Goal: Task Accomplishment & Management: Complete application form

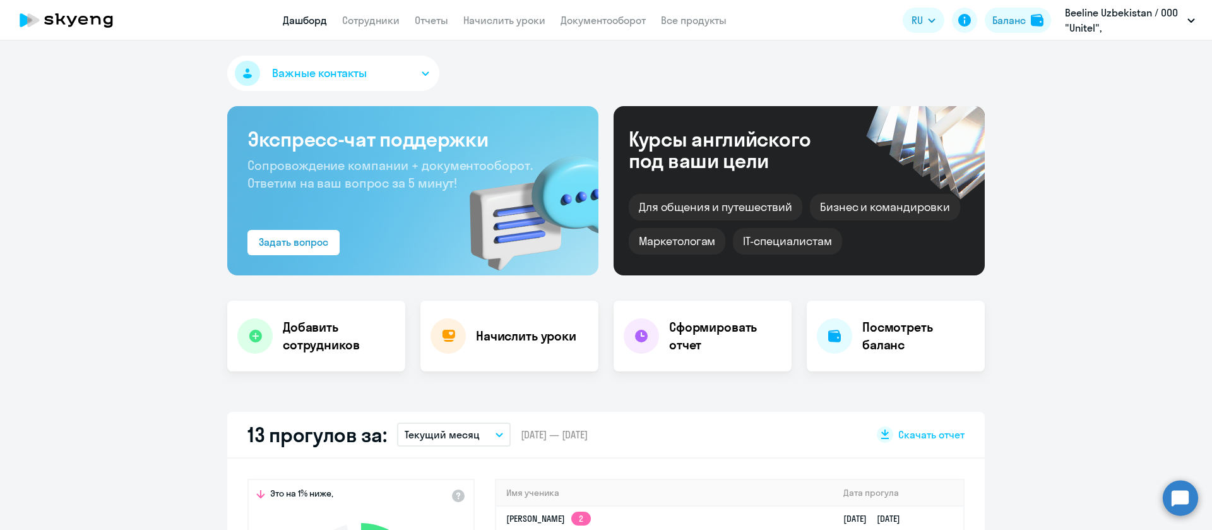
select select "30"
click at [371, 15] on link "Сотрудники" at bounding box center [370, 20] width 57 height 13
select select "30"
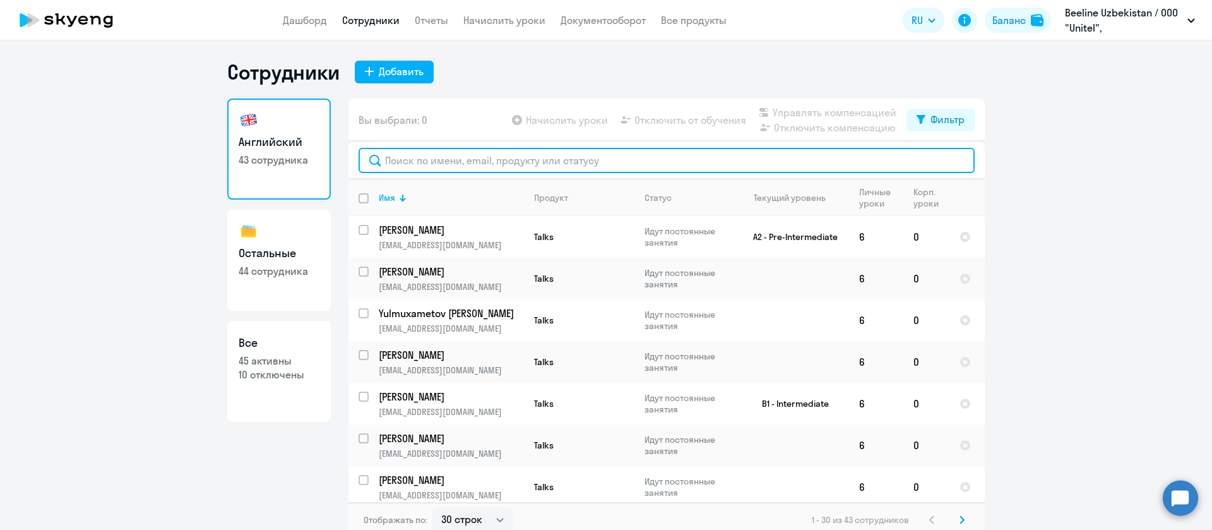
click at [505, 165] on input "text" at bounding box center [667, 160] width 616 height 25
paste input "[PERSON_NAME]"
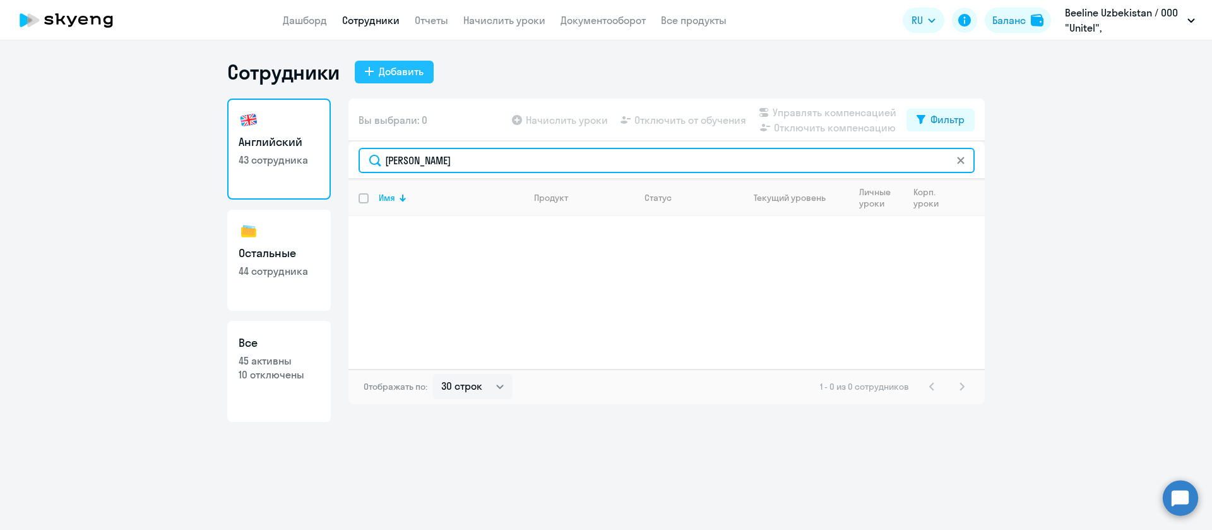
type input "[PERSON_NAME]"
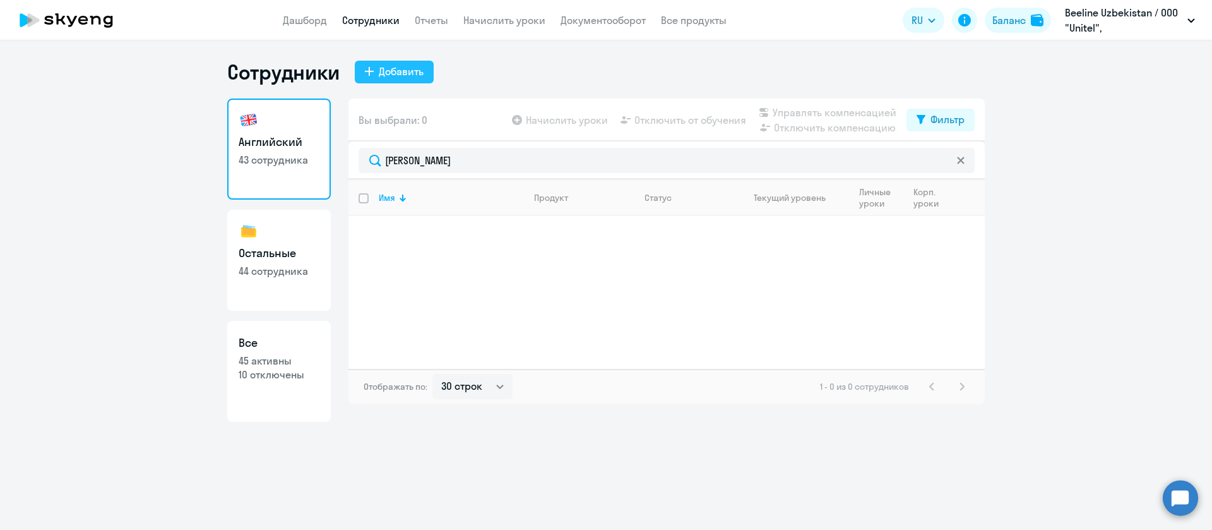
click at [408, 74] on div "Добавить" at bounding box center [401, 71] width 45 height 15
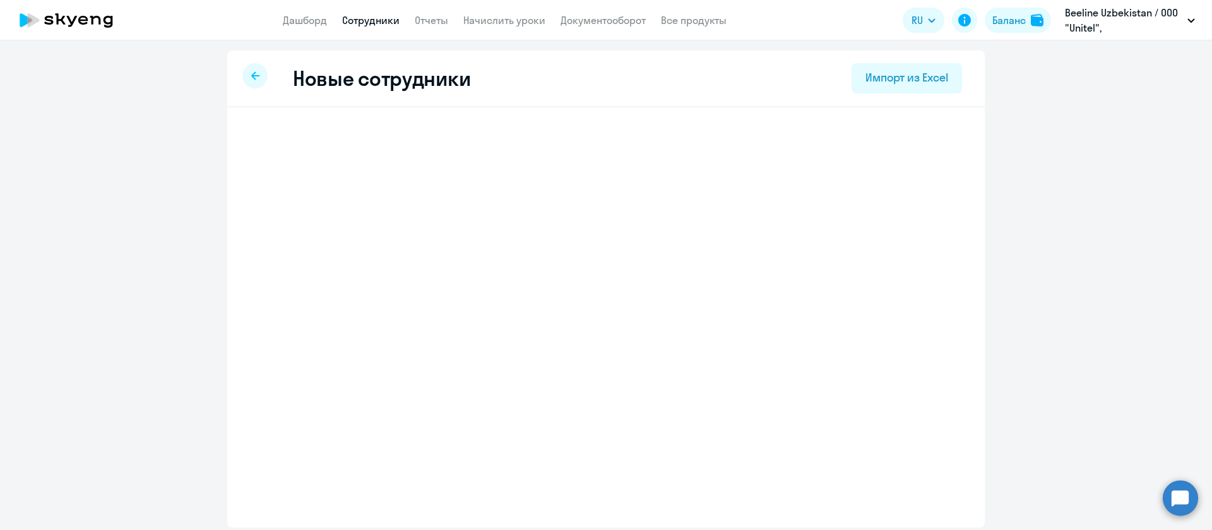
select select "screening_test"
select select "5"
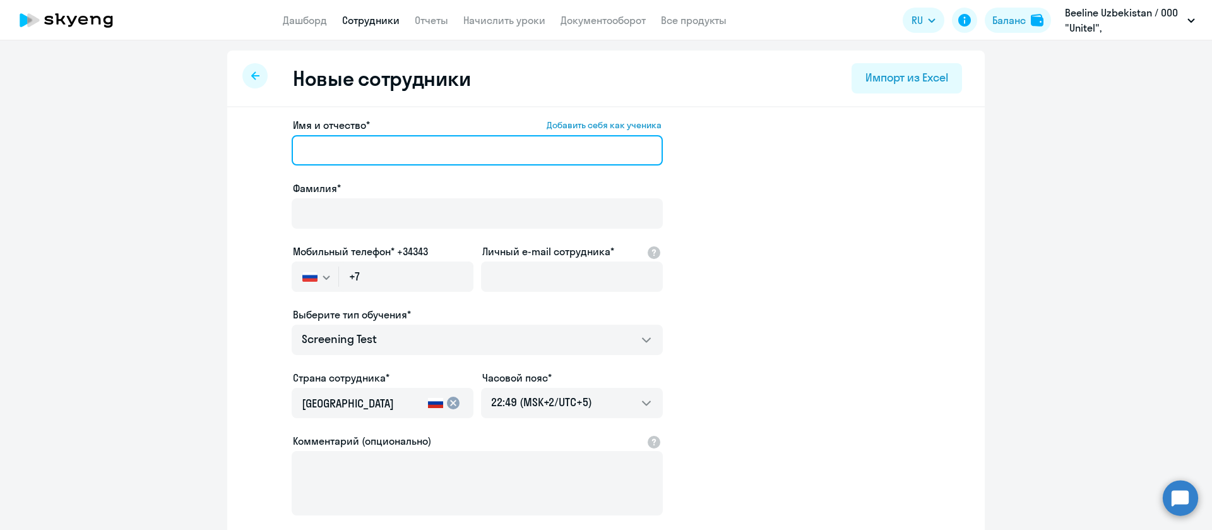
click at [359, 155] on input "Имя и отчество* Добавить себя как ученика" at bounding box center [477, 150] width 371 height 30
paste input "[PERSON_NAME]"
drag, startPoint x: 470, startPoint y: 149, endPoint x: 338, endPoint y: 151, distance: 132.6
click at [338, 151] on input "[PERSON_NAME]" at bounding box center [477, 150] width 371 height 30
click at [490, 148] on input "[PERSON_NAME]" at bounding box center [477, 150] width 371 height 30
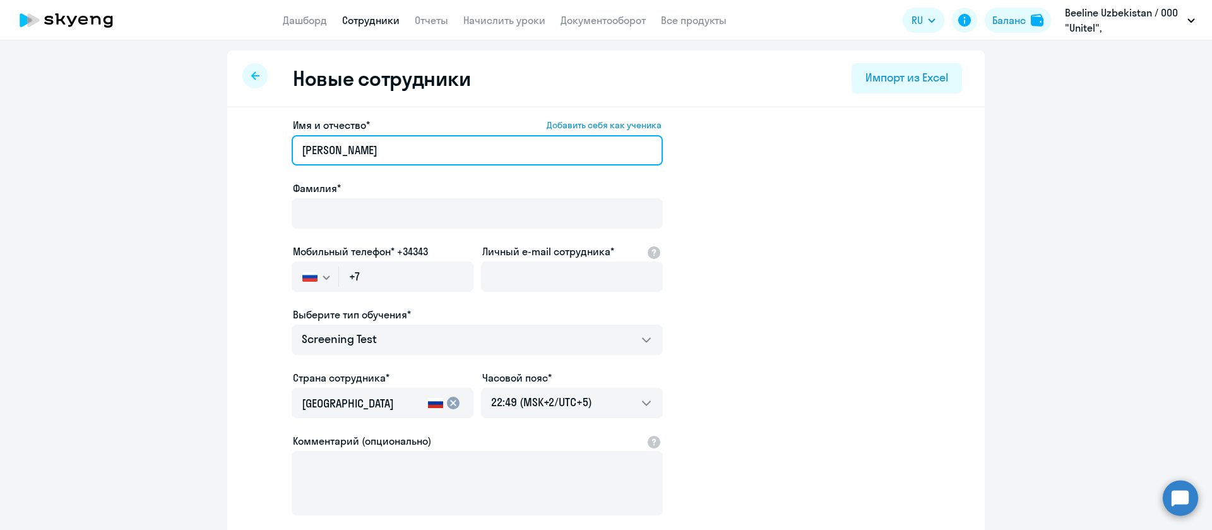
drag, startPoint x: 492, startPoint y: 149, endPoint x: 333, endPoint y: 152, distance: 159.8
click at [333, 152] on input "[PERSON_NAME]" at bounding box center [477, 150] width 371 height 30
drag, startPoint x: 335, startPoint y: 152, endPoint x: 262, endPoint y: 138, distance: 74.5
click at [262, 138] on app-new-student-form "Имя и отчество* Добавить себя как ученика [PERSON_NAME]* Мобильный телефон* +34…" at bounding box center [605, 342] width 717 height 450
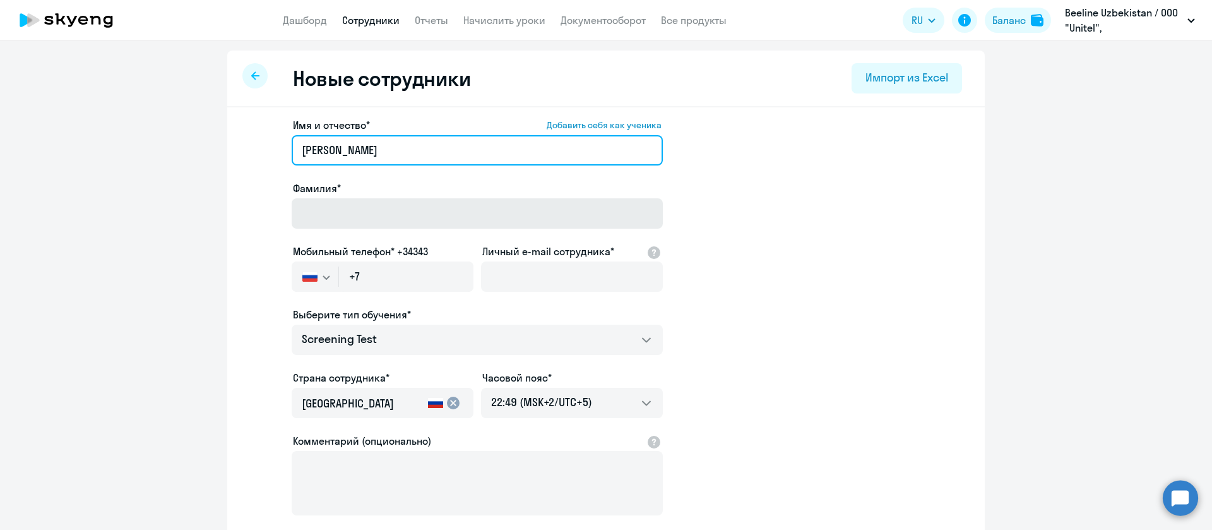
type input "[PERSON_NAME]"
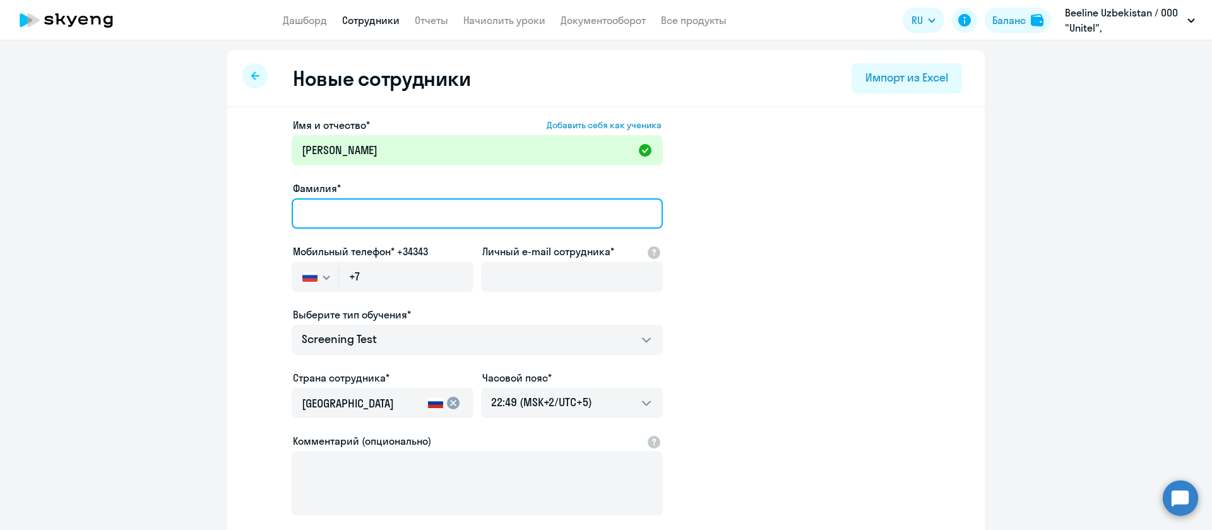
click at [317, 205] on input "Фамилия*" at bounding box center [477, 213] width 371 height 30
paste input "Qodirov"
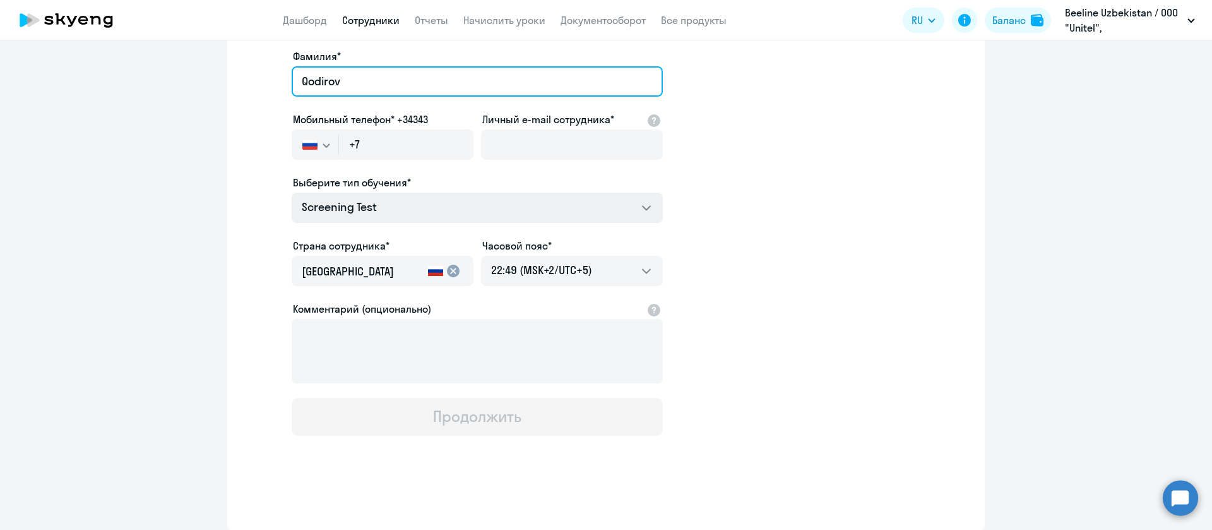
type input "Qodirov"
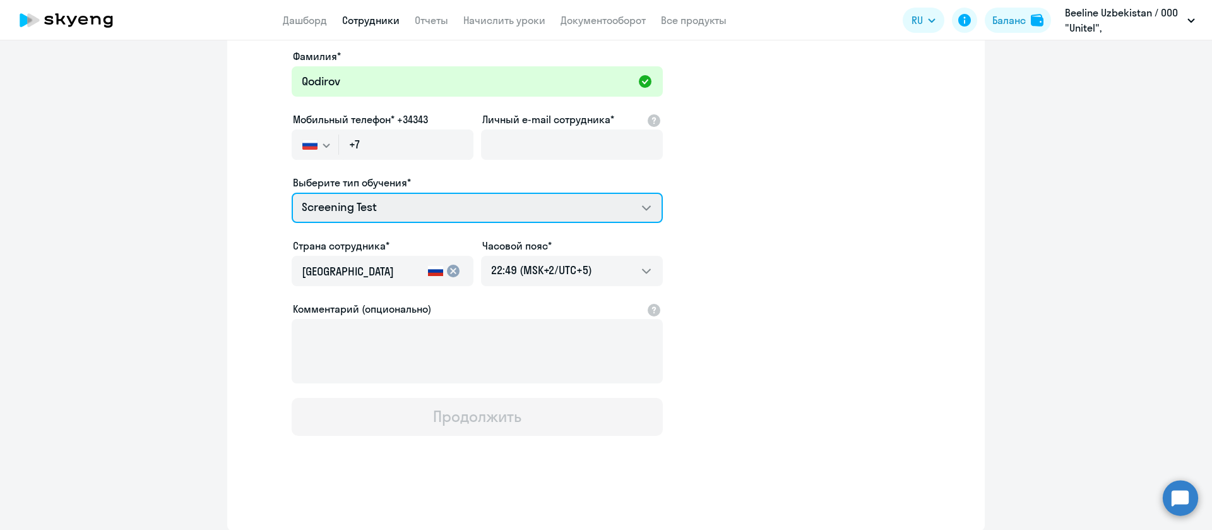
click at [455, 200] on select "Screening Test Talks 15 минутные разговоры на английском COMMON.SERVICE_TITLE.L…" at bounding box center [477, 208] width 371 height 30
select select "english_adult_not_native_speaker_course_elementary"
click at [292, 193] on select "Screening Test Talks 15 минутные разговоры на английском COMMON.SERVICE_TITLE.L…" at bounding box center [477, 208] width 371 height 30
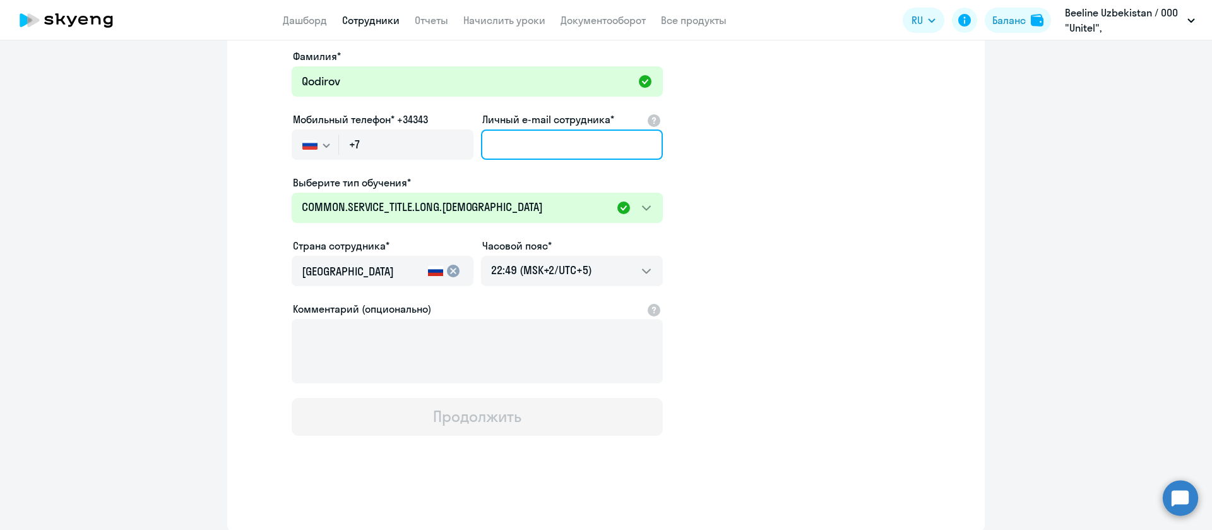
click at [582, 149] on input "Личный e-mail сотрудника*" at bounding box center [572, 144] width 182 height 30
paste input "[EMAIL_ADDRESS][DOMAIN_NAME]"
type input "[EMAIL_ADDRESS][DOMAIN_NAME]"
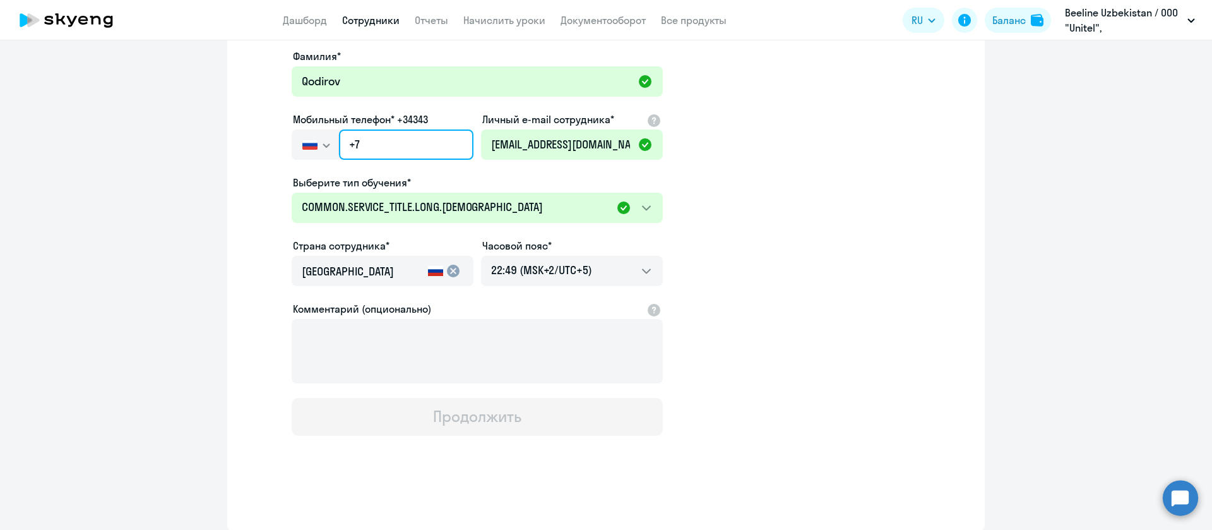
drag, startPoint x: 365, startPoint y: 147, endPoint x: 324, endPoint y: 143, distance: 41.2
click at [324, 143] on div "[GEOGRAPHIC_DATA] +7 [GEOGRAPHIC_DATA] +7 [GEOGRAPHIC_DATA] +380 [GEOGRAPHIC_DA…" at bounding box center [383, 144] width 182 height 30
paste input "[PHONE_NUMBER]"
type input "[PHONE_NUMBER]"
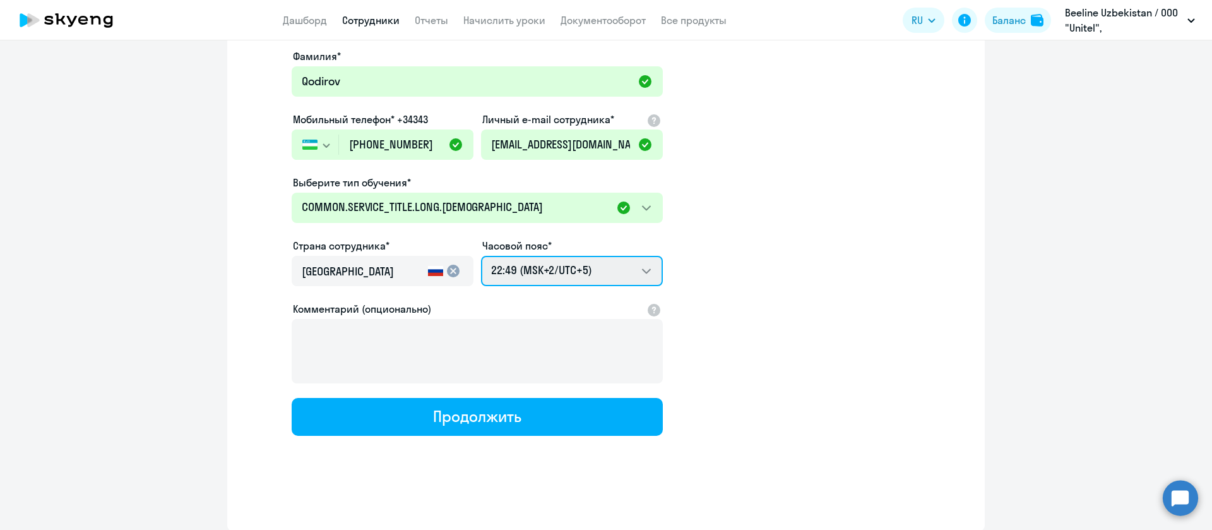
click at [537, 275] on select "06:49 (MSK-14/UTC-11) 07:49 (MSK-13/UTC-10) 08:49 (MSK-12/UTC-9) 09:49 (MSK-11/…" at bounding box center [572, 271] width 182 height 30
click at [790, 202] on app-new-student-form "Имя и отчество* Добавить себя как ученика [PERSON_NAME]* Qodirov Мобильный теле…" at bounding box center [605, 210] width 717 height 450
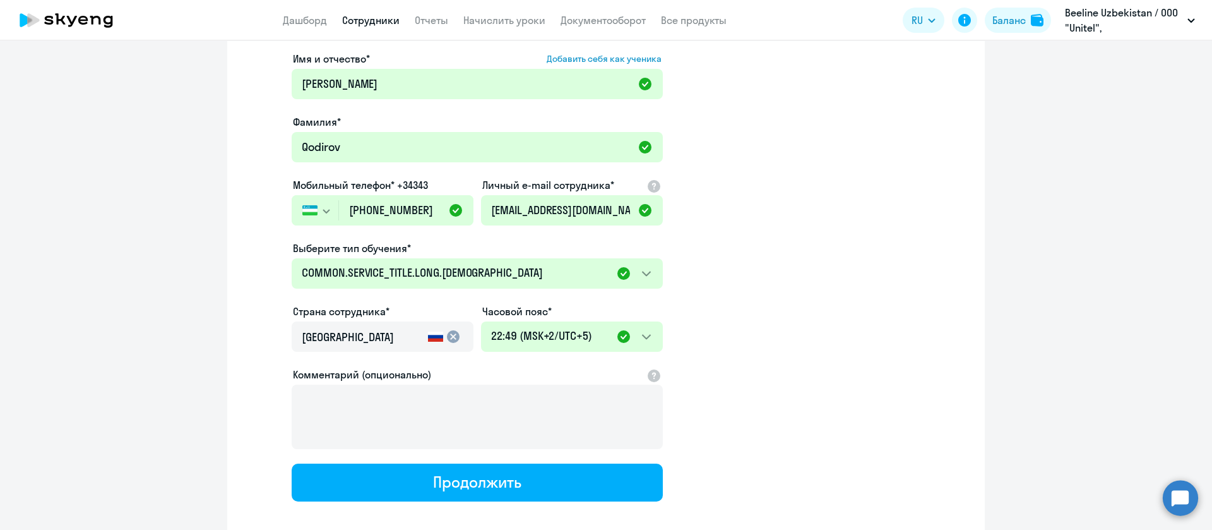
scroll to position [0, 0]
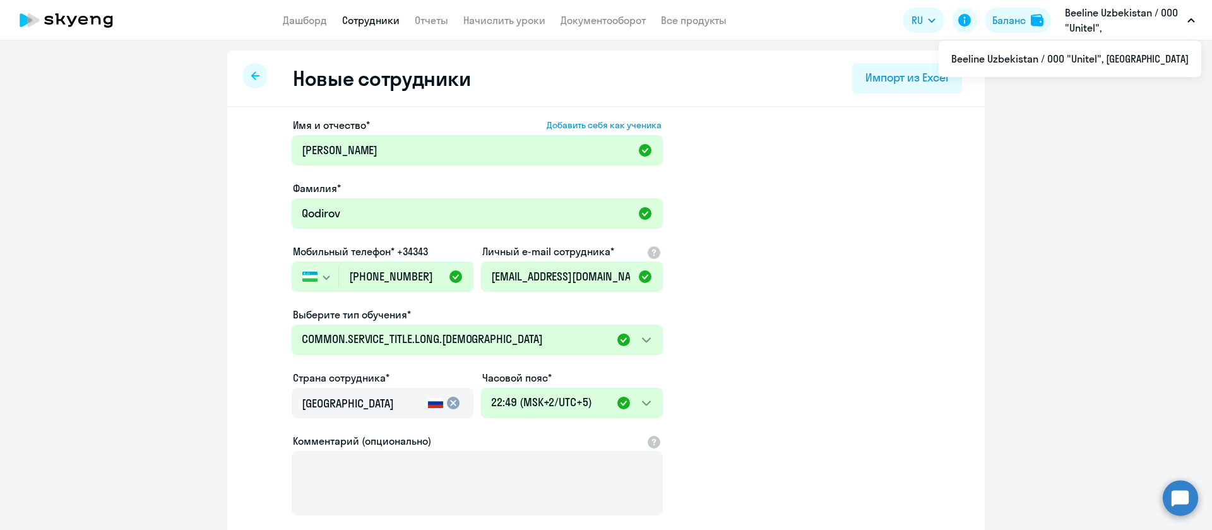
drag, startPoint x: 367, startPoint y: 13, endPoint x: 350, endPoint y: 21, distance: 18.6
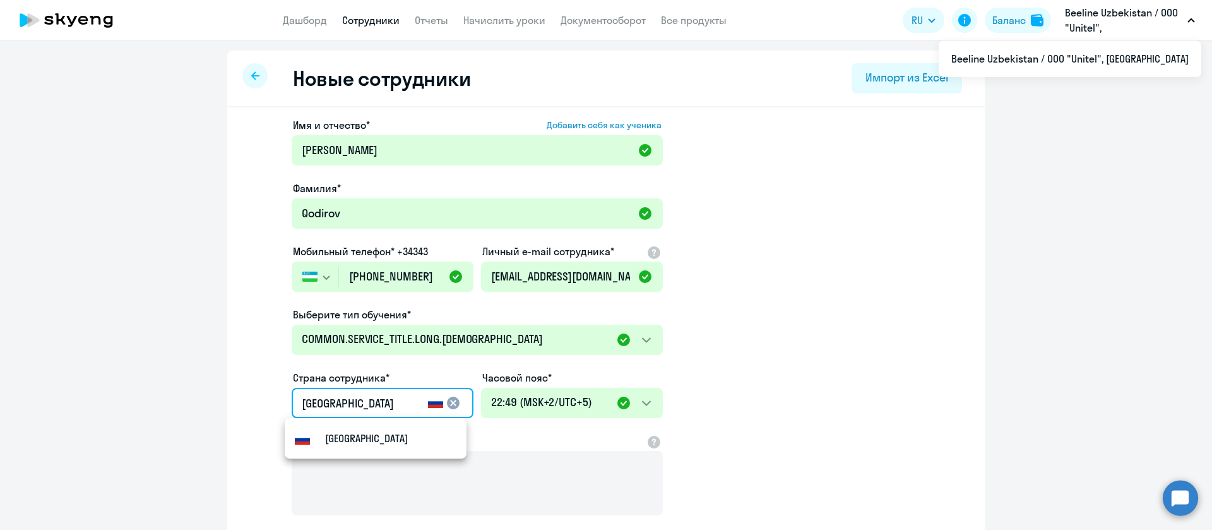
drag, startPoint x: 347, startPoint y: 405, endPoint x: 277, endPoint y: 395, distance: 70.1
click at [277, 395] on app-new-student-form "Имя и отчество* Добавить себя как ученика [PERSON_NAME]* Qodirov Мобильный теле…" at bounding box center [605, 342] width 717 height 450
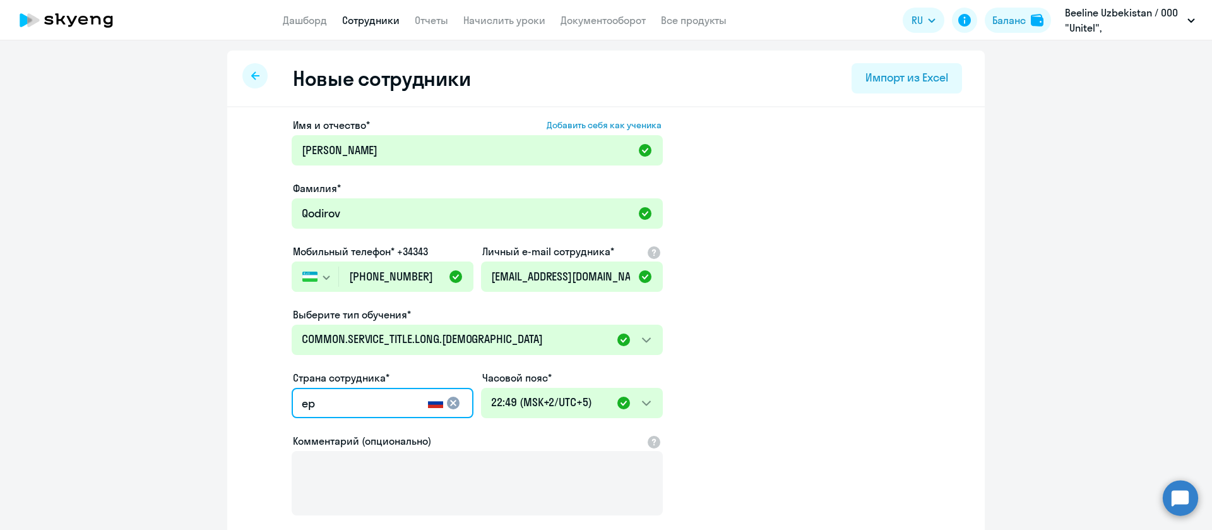
type input "e"
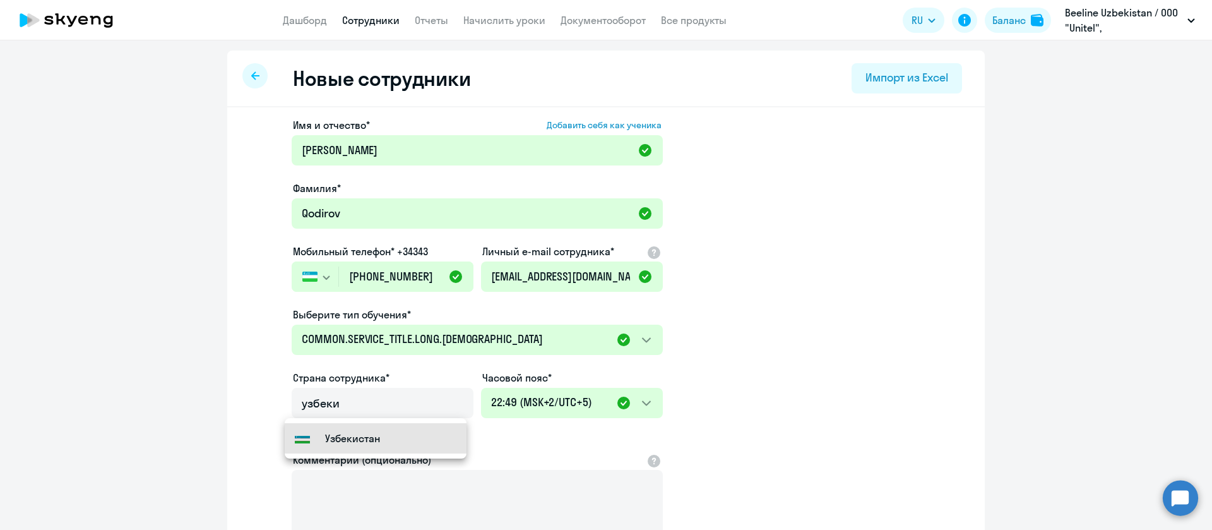
click at [384, 433] on mat-option "Узбекистан" at bounding box center [376, 438] width 182 height 30
type input "Узбекистан"
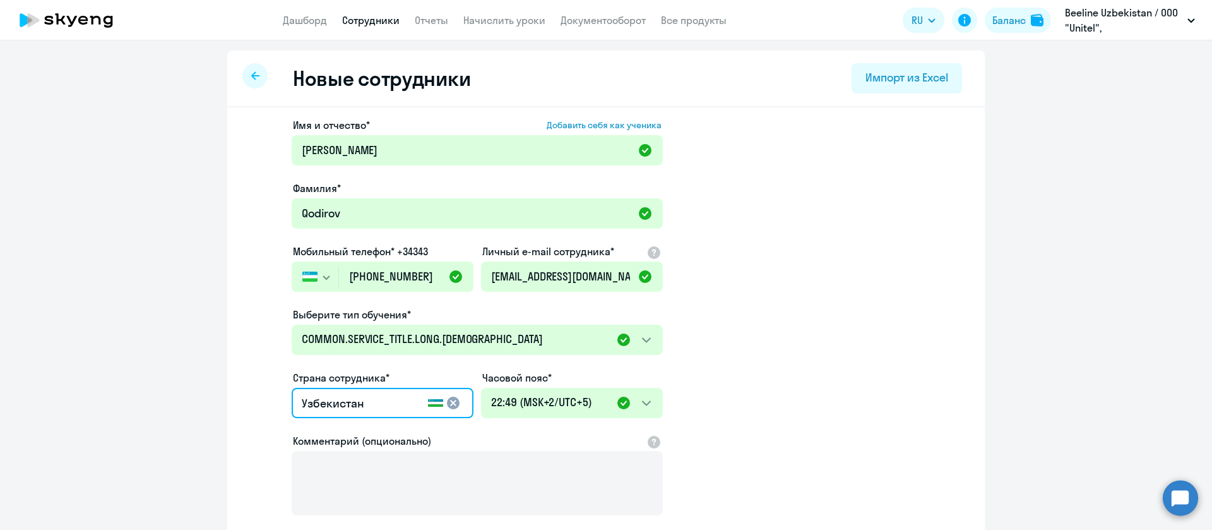
scroll to position [132, 0]
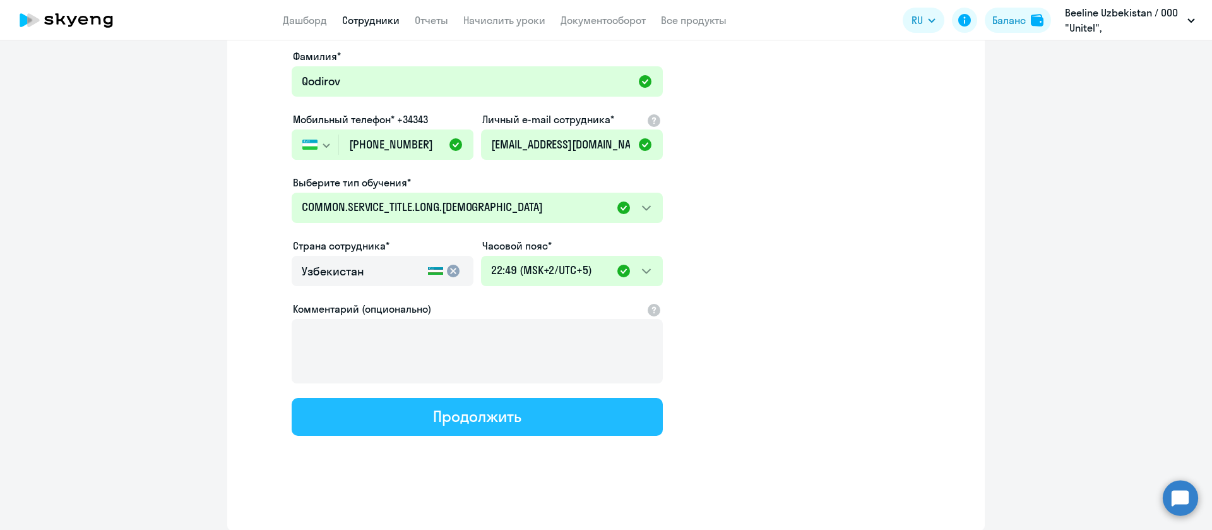
click at [478, 406] on div "Продолжить" at bounding box center [477, 416] width 88 height 20
select select "english_adult_not_native_speaker_course_elementary"
select select "5"
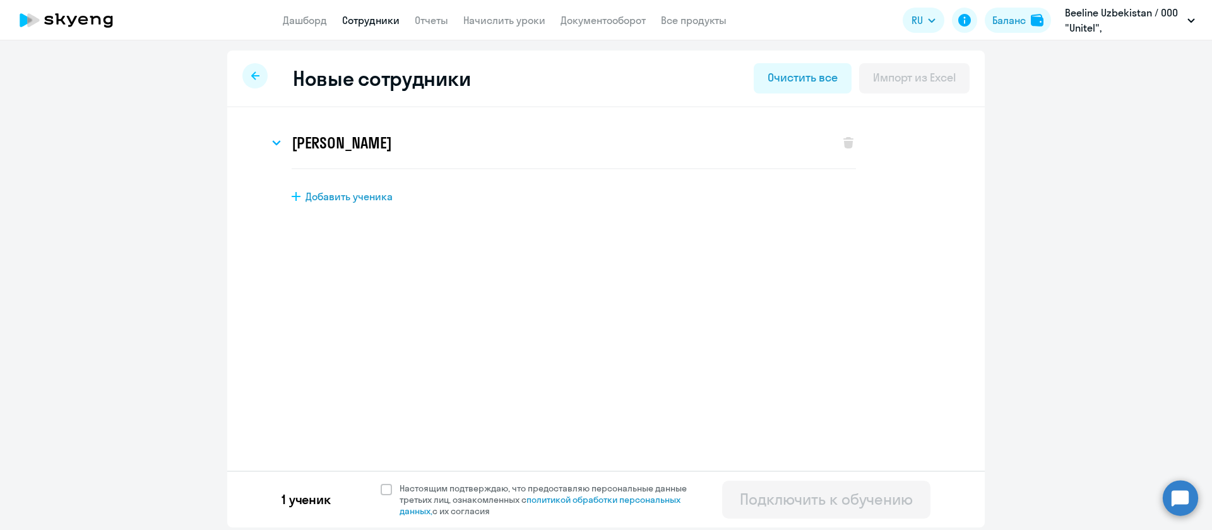
scroll to position [0, 0]
click at [386, 491] on span at bounding box center [386, 489] width 11 height 11
click at [381, 482] on input "Настоящим подтверждаю, что предоставляю персональные данные третьих лиц, ознако…" at bounding box center [380, 482] width 1 height 1
checkbox input "true"
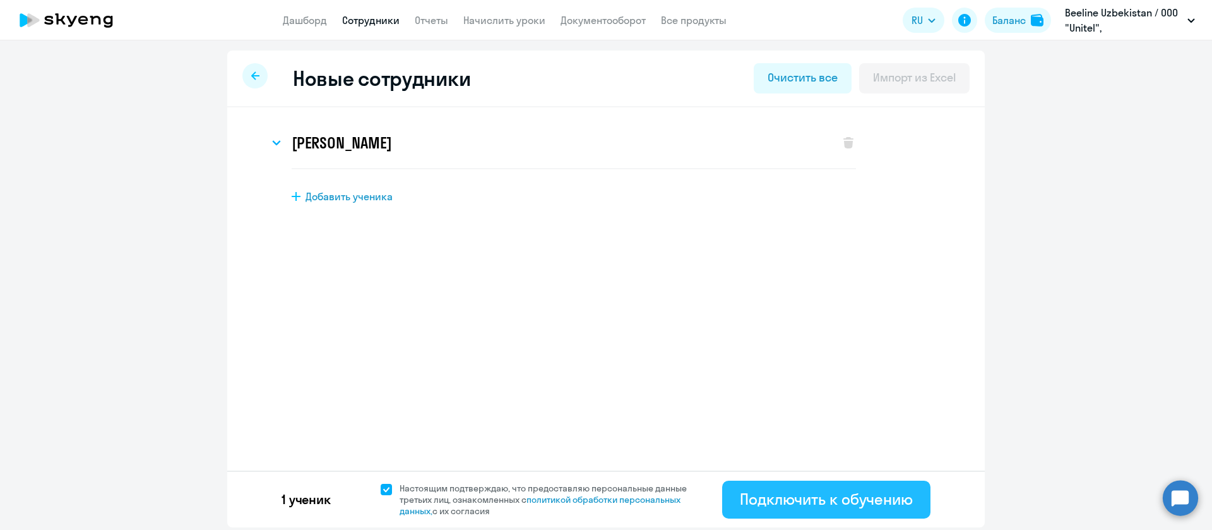
click at [860, 500] on div "Подключить к обучению" at bounding box center [826, 499] width 173 height 20
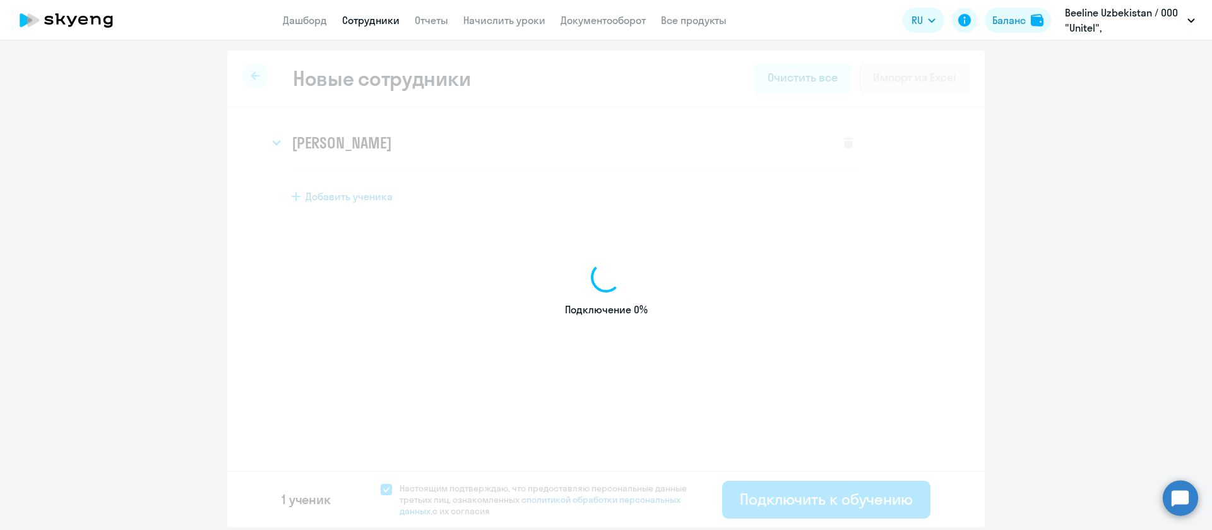
select select "screening_test"
select select "5"
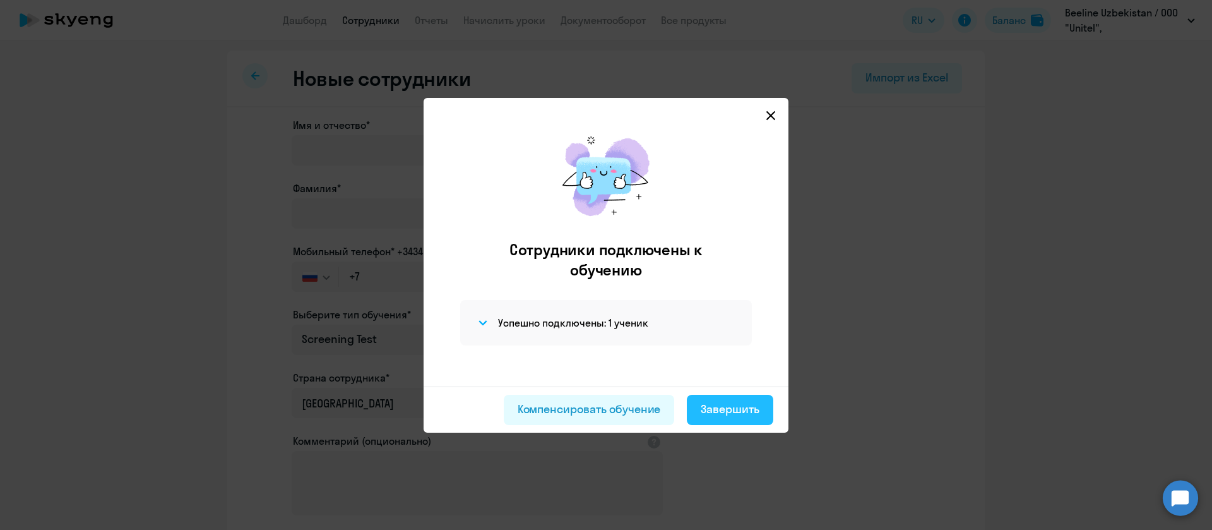
click at [753, 408] on div "Завершить" at bounding box center [730, 409] width 59 height 16
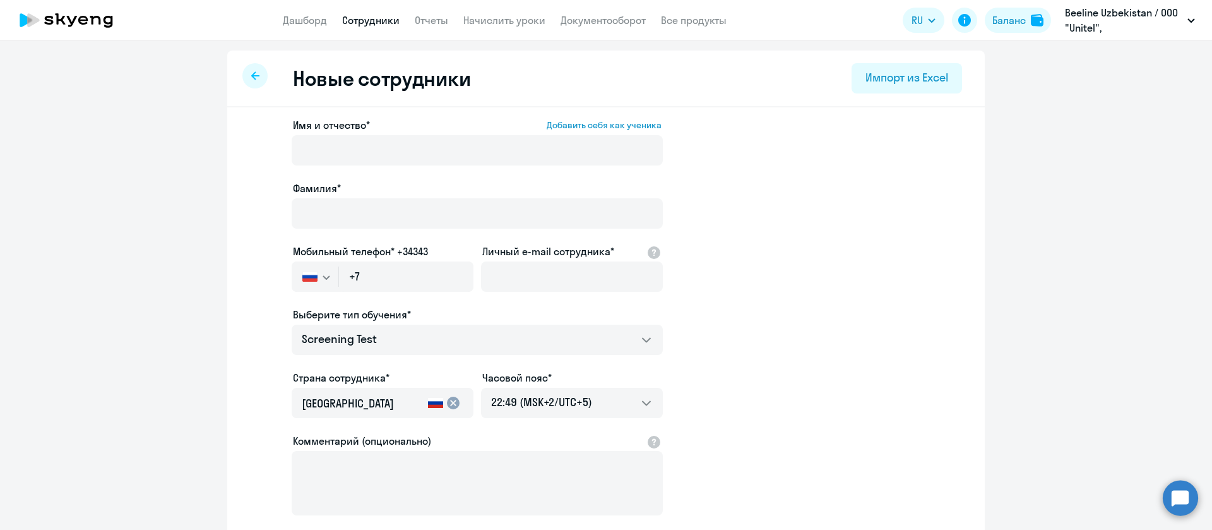
select select "30"
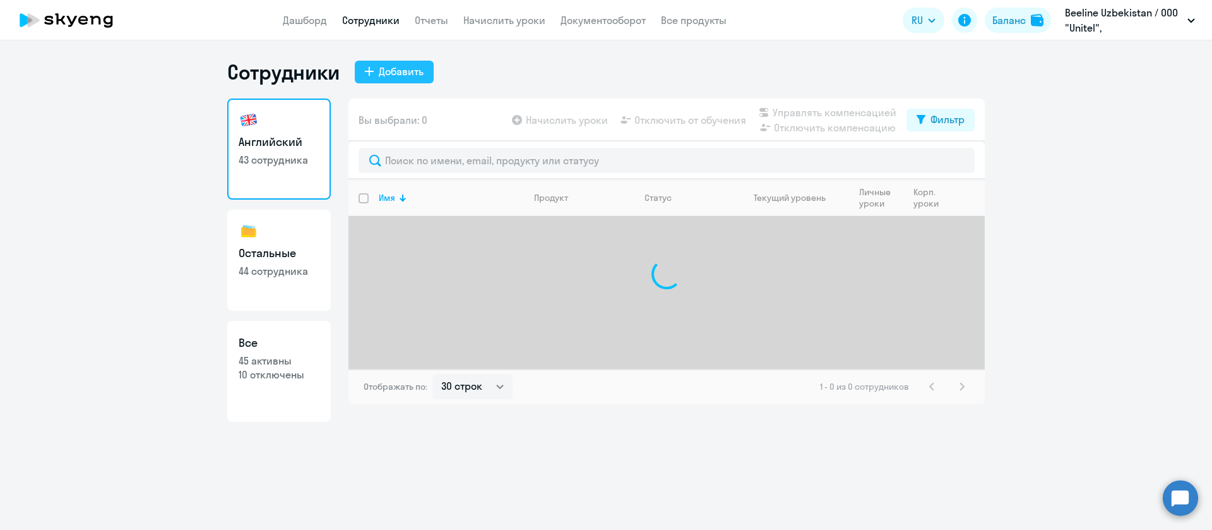
click at [405, 69] on div "Добавить" at bounding box center [401, 71] width 45 height 15
select select "screening_test"
select select "5"
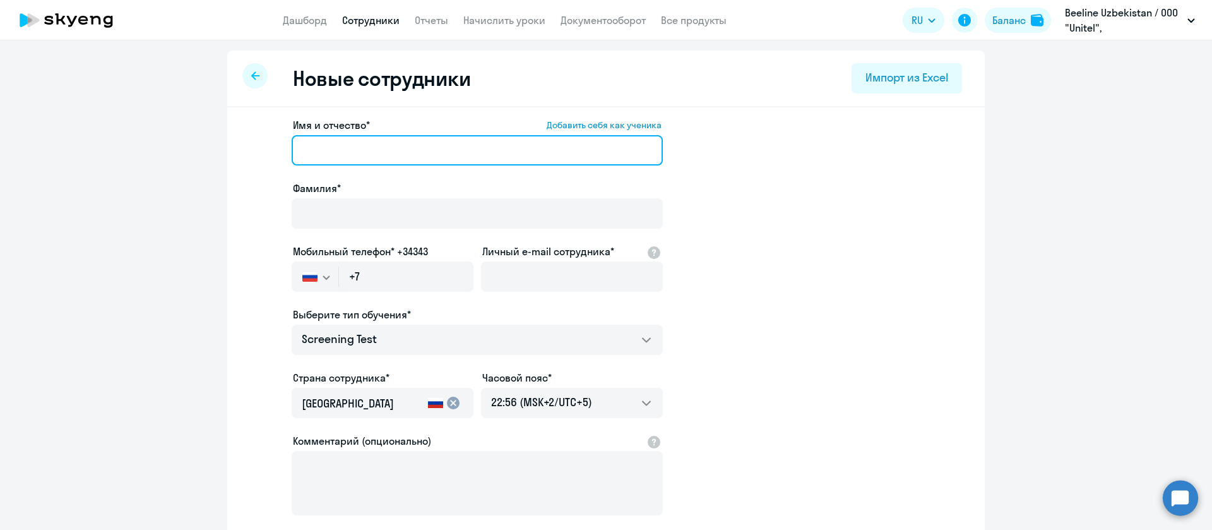
click at [368, 158] on input "Имя и отчество* Добавить себя как ученика" at bounding box center [477, 150] width 371 height 30
paste input "[PERSON_NAME] [PERSON_NAME]"
drag, startPoint x: 340, startPoint y: 155, endPoint x: 249, endPoint y: 148, distance: 90.5
click at [249, 148] on app-new-student-form "Имя и отчество* Добавить себя как ученика [PERSON_NAME] [PERSON_NAME]* Мобильны…" at bounding box center [605, 342] width 717 height 450
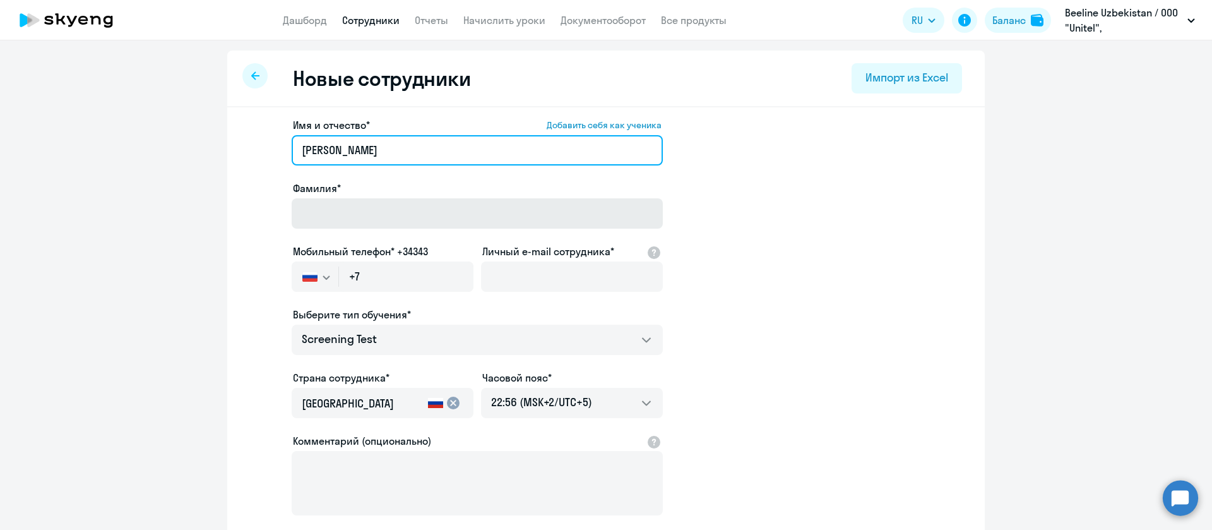
type input "[PERSON_NAME]"
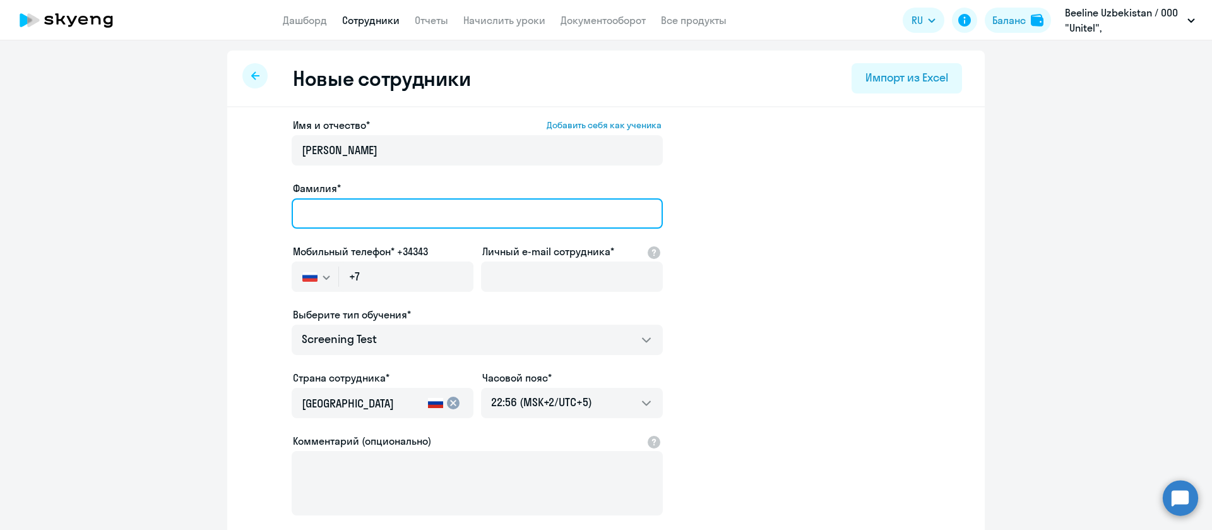
click at [374, 208] on input "Фамилия*" at bounding box center [477, 213] width 371 height 30
paste input "[PERSON_NAME]"
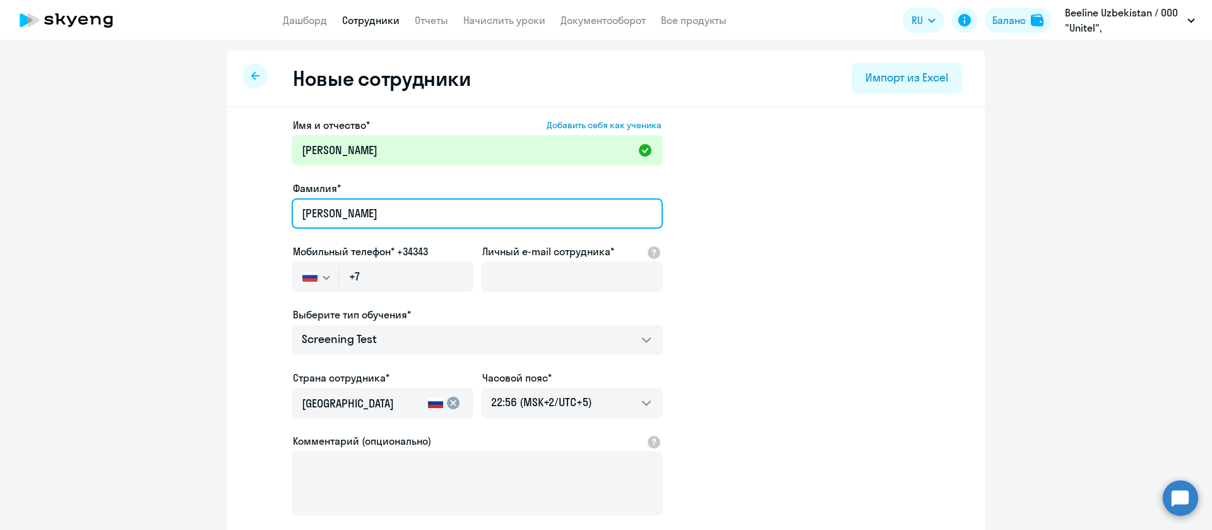
type input "[PERSON_NAME]"
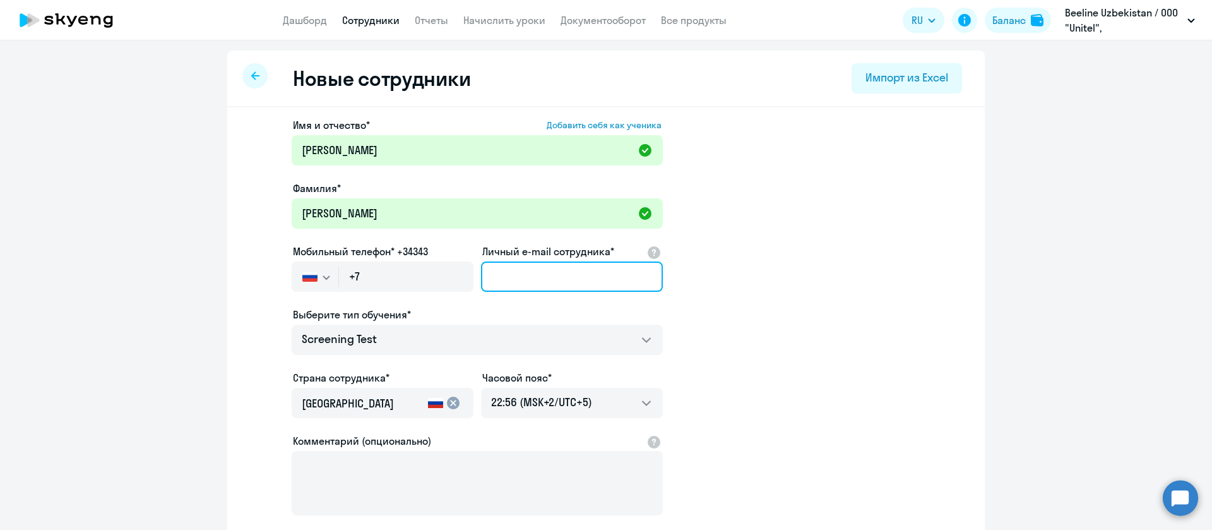
click at [516, 287] on input "Личный e-mail сотрудника*" at bounding box center [572, 276] width 182 height 30
paste input "[EMAIL_ADDRESS][DOMAIN_NAME]"
type input "[EMAIL_ADDRESS][DOMAIN_NAME]"
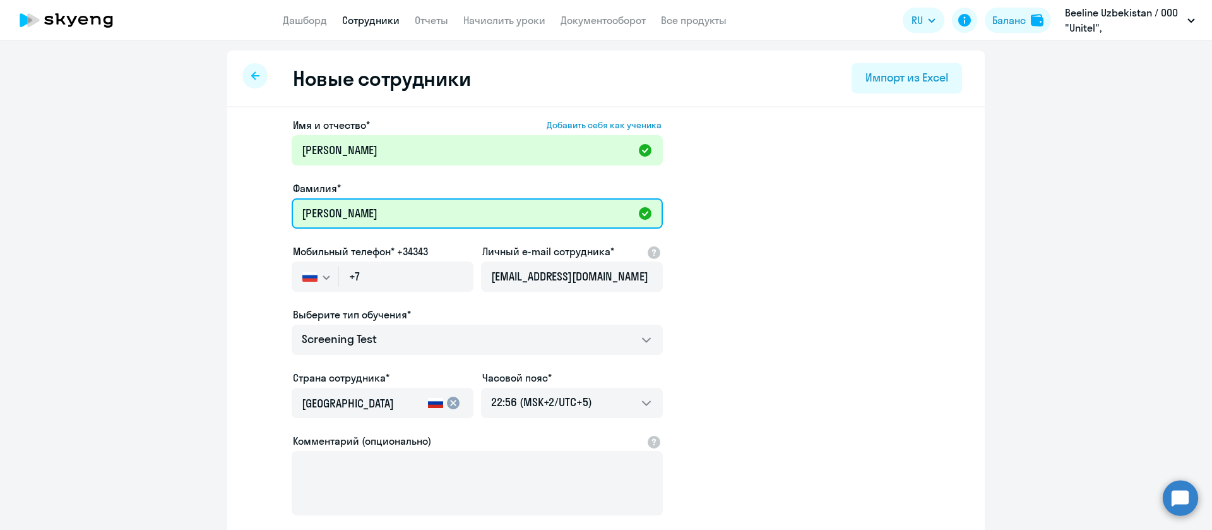
click at [422, 222] on input "[PERSON_NAME]" at bounding box center [477, 213] width 371 height 30
type input "[PERSON_NAME]"
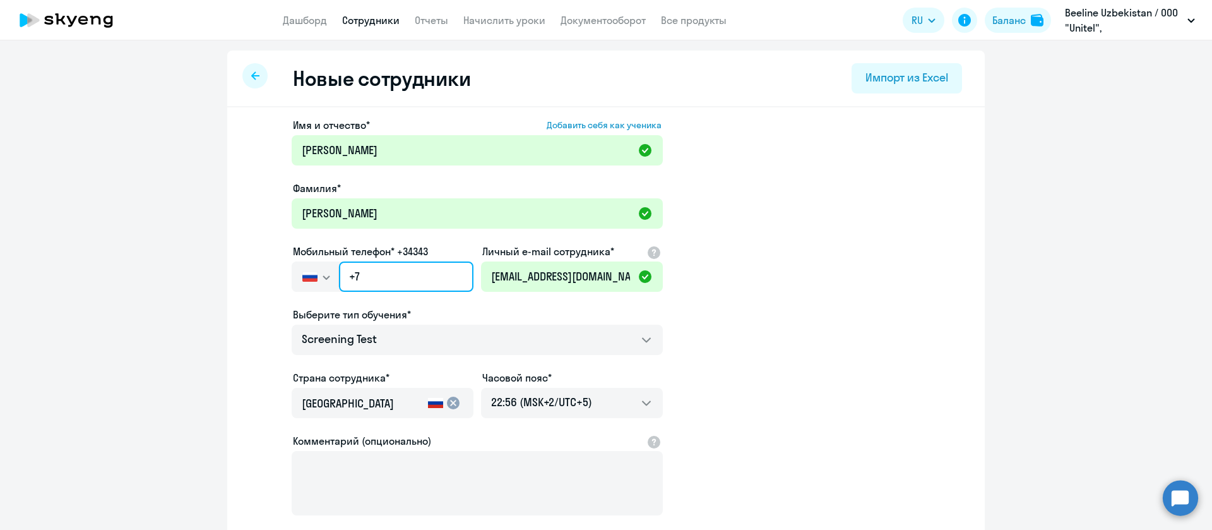
drag, startPoint x: 395, startPoint y: 277, endPoint x: 294, endPoint y: 276, distance: 100.4
click at [294, 276] on div "[GEOGRAPHIC_DATA] +7 [GEOGRAPHIC_DATA] +7 [GEOGRAPHIC_DATA] +380 [GEOGRAPHIC_DA…" at bounding box center [383, 276] width 182 height 30
paste input "[PHONE_NUMBER]"
type input "[PHONE_NUMBER]"
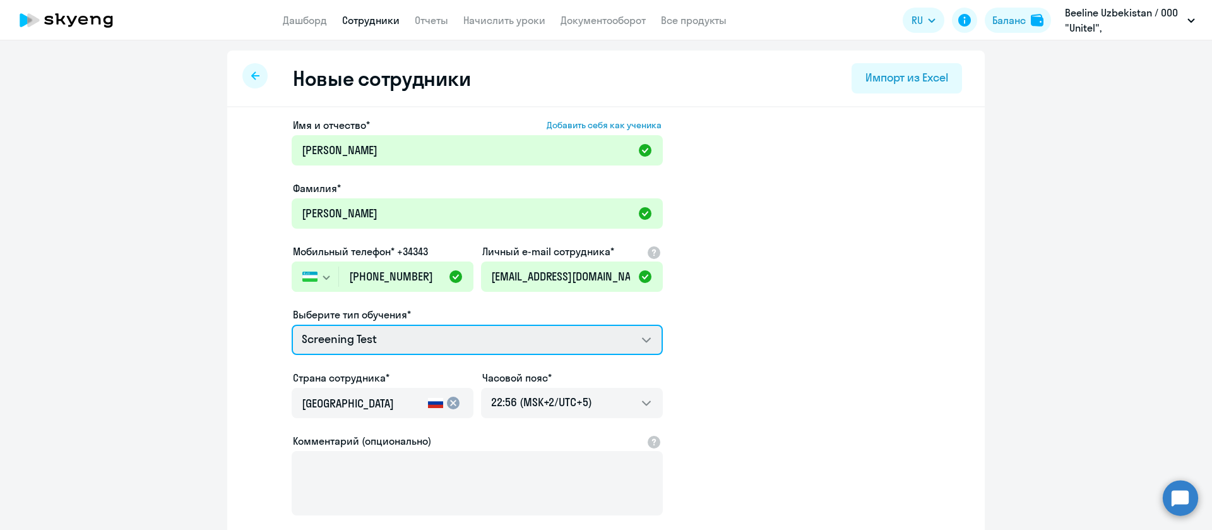
click at [424, 330] on select "Screening Test Talks 15 минутные разговоры на английском COMMON.SERVICE_TITLE.L…" at bounding box center [477, 339] width 371 height 30
click at [541, 337] on select "Screening Test Talks 15 минутные разговоры на английском COMMON.SERVICE_TITLE.L…" at bounding box center [477, 339] width 371 height 30
select select "english_adult_not_native_speaker_course_it"
click at [292, 324] on select "Screening Test Talks 15 минутные разговоры на английском COMMON.SERVICE_TITLE.L…" at bounding box center [477, 339] width 371 height 30
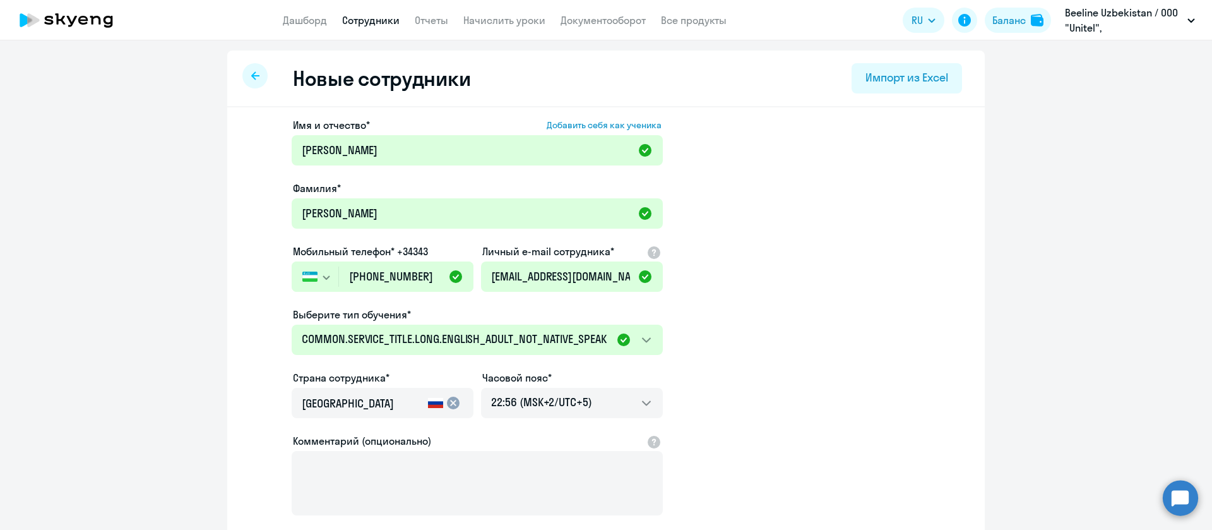
click at [378, 407] on input "[GEOGRAPHIC_DATA]" at bounding box center [362, 403] width 121 height 16
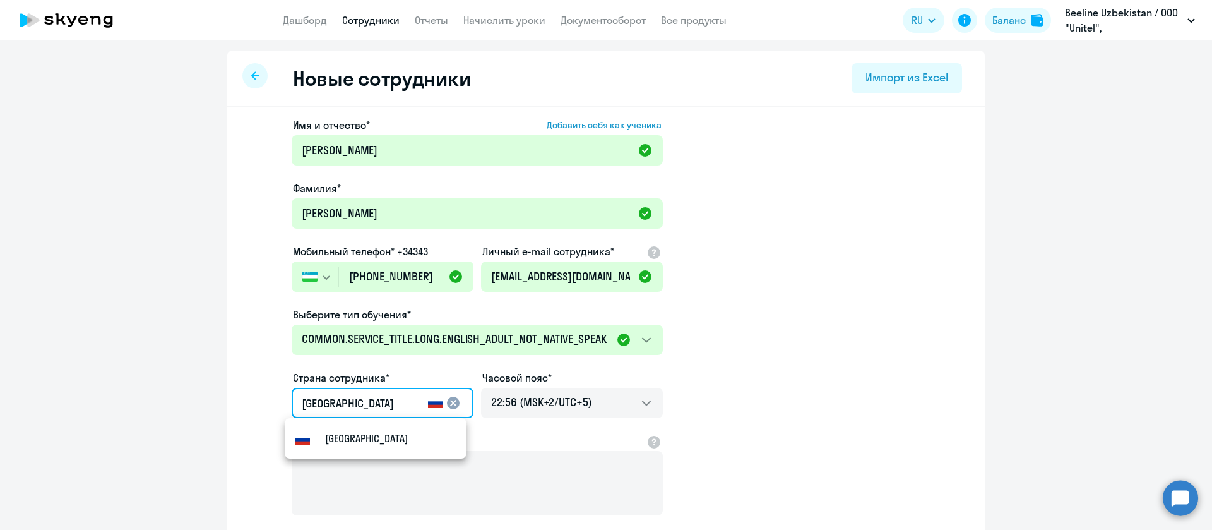
drag, startPoint x: 360, startPoint y: 405, endPoint x: 240, endPoint y: 395, distance: 121.0
click at [247, 395] on app-new-student-form "Имя и отчество* Добавить себя как ученика [PERSON_NAME]* [PERSON_NAME] Мобильны…" at bounding box center [605, 342] width 717 height 450
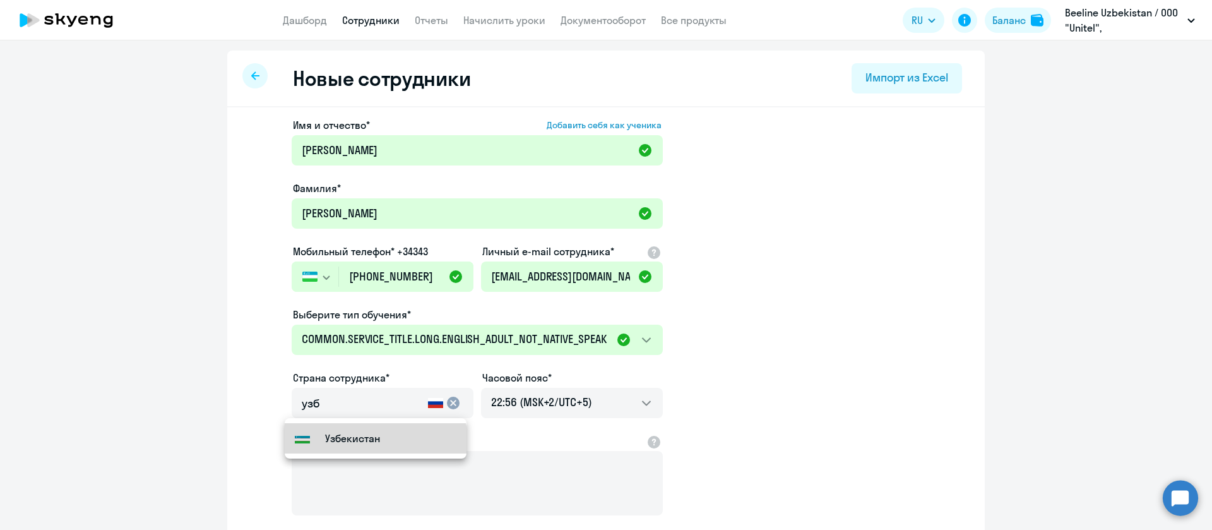
click at [364, 446] on mat-option "Узбекистан" at bounding box center [376, 438] width 182 height 30
type input "Узбекистан"
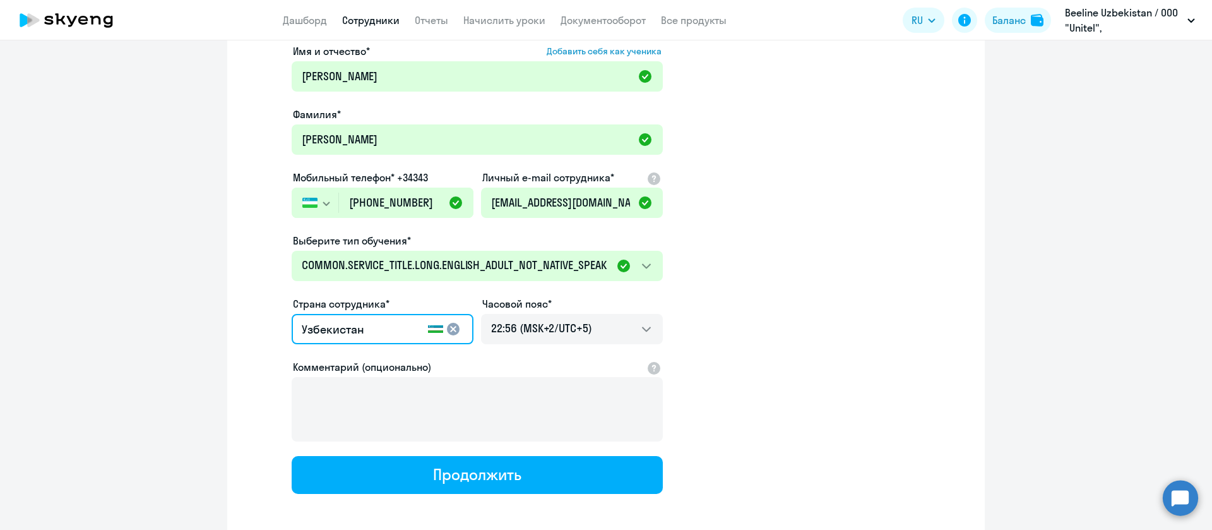
scroll to position [132, 0]
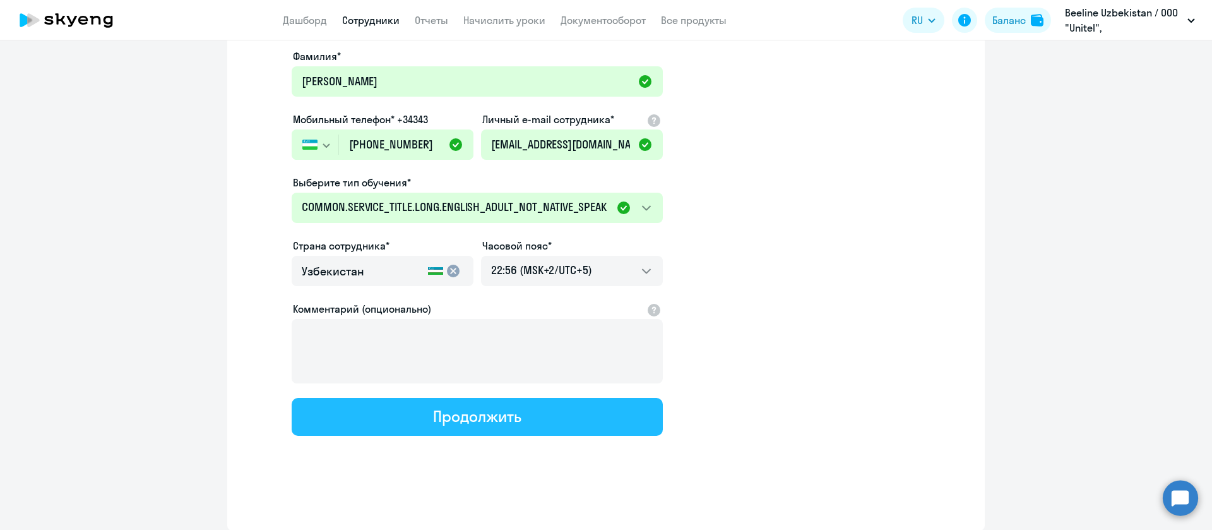
click at [499, 409] on div "Продолжить" at bounding box center [477, 416] width 88 height 20
select select "english_adult_not_native_speaker_course_it"
select select "5"
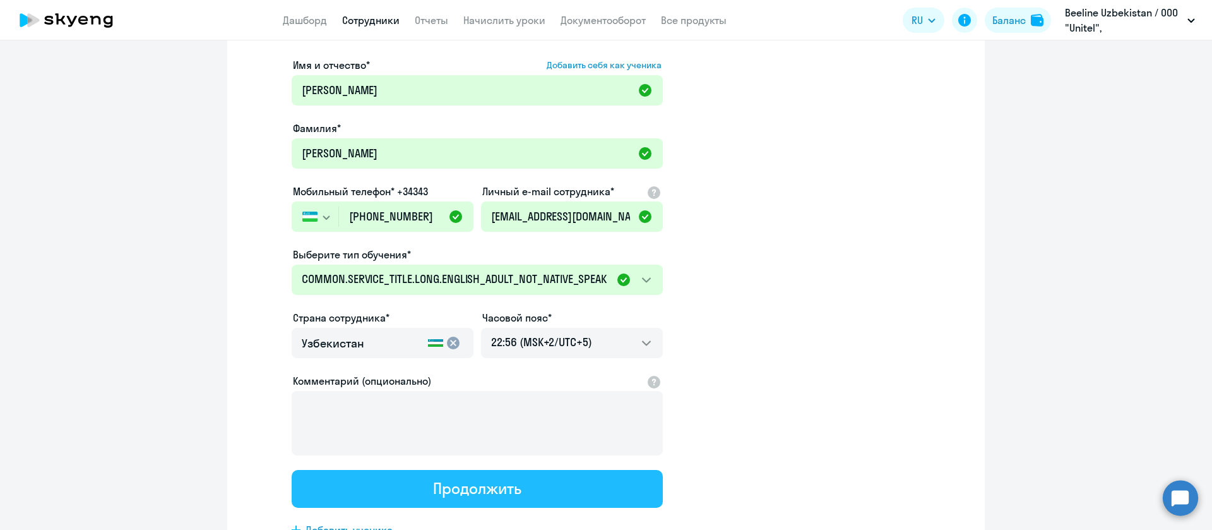
scroll to position [0, 0]
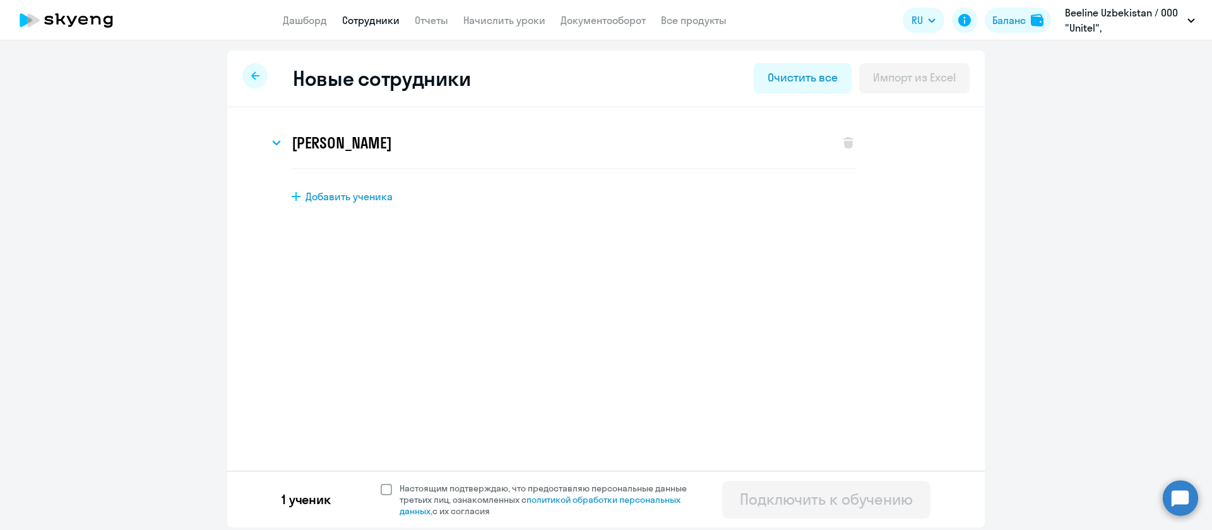
click at [386, 486] on span at bounding box center [386, 489] width 11 height 11
click at [381, 482] on input "Настоящим подтверждаю, что предоставляю персональные данные третьих лиц, ознако…" at bounding box center [380, 482] width 1 height 1
checkbox input "true"
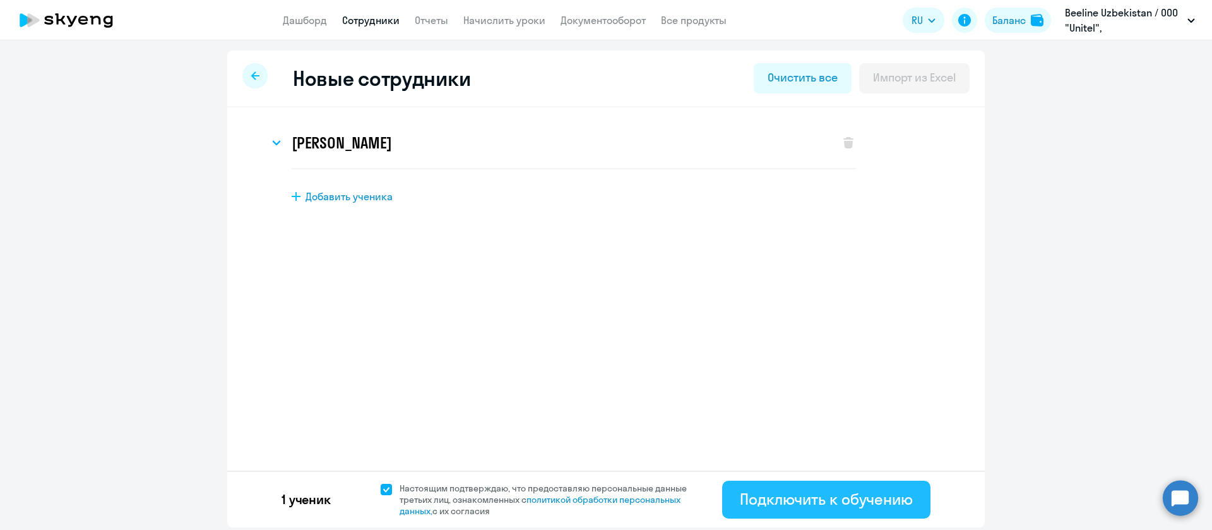
click at [763, 489] on div "Подключить к обучению" at bounding box center [826, 499] width 173 height 20
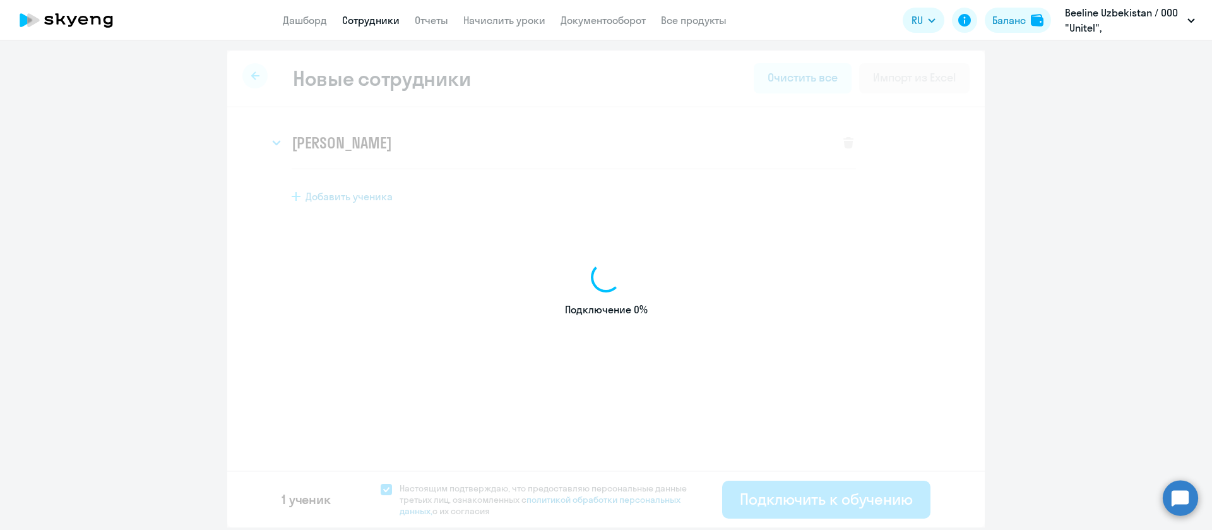
select select "screening_test"
select select "5"
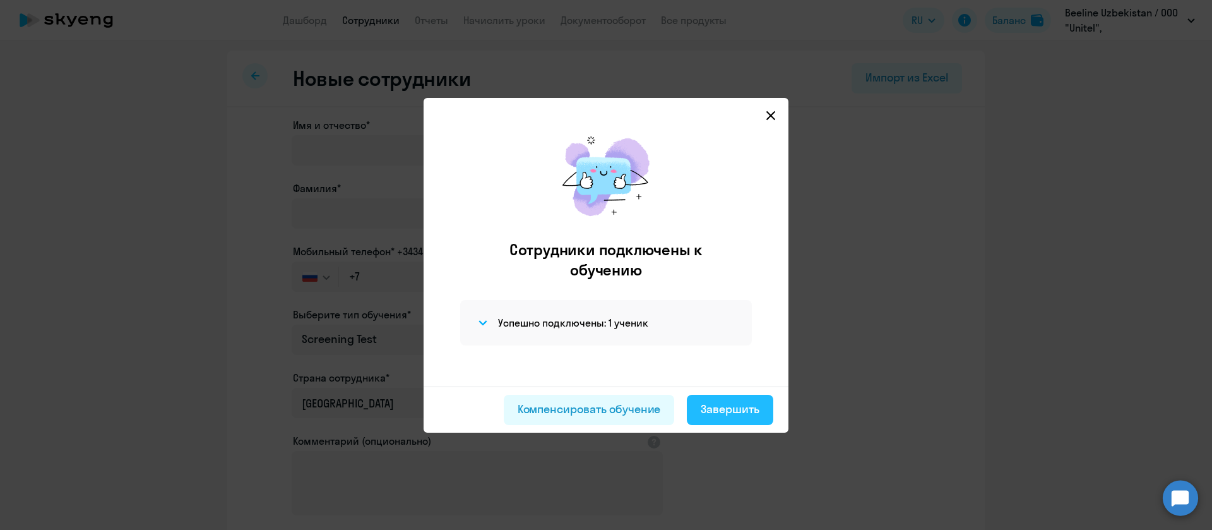
click at [731, 401] on div "Завершить" at bounding box center [730, 409] width 59 height 16
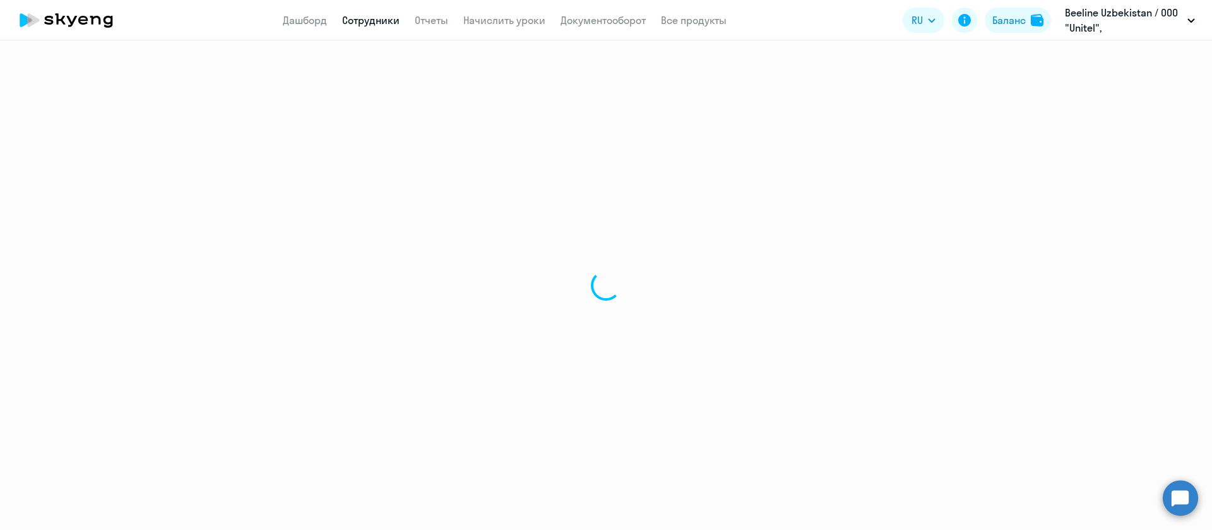
select select "30"
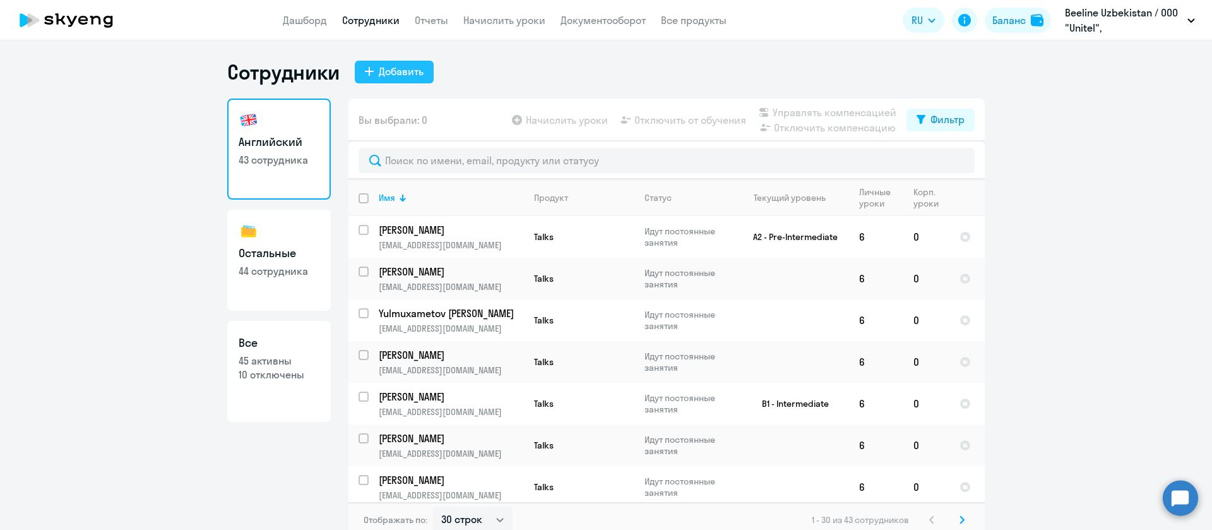
click at [402, 68] on div "Добавить" at bounding box center [401, 71] width 45 height 15
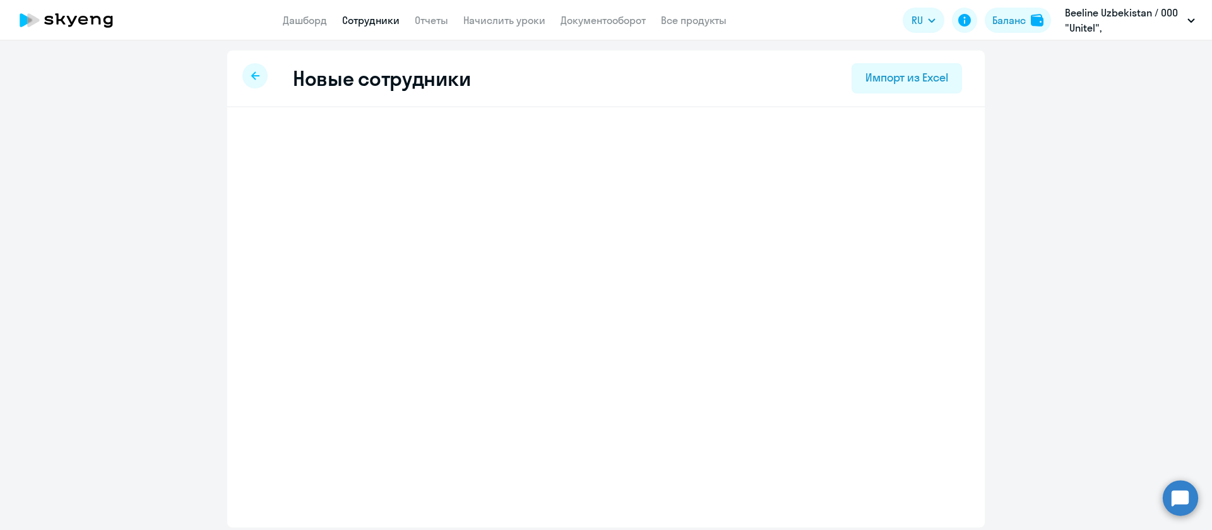
select select "screening_test"
select select "5"
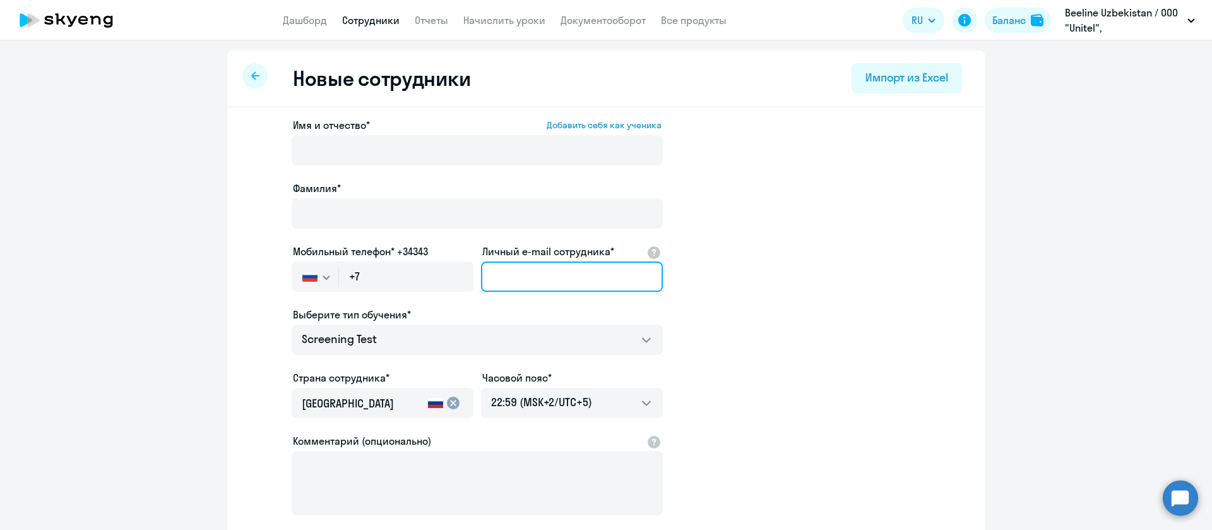
click at [499, 279] on input "Личный e-mail сотрудника*" at bounding box center [572, 276] width 182 height 30
paste input "[EMAIL_ADDRESS][DOMAIN_NAME]"
type input "[EMAIL_ADDRESS][DOMAIN_NAME]"
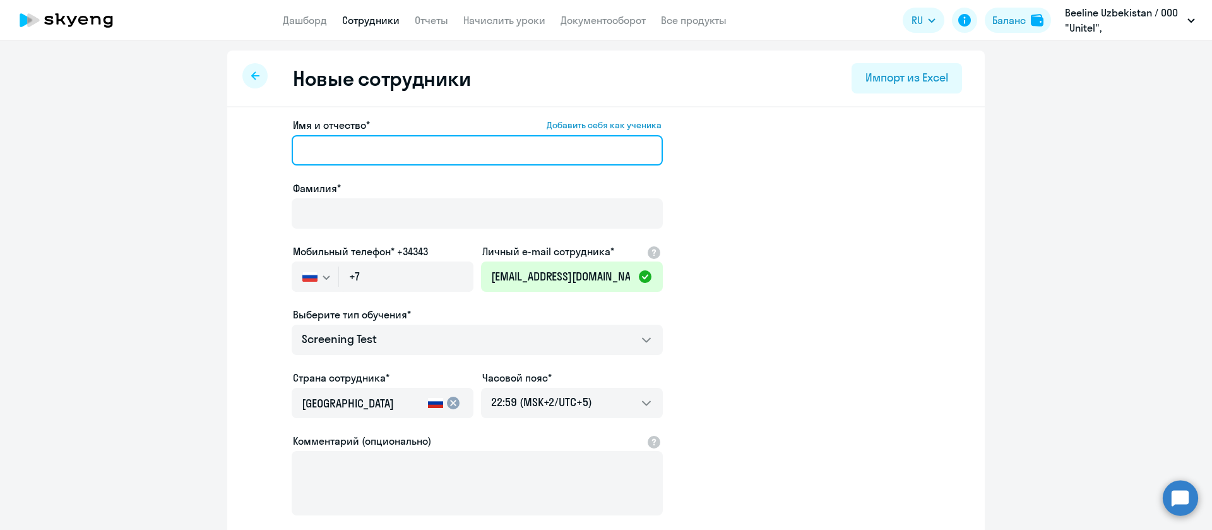
click at [332, 152] on input "Имя и отчество* Добавить себя как ученика" at bounding box center [477, 150] width 371 height 30
paste input "Akperova [PERSON_NAME]"
drag, startPoint x: 347, startPoint y: 152, endPoint x: 271, endPoint y: 151, distance: 75.1
click at [271, 151] on app-new-student-form "Имя и отчество* Добавить себя как ученика [PERSON_NAME]* Мобильный телефон* +34…" at bounding box center [605, 342] width 717 height 450
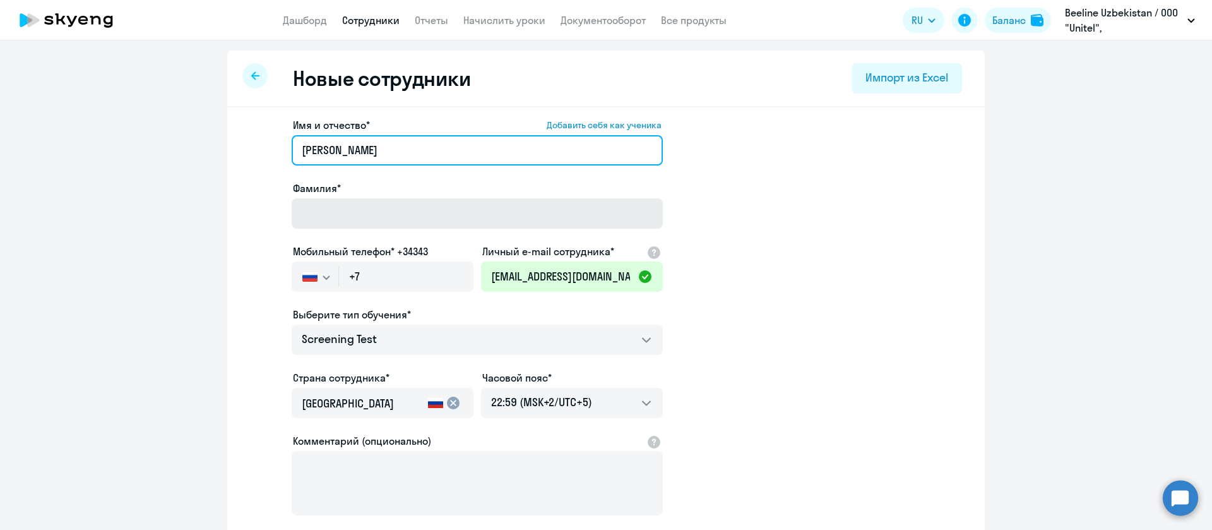
type input "[PERSON_NAME]"
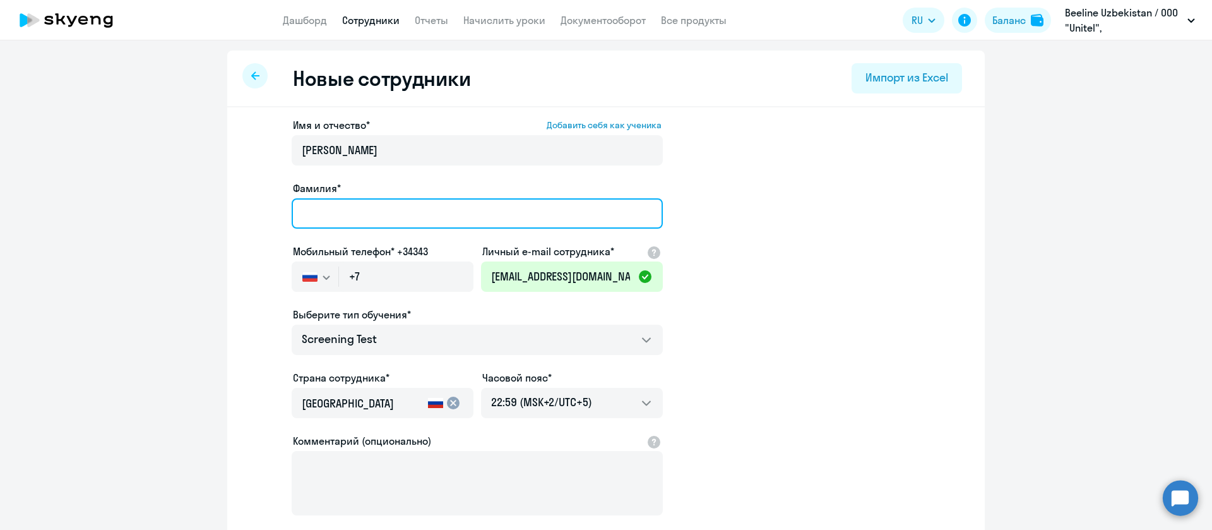
click at [333, 220] on input "Фамилия*" at bounding box center [477, 213] width 371 height 30
paste input "Akperova"
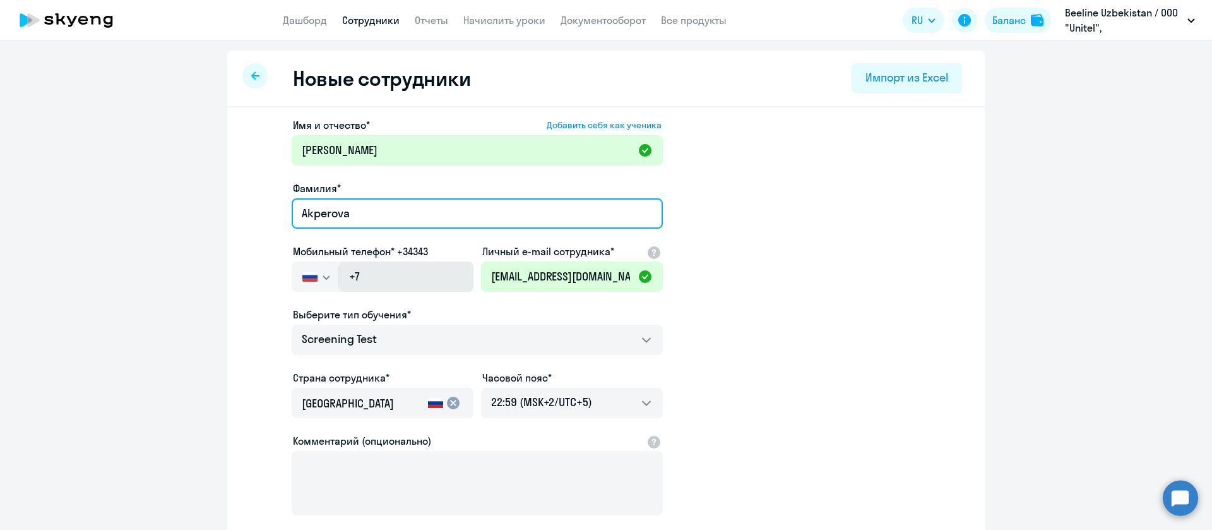
type input "Akperova"
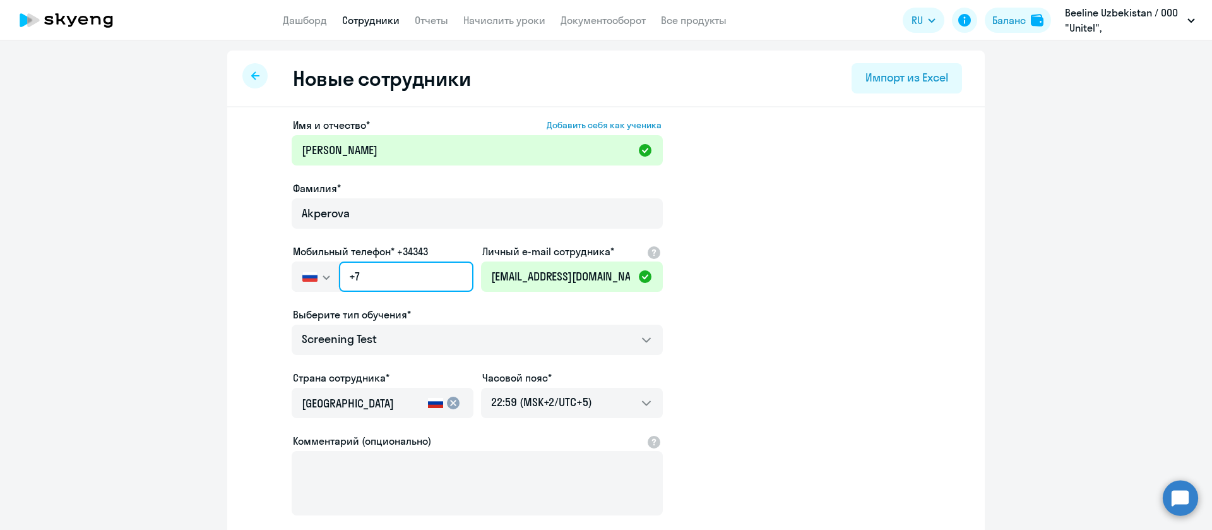
click at [378, 271] on input "+7" at bounding box center [406, 276] width 134 height 30
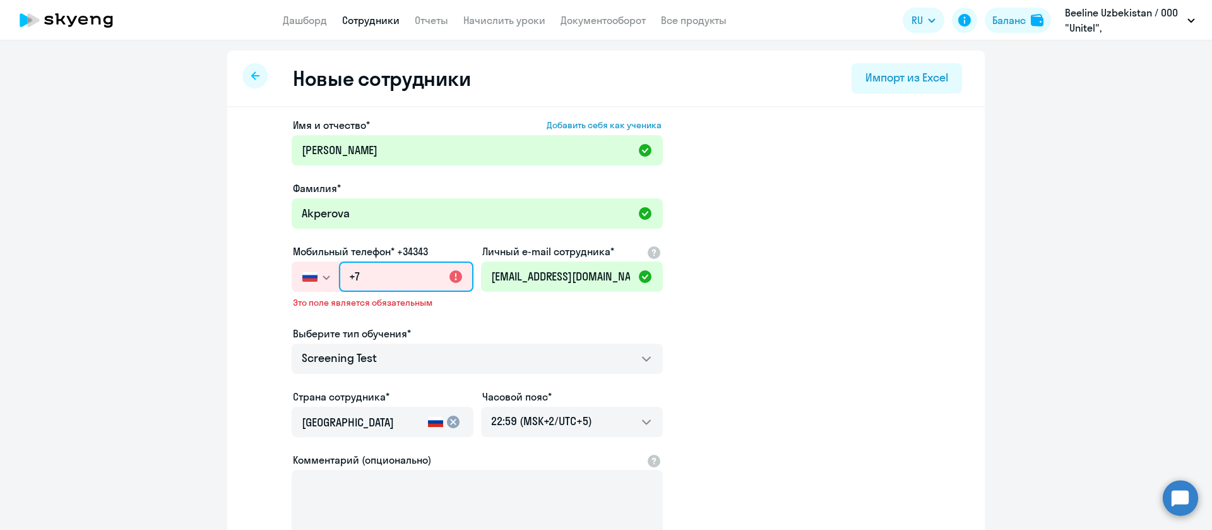
drag, startPoint x: 398, startPoint y: 277, endPoint x: 235, endPoint y: 259, distance: 164.5
click at [235, 259] on div "Имя и отчество* Добавить себя как ученика [PERSON_NAME]* Akperova Мобильный тел…" at bounding box center [606, 394] width 758 height 574
paste input "[PHONE_NUMBER]"
type input "[PHONE_NUMBER]"
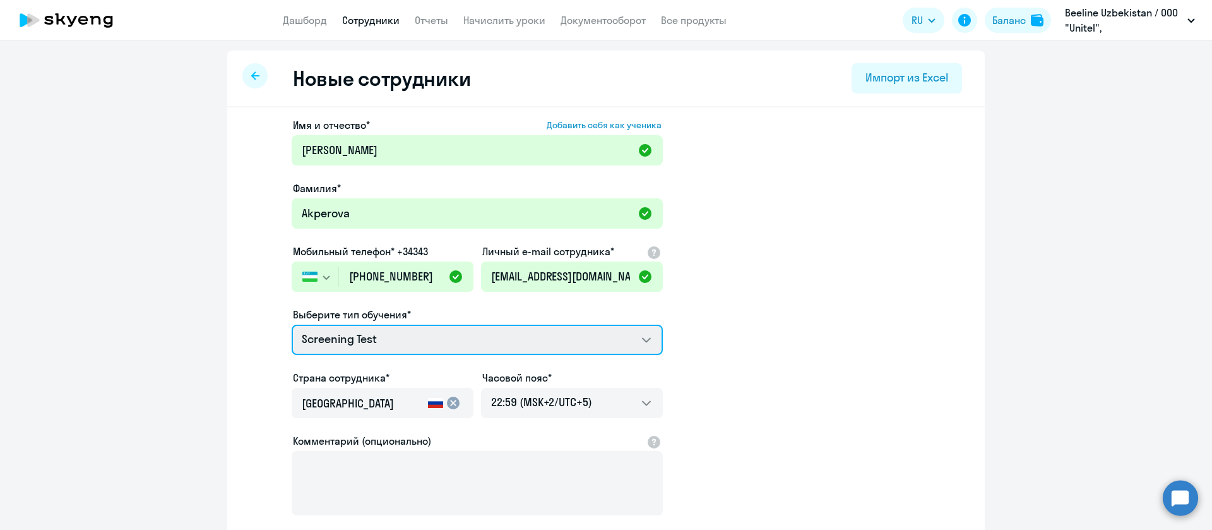
click at [521, 336] on select "Screening Test Talks 15 минутные разговоры на английском COMMON.SERVICE_TITLE.L…" at bounding box center [477, 339] width 371 height 30
select select "english_adult_not_native_speaker_course_elementary"
click at [292, 324] on select "Screening Test Talks 15 минутные разговоры на английском COMMON.SERVICE_TITLE.L…" at bounding box center [477, 339] width 371 height 30
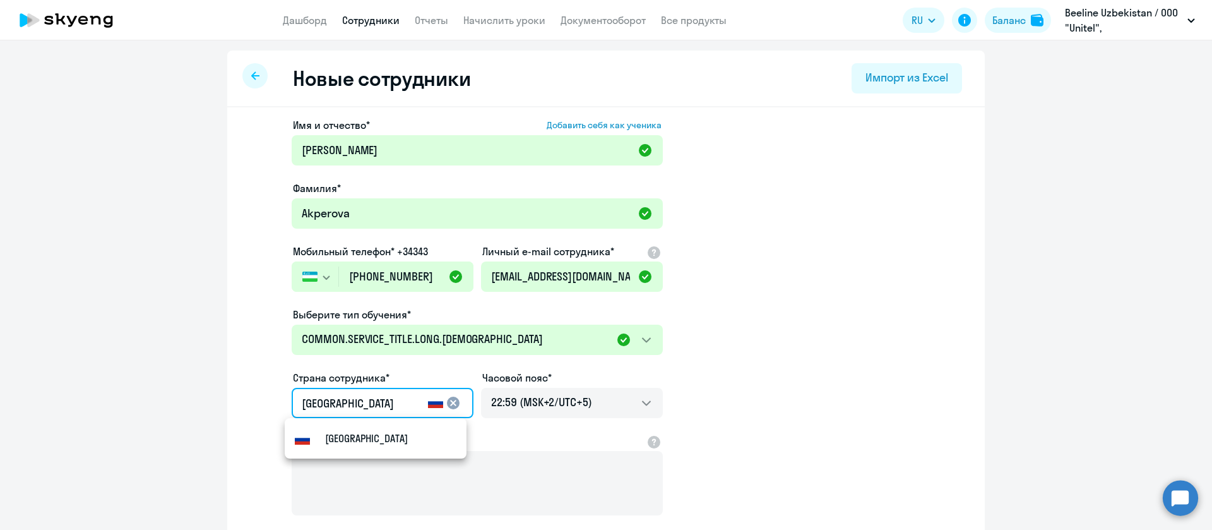
drag, startPoint x: 393, startPoint y: 403, endPoint x: 237, endPoint y: 404, distance: 155.3
click at [237, 404] on div "Имя и отчество* Добавить себя как ученика [PERSON_NAME]* Akperova Мобильный тел…" at bounding box center [606, 384] width 758 height 555
click at [371, 429] on mat-option "Узбекистан" at bounding box center [376, 438] width 182 height 30
type input "Узбекистан"
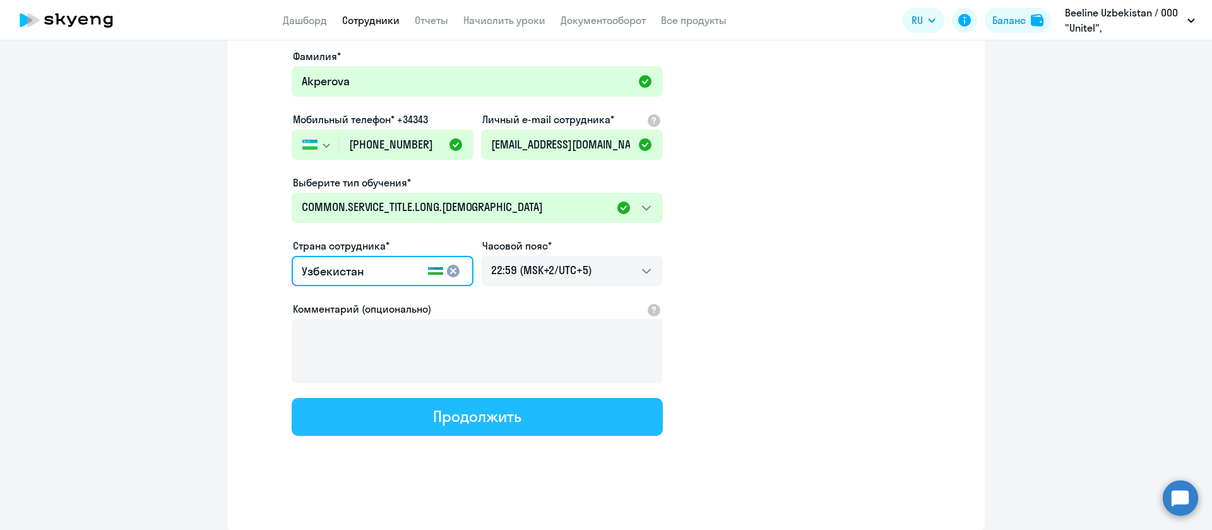
click at [549, 422] on button "Продолжить" at bounding box center [477, 417] width 371 height 38
select select "english_adult_not_native_speaker_course_elementary"
select select "5"
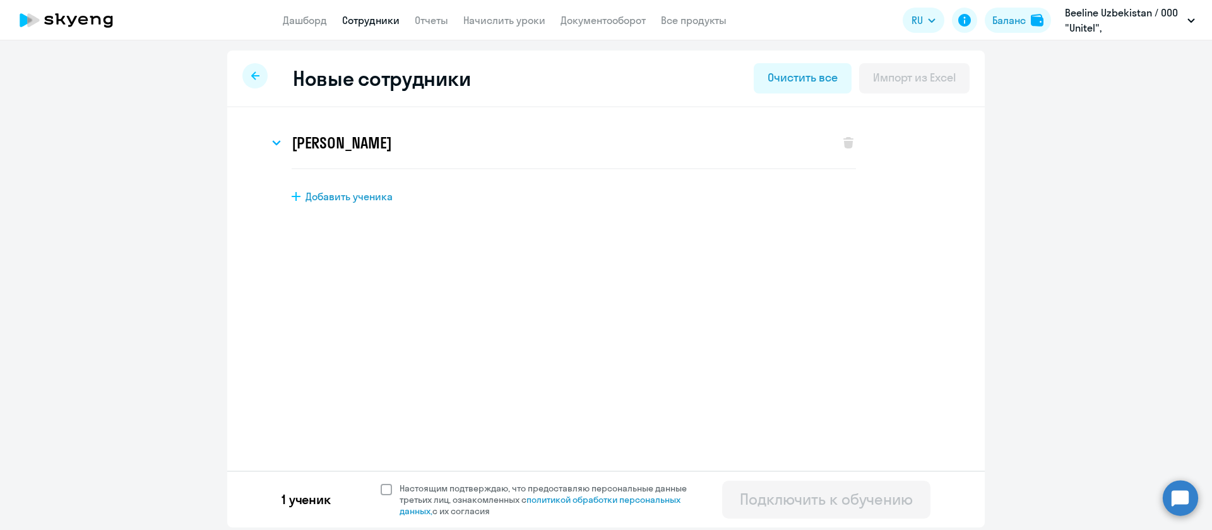
click at [388, 492] on span at bounding box center [386, 489] width 11 height 11
click at [381, 482] on input "Настоящим подтверждаю, что предоставляю персональные данные третьих лиц, ознако…" at bounding box center [380, 482] width 1 height 1
checkbox input "true"
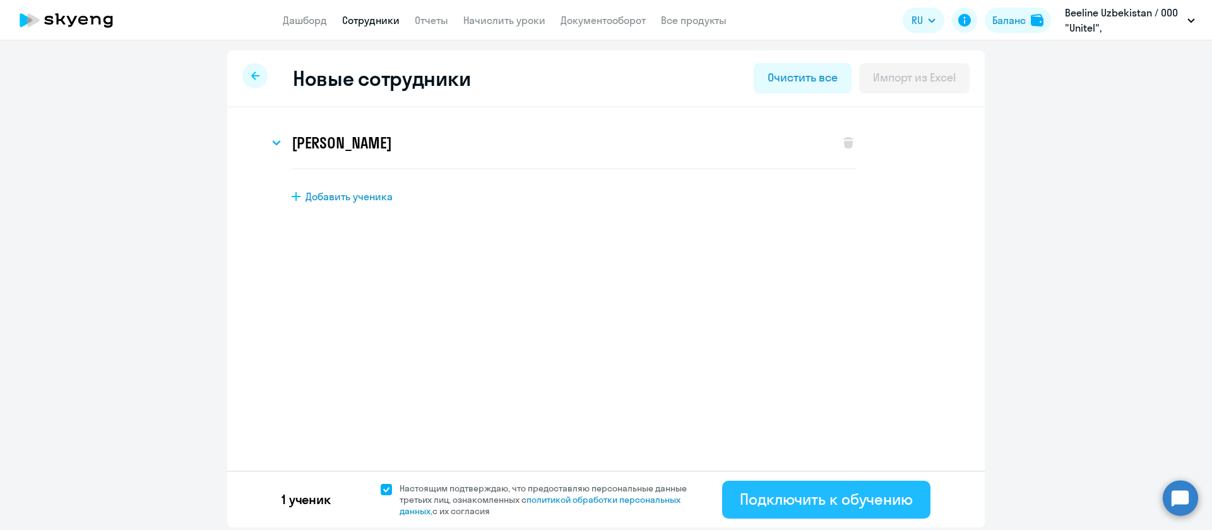
click at [792, 499] on div "Подключить к обучению" at bounding box center [826, 499] width 173 height 20
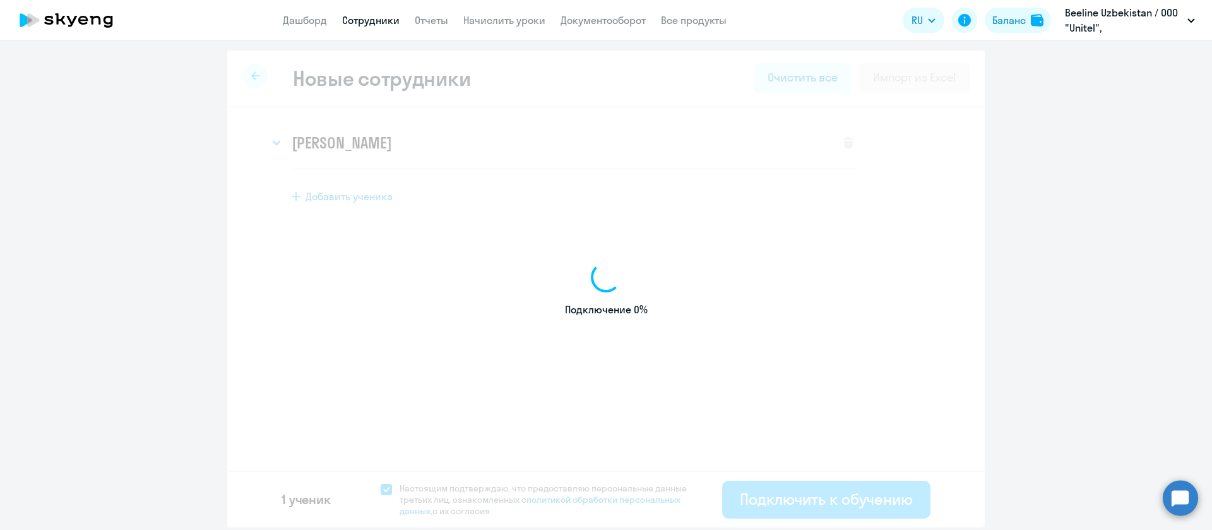
select select "screening_test"
select select "5"
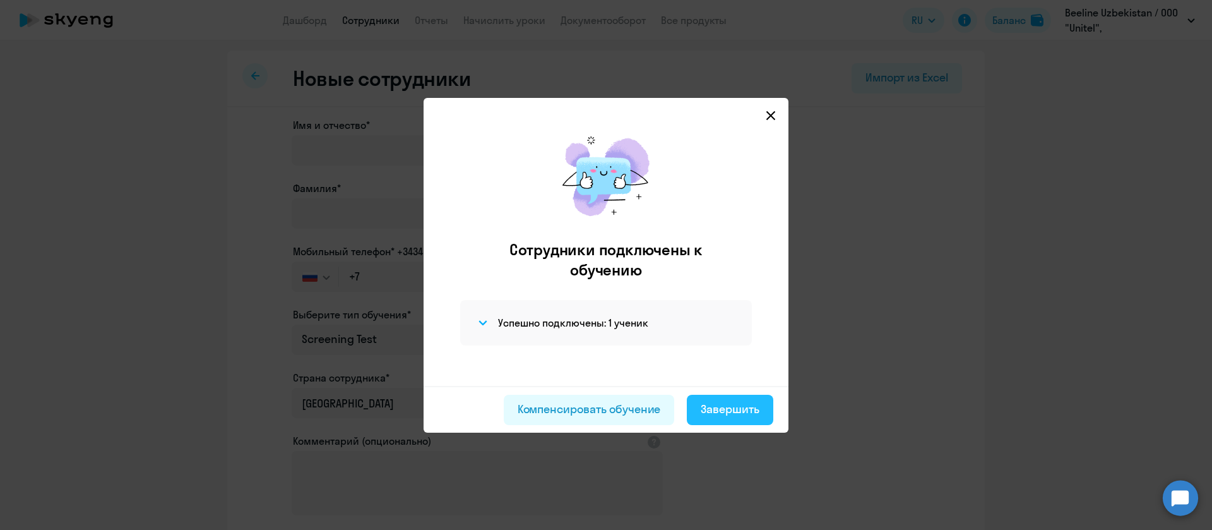
click at [746, 405] on div "Завершить" at bounding box center [730, 409] width 59 height 16
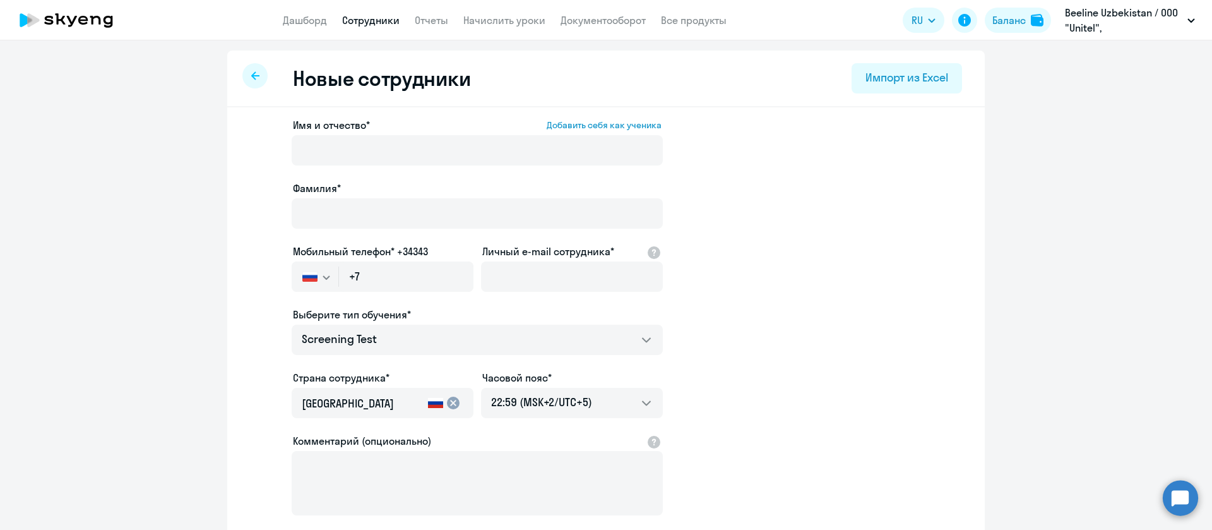
select select "30"
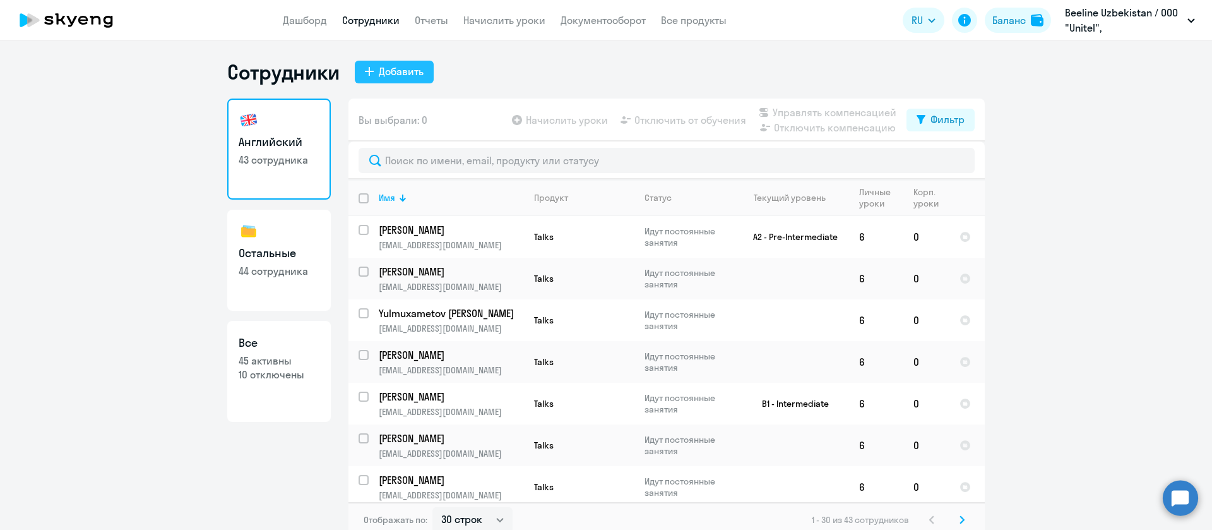
click at [398, 67] on div "Добавить" at bounding box center [401, 71] width 45 height 15
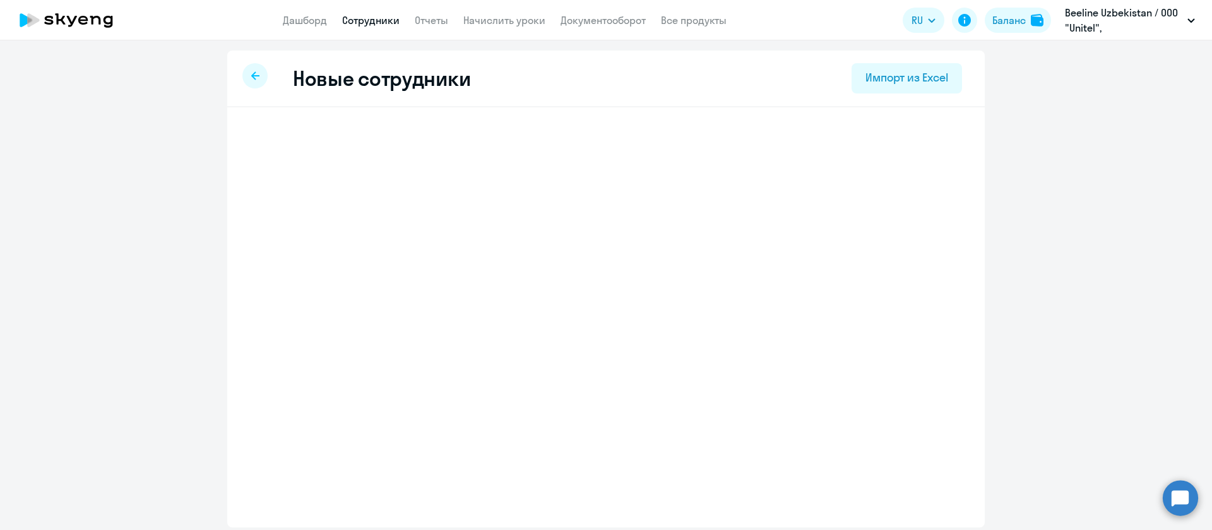
select select "screening_test"
select select "5"
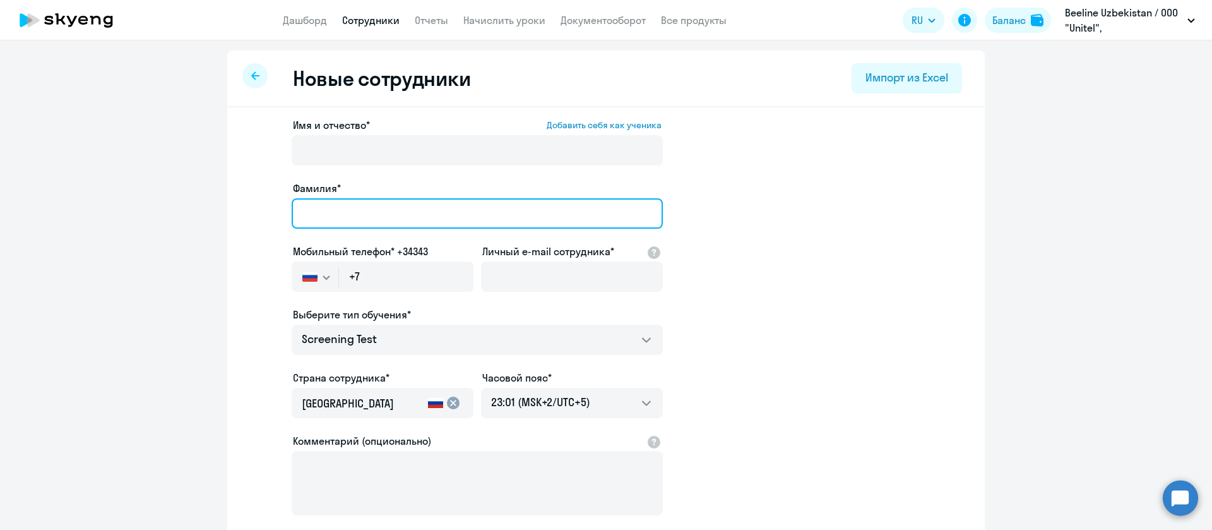
click at [535, 220] on input "Фамилия*" at bounding box center [477, 213] width 371 height 30
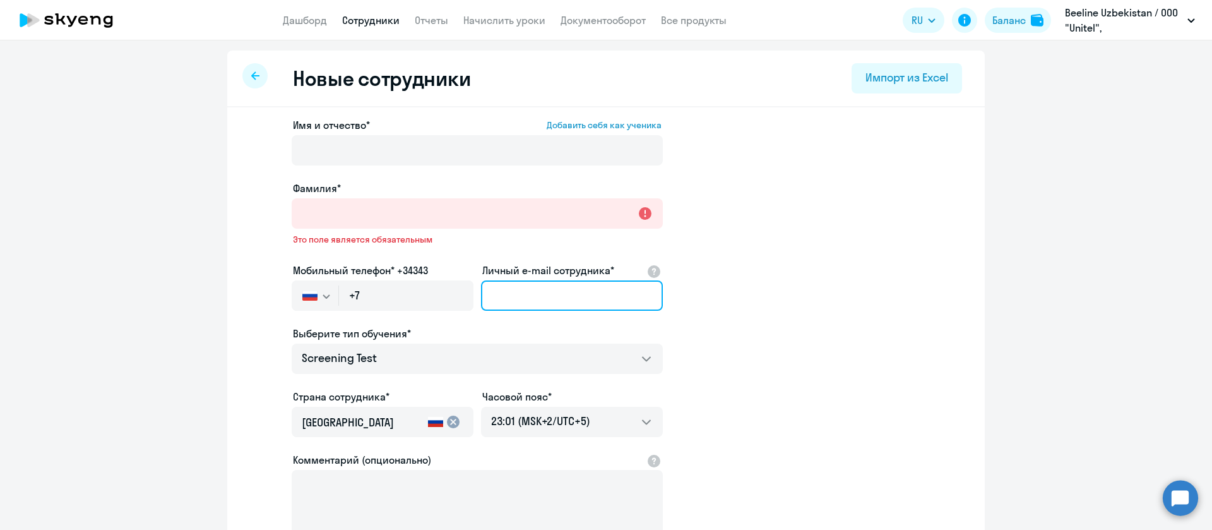
click at [542, 280] on input "Личный e-mail сотрудника*" at bounding box center [572, 295] width 182 height 30
paste input "[EMAIL_ADDRESS][DOMAIN_NAME]"
type input "[EMAIL_ADDRESS][DOMAIN_NAME]"
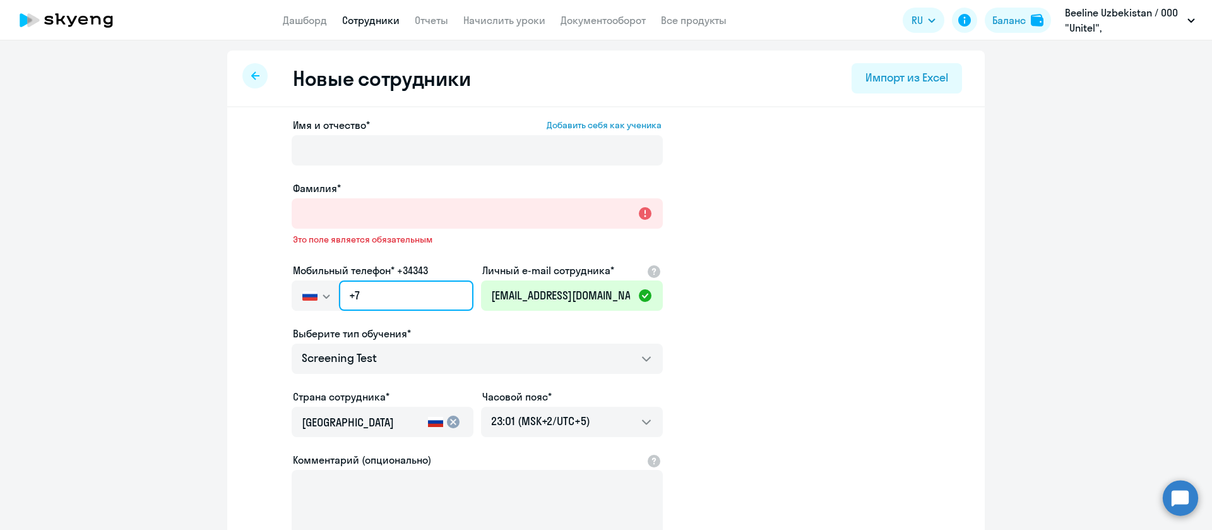
drag, startPoint x: 393, startPoint y: 290, endPoint x: 318, endPoint y: 295, distance: 75.3
click at [318, 295] on div "[GEOGRAPHIC_DATA] +7 [GEOGRAPHIC_DATA] +7 [GEOGRAPHIC_DATA] +380 [GEOGRAPHIC_DA…" at bounding box center [383, 295] width 182 height 30
paste input "[PHONE_NUMBER]"
type input "[PHONE_NUMBER]"
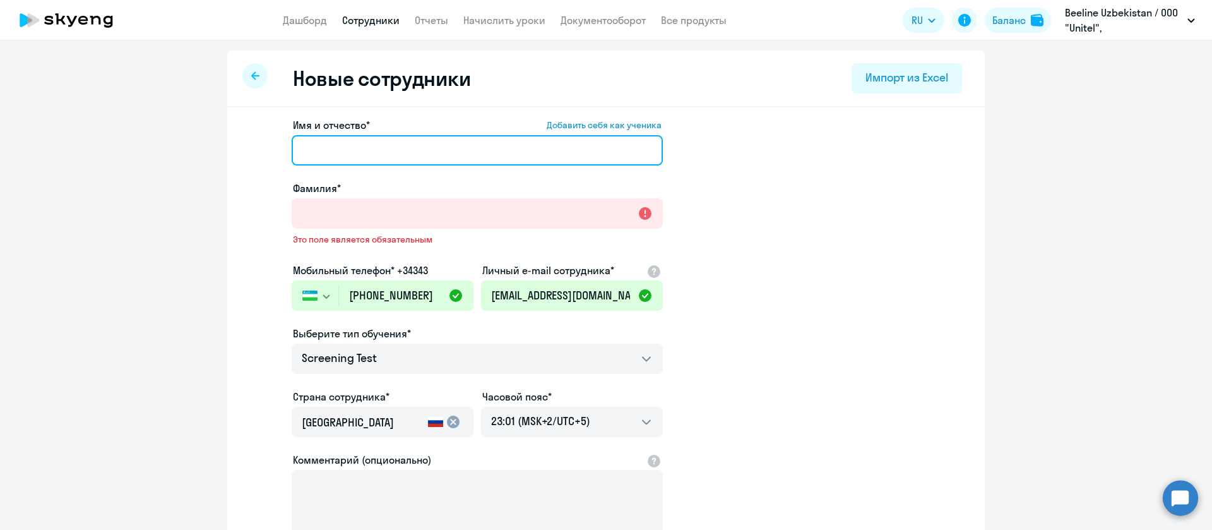
click at [333, 149] on input "Имя и отчество* Добавить себя как ученика" at bounding box center [477, 150] width 371 height 30
paste input "[PERSON_NAME] [PERSON_NAME]'un o'g'li"
drag, startPoint x: 349, startPoint y: 150, endPoint x: 266, endPoint y: 139, distance: 83.4
click at [266, 139] on app-new-student-form "Имя и отчество* Добавить себя как ученика [PERSON_NAME] [PERSON_NAME]'un o'g'li…" at bounding box center [605, 351] width 717 height 469
type input "[PERSON_NAME]'un o'g'li"
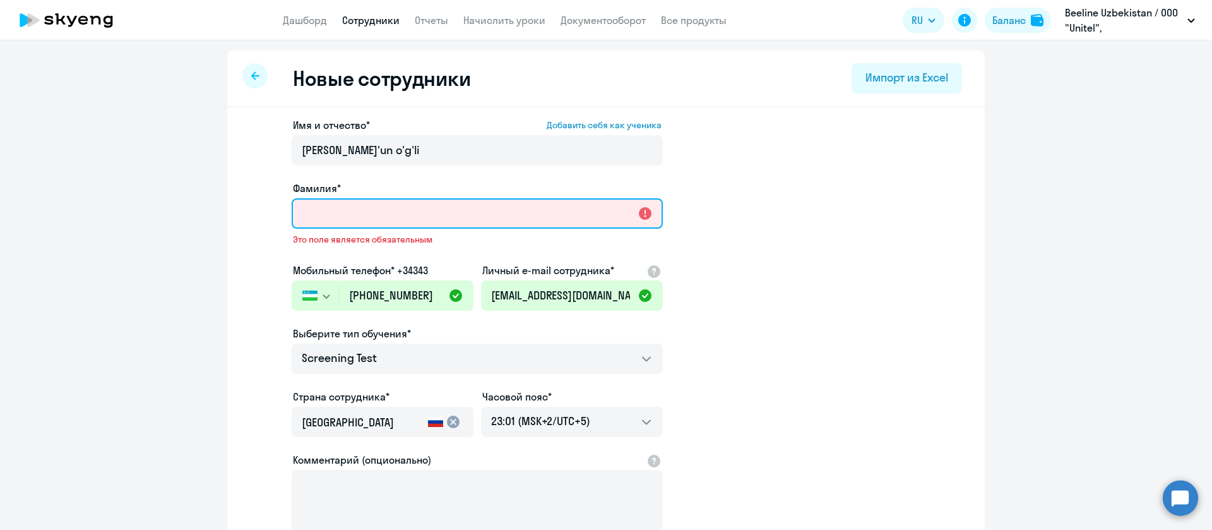
click at [325, 212] on input "Фамилия*" at bounding box center [477, 213] width 371 height 30
paste input "[PERSON_NAME]"
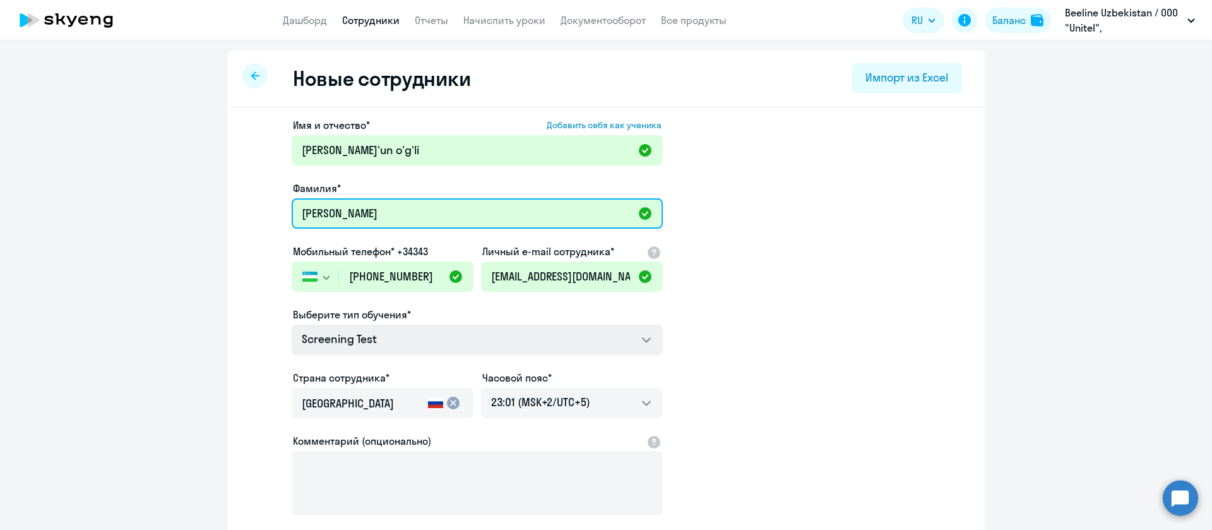
type input "[PERSON_NAME]"
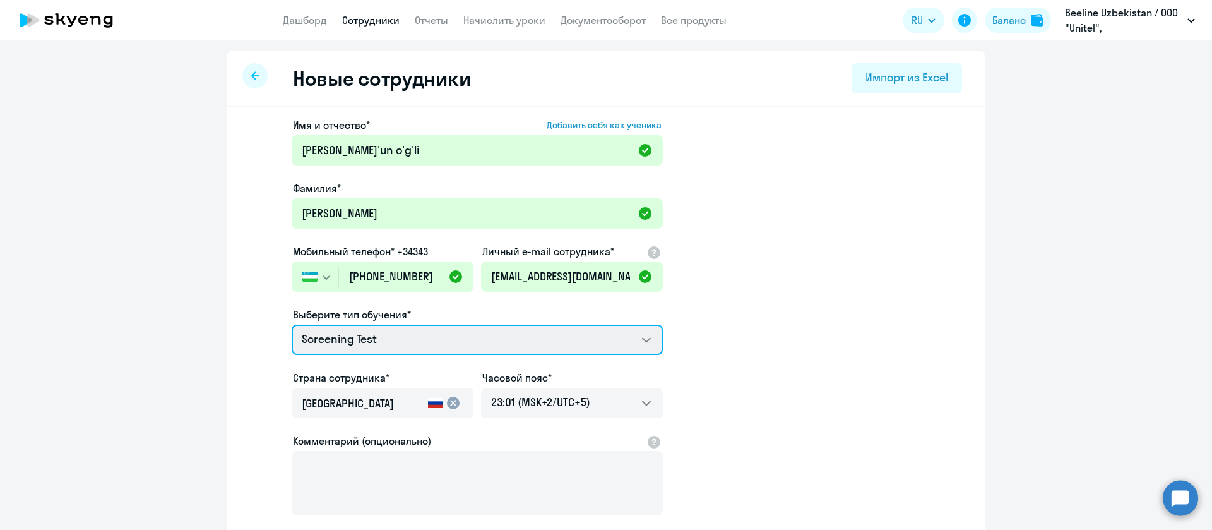
click at [464, 335] on select "Screening Test Talks 15 минутные разговоры на английском COMMON.SERVICE_TITLE.L…" at bounding box center [477, 339] width 371 height 30
click at [600, 342] on select "Screening Test Talks 15 минутные разговоры на английском COMMON.SERVICE_TITLE.L…" at bounding box center [477, 339] width 371 height 30
select select "english_adult_not_native_speaker_course_it"
click at [292, 324] on select "Screening Test Talks 15 минутные разговоры на английском COMMON.SERVICE_TITLE.L…" at bounding box center [477, 339] width 371 height 30
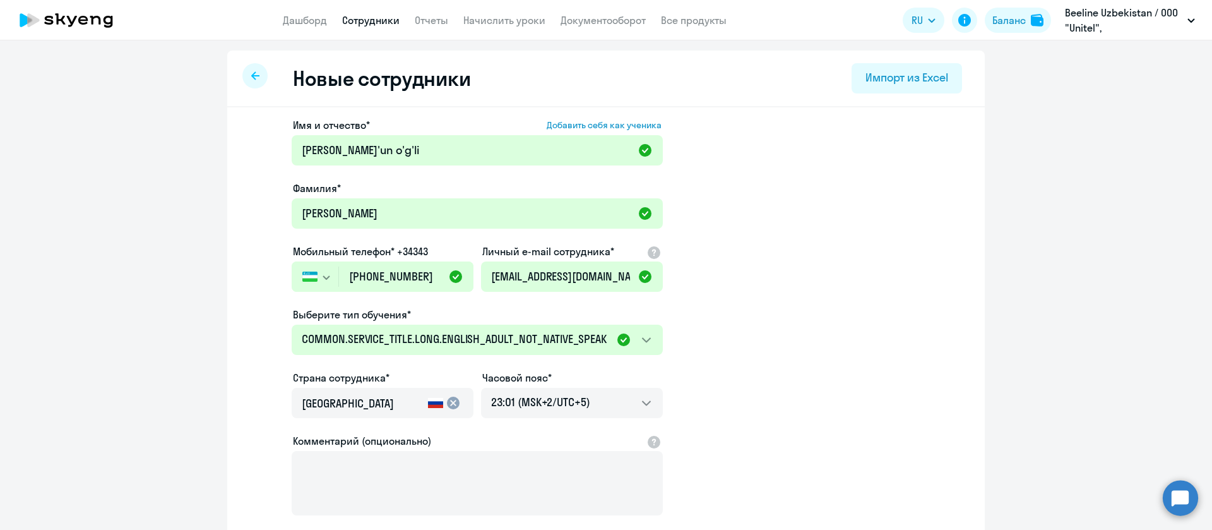
drag, startPoint x: 348, startPoint y: 391, endPoint x: 332, endPoint y: 392, distance: 15.8
click at [332, 392] on div "[GEOGRAPHIC_DATA]" at bounding box center [362, 406] width 121 height 35
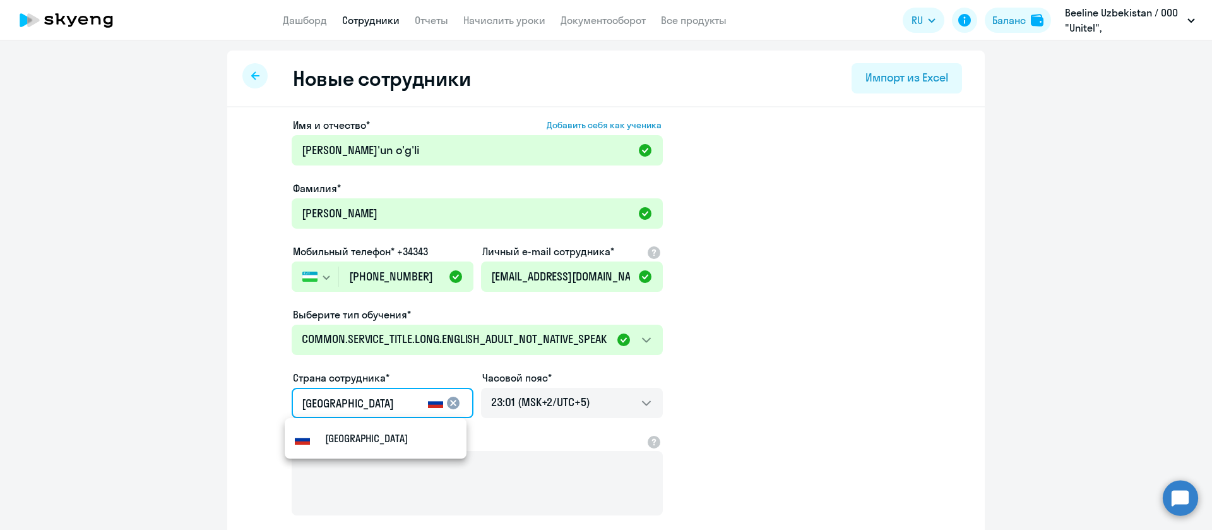
drag, startPoint x: 344, startPoint y: 401, endPoint x: 292, endPoint y: 403, distance: 51.8
click at [293, 403] on div "[GEOGRAPHIC_DATA] cancel" at bounding box center [382, 403] width 179 height 28
click at [399, 432] on mat-option "Узбекистан" at bounding box center [376, 438] width 182 height 30
type input "Узбекистан"
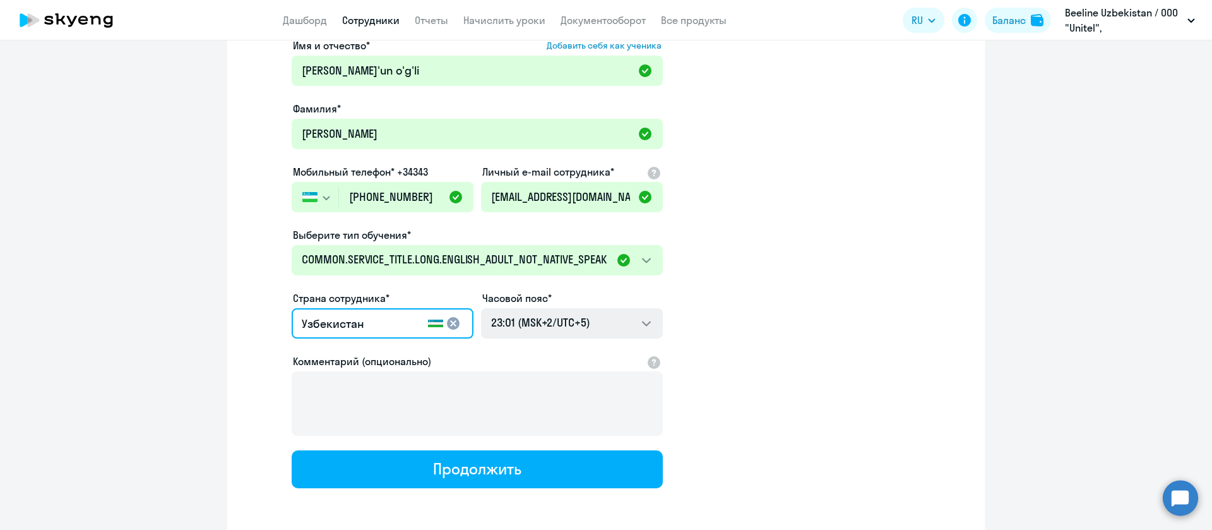
scroll to position [132, 0]
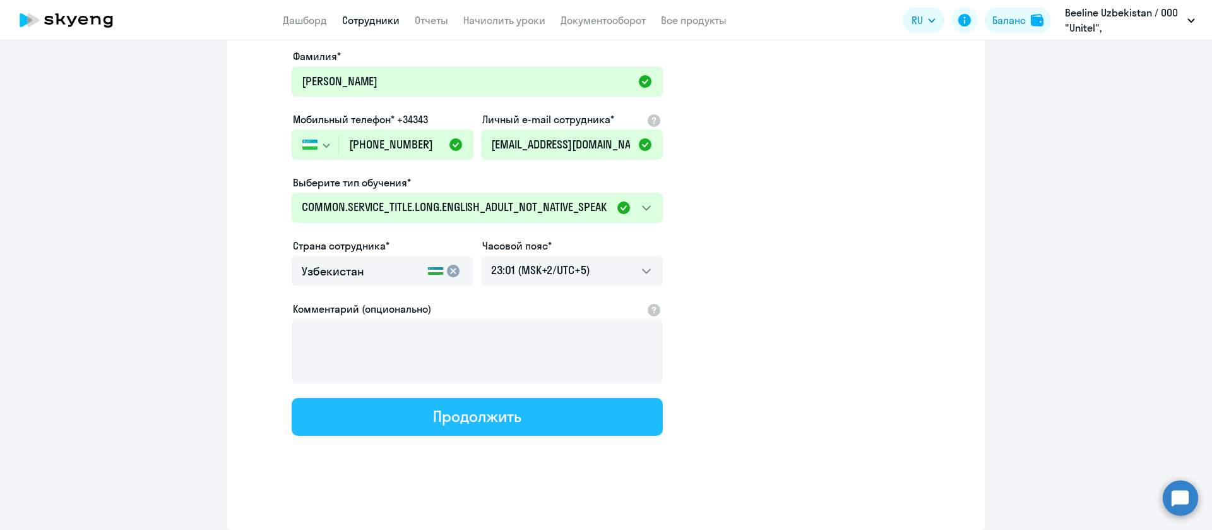
click at [525, 415] on button "Продолжить" at bounding box center [477, 417] width 371 height 38
select select "english_adult_not_native_speaker_course_it"
select select "5"
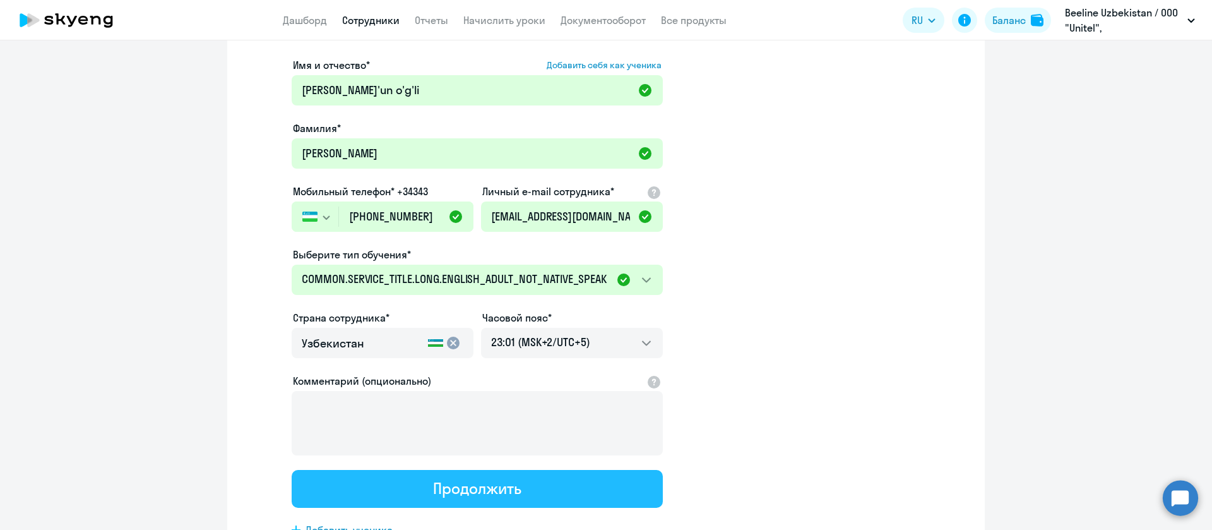
scroll to position [0, 0]
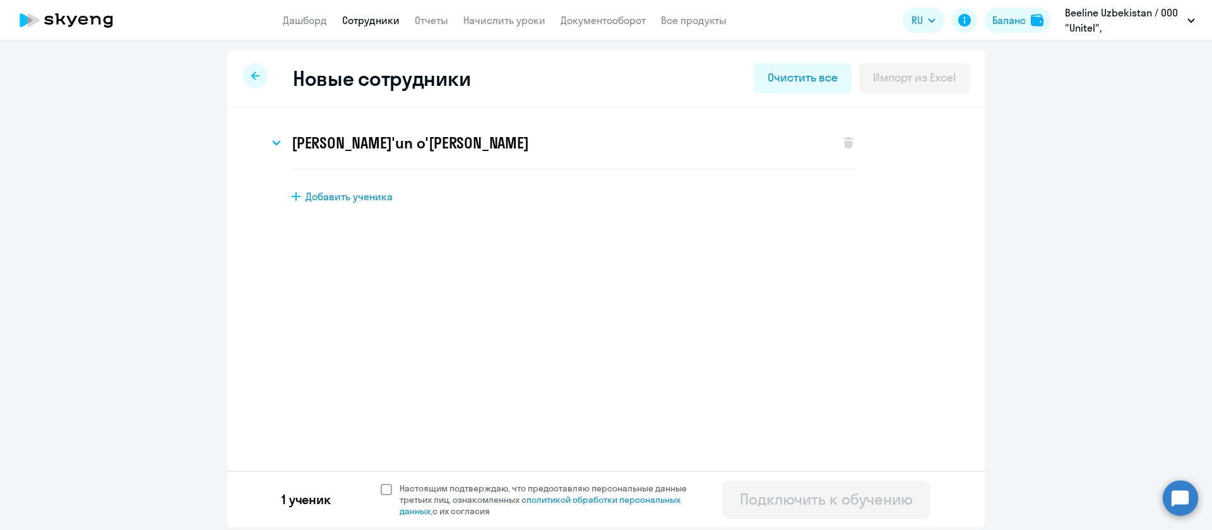
click at [386, 491] on span at bounding box center [386, 489] width 11 height 11
click at [381, 482] on input "Настоящим подтверждаю, что предоставляю персональные данные третьих лиц, ознако…" at bounding box center [380, 482] width 1 height 1
checkbox input "true"
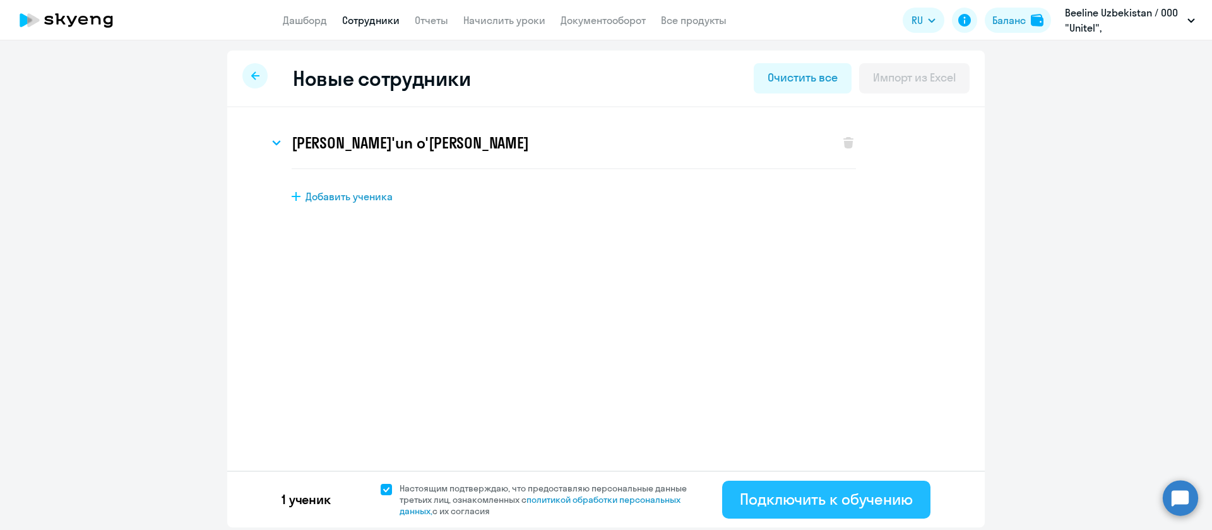
click at [869, 500] on div "Подключить к обучению" at bounding box center [826, 499] width 173 height 20
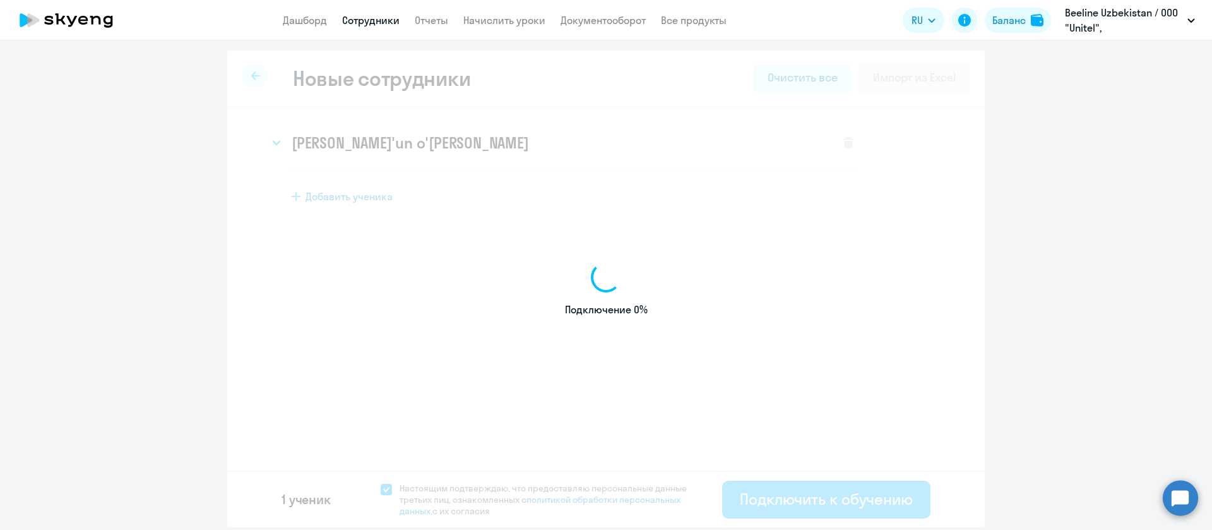
select select "screening_test"
select select "5"
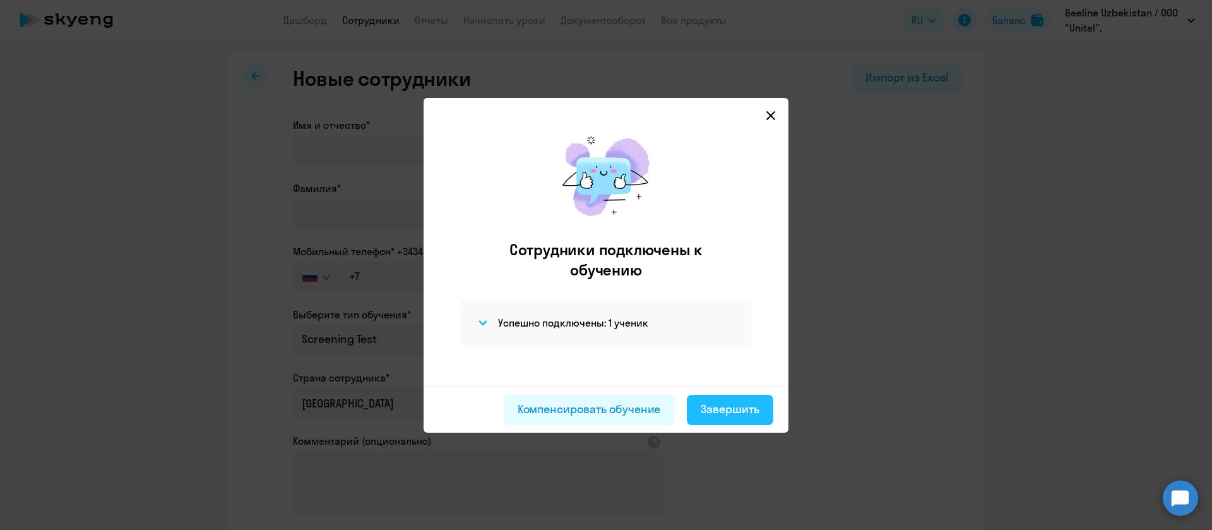
click at [735, 411] on div "Завершить" at bounding box center [730, 409] width 59 height 16
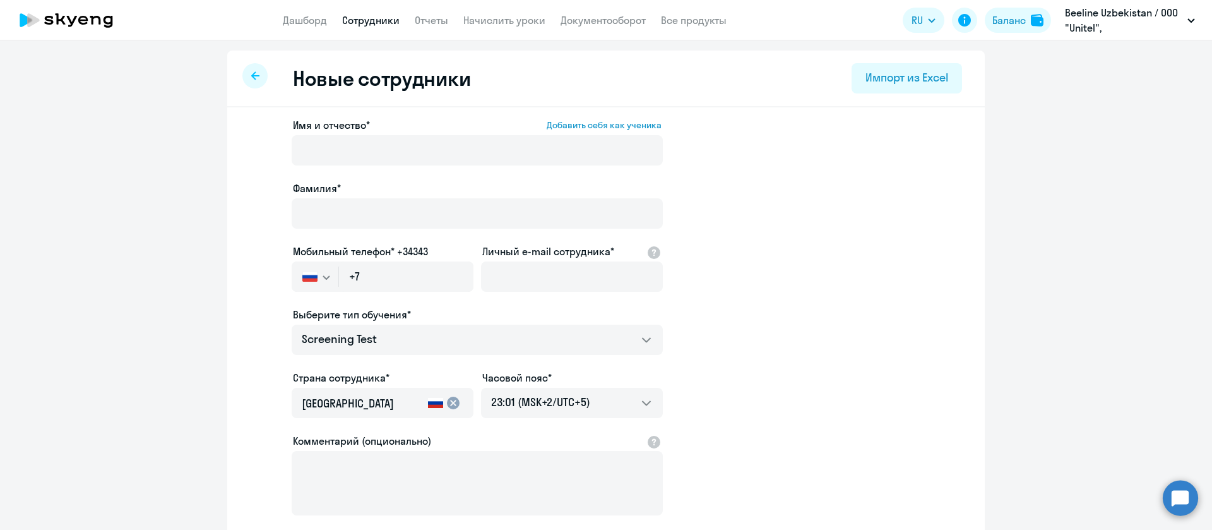
select select "30"
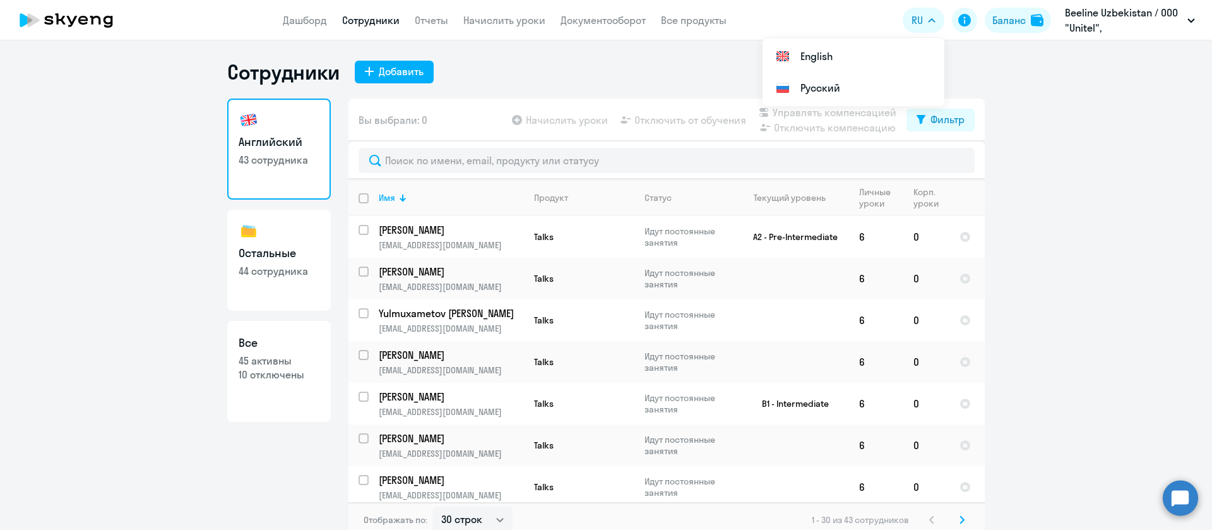
click at [377, 19] on link "Сотрудники" at bounding box center [370, 20] width 57 height 13
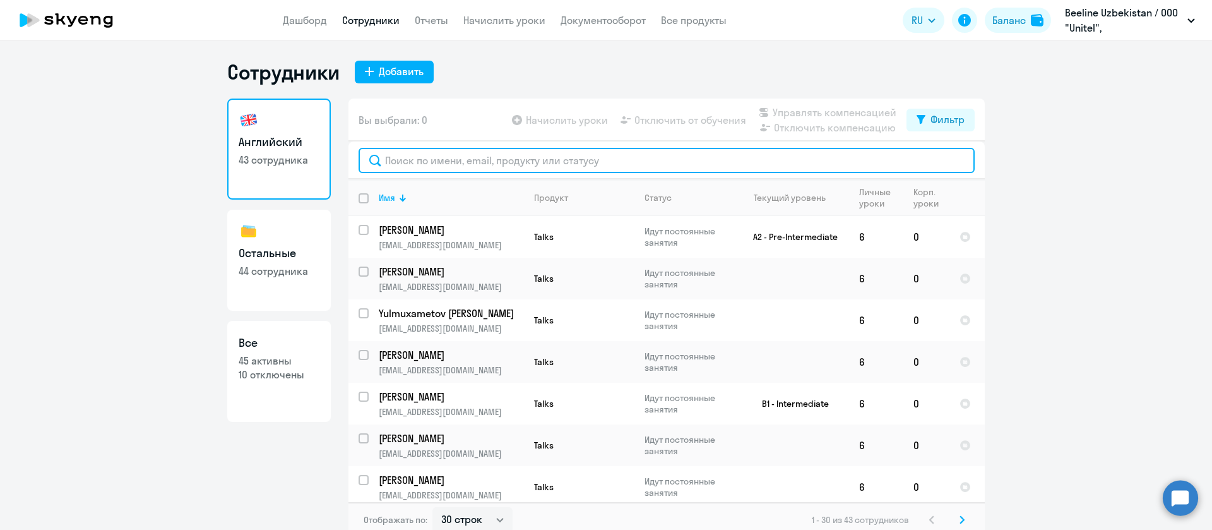
click at [480, 161] on input "text" at bounding box center [667, 160] width 616 height 25
paste input "[EMAIL_ADDRESS][DOMAIN_NAME]"
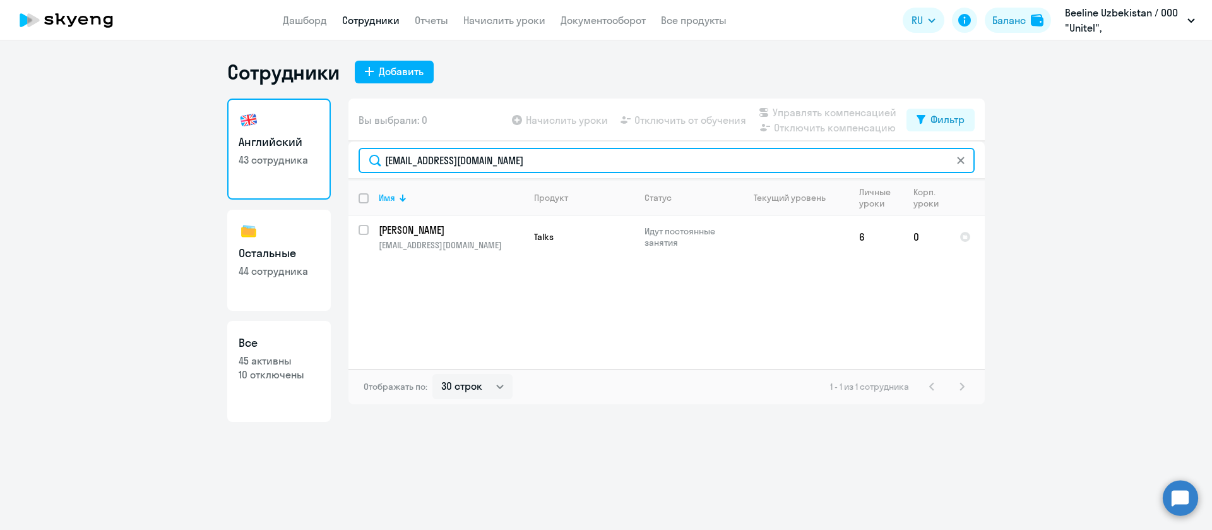
drag, startPoint x: 508, startPoint y: 162, endPoint x: 346, endPoint y: 162, distance: 162.2
click at [346, 162] on div "Английский 43 сотрудника Остальные 44 сотрудника Все 45 активны 10 отключены Вы…" at bounding box center [606, 259] width 758 height 323
paste input "DSGrishko"
drag, startPoint x: 493, startPoint y: 165, endPoint x: 314, endPoint y: 162, distance: 179.3
click at [314, 162] on div "Английский 43 сотрудника Остальные 44 сотрудника Все 45 активны 10 отключены Вы…" at bounding box center [606, 259] width 758 height 323
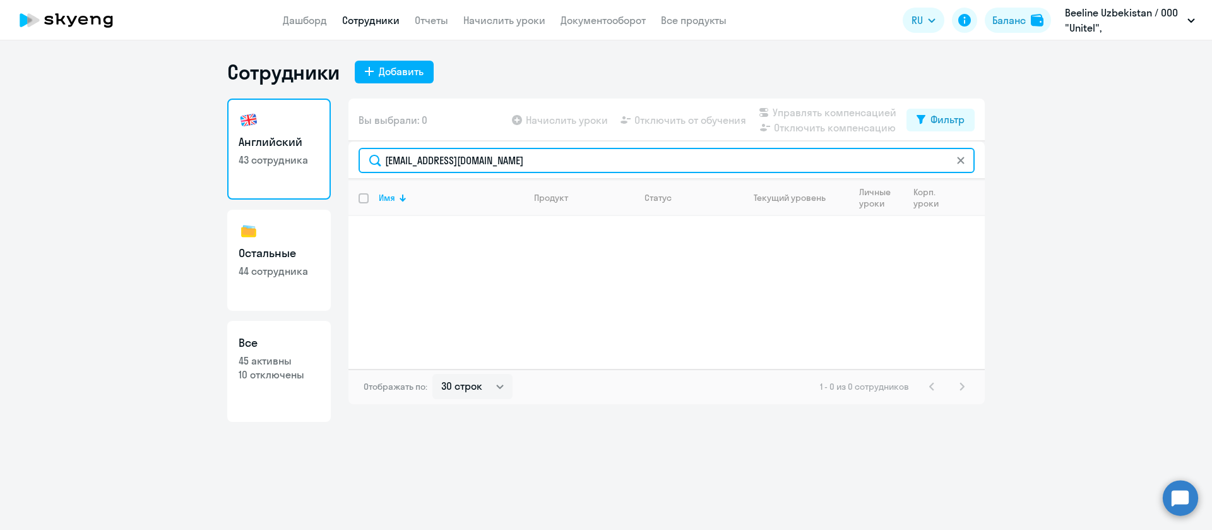
paste input "[PERSON_NAME]"
drag, startPoint x: 418, startPoint y: 157, endPoint x: 573, endPoint y: 142, distance: 156.0
click at [573, 142] on div "[PERSON_NAME]" at bounding box center [666, 160] width 636 height 38
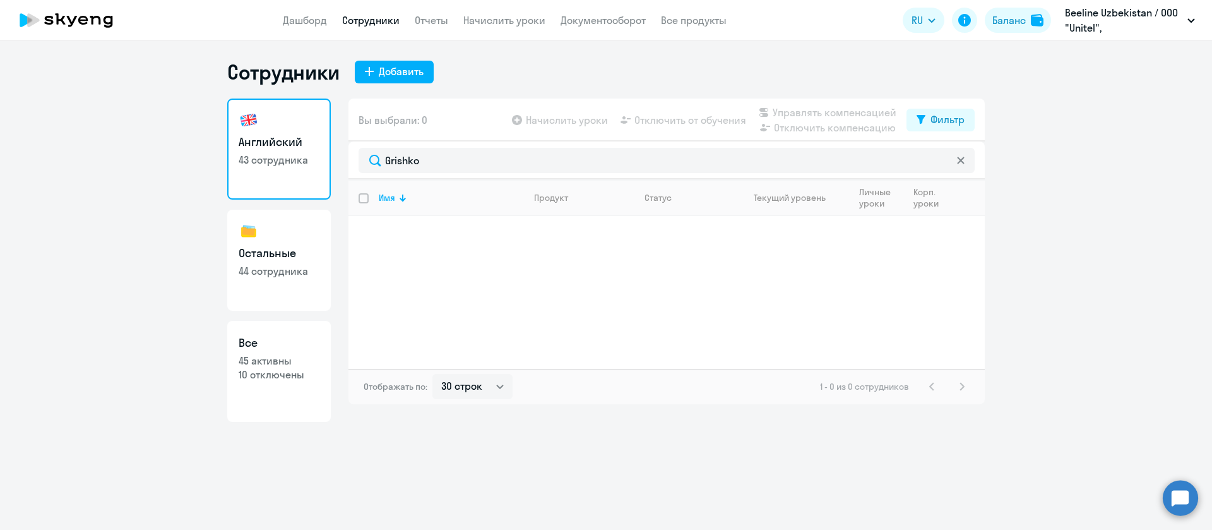
click at [359, 18] on link "Сотрудники" at bounding box center [370, 20] width 57 height 13
click at [386, 24] on link "Сотрудники" at bounding box center [370, 20] width 57 height 13
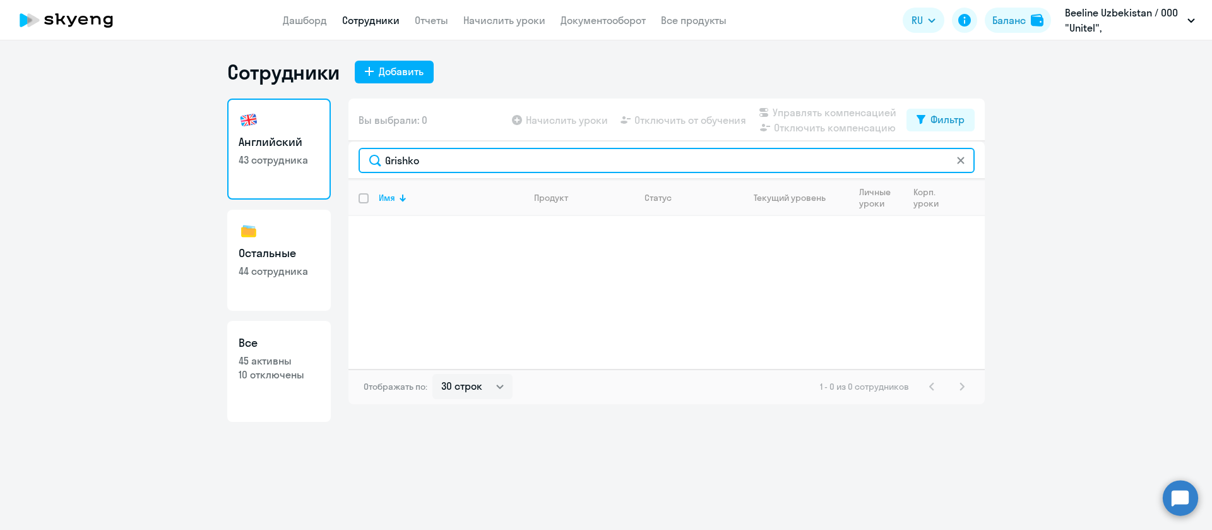
drag, startPoint x: 422, startPoint y: 155, endPoint x: 378, endPoint y: 151, distance: 45.0
click at [378, 151] on input "Grishko" at bounding box center [667, 160] width 616 height 25
paste input "[EMAIL_ADDRESS][DOMAIN_NAME]"
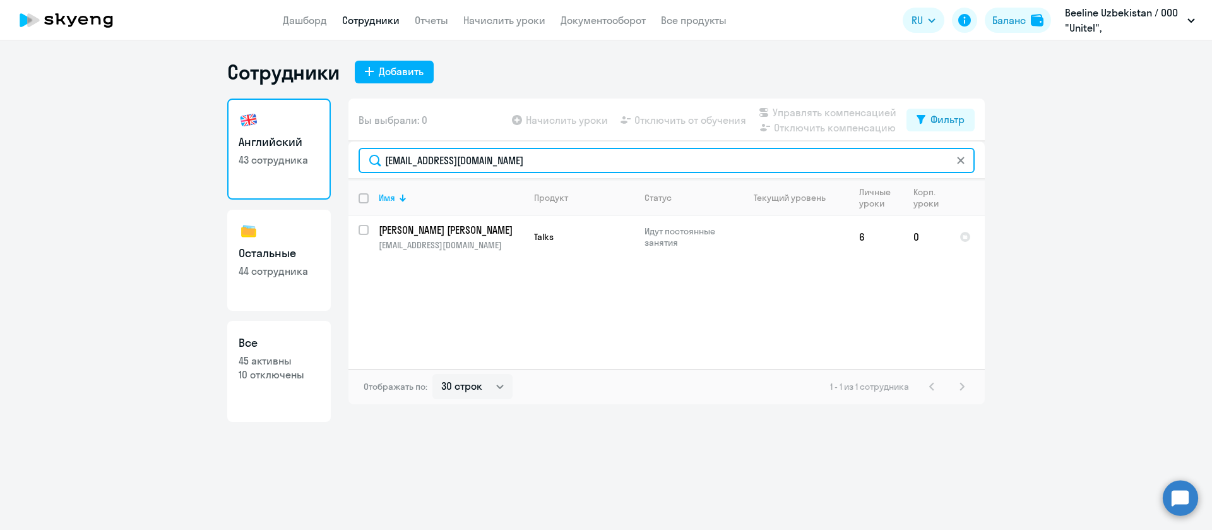
drag, startPoint x: 503, startPoint y: 162, endPoint x: 296, endPoint y: 162, distance: 207.1
click at [296, 162] on div "Английский 43 сотрудника Остальные 44 сотрудника Все 45 активны 10 отключены Вы…" at bounding box center [606, 259] width 758 height 323
paste input "DAbdugaffor"
type input "[EMAIL_ADDRESS][DOMAIN_NAME]"
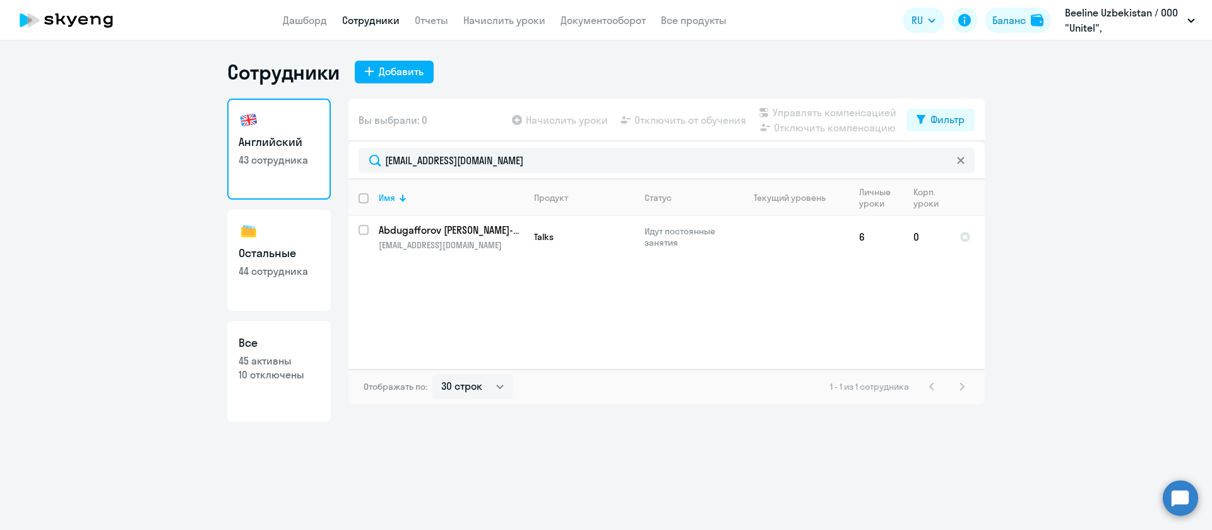
click at [284, 233] on link "Остальные 44 сотрудника" at bounding box center [279, 260] width 104 height 101
select select "30"
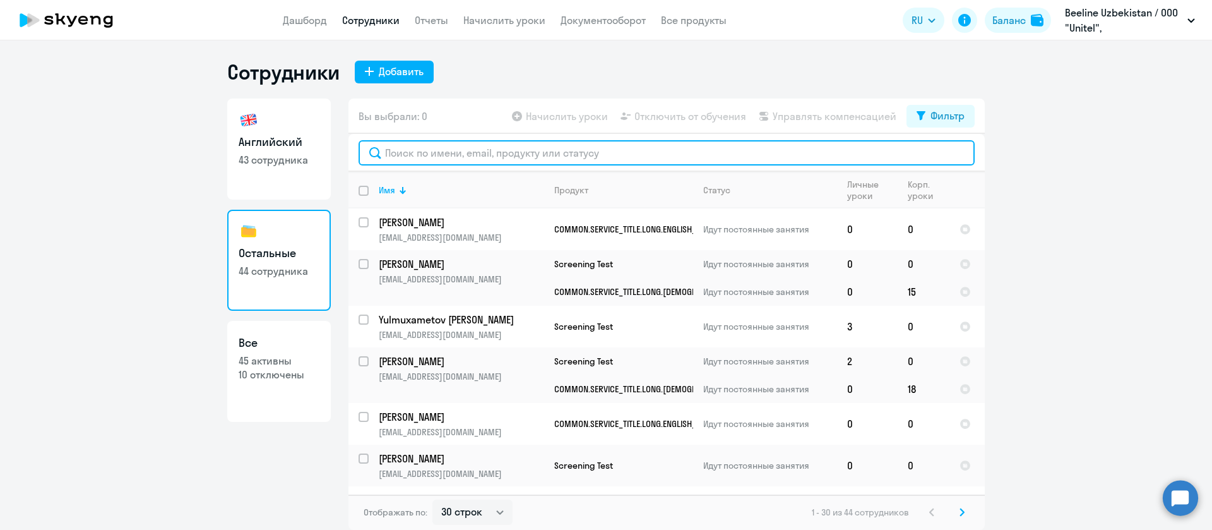
click at [480, 153] on input "text" at bounding box center [667, 152] width 616 height 25
paste input "[EMAIL_ADDRESS][DOMAIN_NAME]"
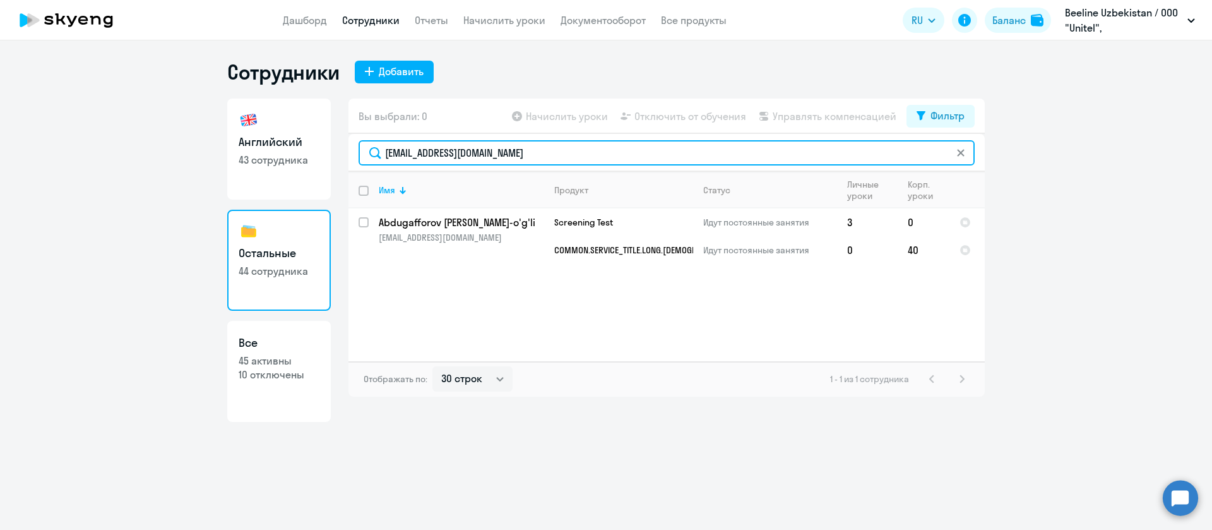
drag, startPoint x: 569, startPoint y: 162, endPoint x: 332, endPoint y: 152, distance: 237.0
click at [332, 152] on div "Английский 43 сотрудника Остальные 44 сотрудника Все 45 активны 10 отключены Вы…" at bounding box center [606, 259] width 758 height 323
paste input "SBorun"
drag, startPoint x: 553, startPoint y: 150, endPoint x: 384, endPoint y: 170, distance: 169.8
click at [384, 170] on div "[EMAIL_ADDRESS][DOMAIN_NAME]" at bounding box center [666, 153] width 636 height 38
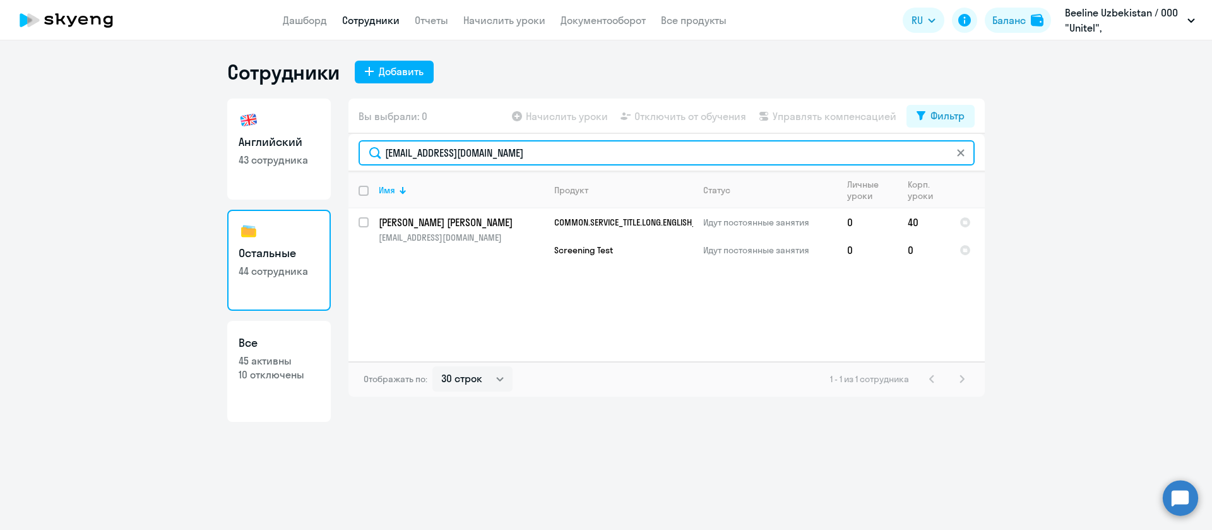
paste input "DSGrishko"
drag, startPoint x: 537, startPoint y: 152, endPoint x: 341, endPoint y: 151, distance: 196.3
click at [341, 151] on div "Английский 43 сотрудника Остальные 44 сотрудника Все 45 активны 10 отключены Вы…" at bounding box center [606, 259] width 758 height 323
paste input "ZhAKodirov"
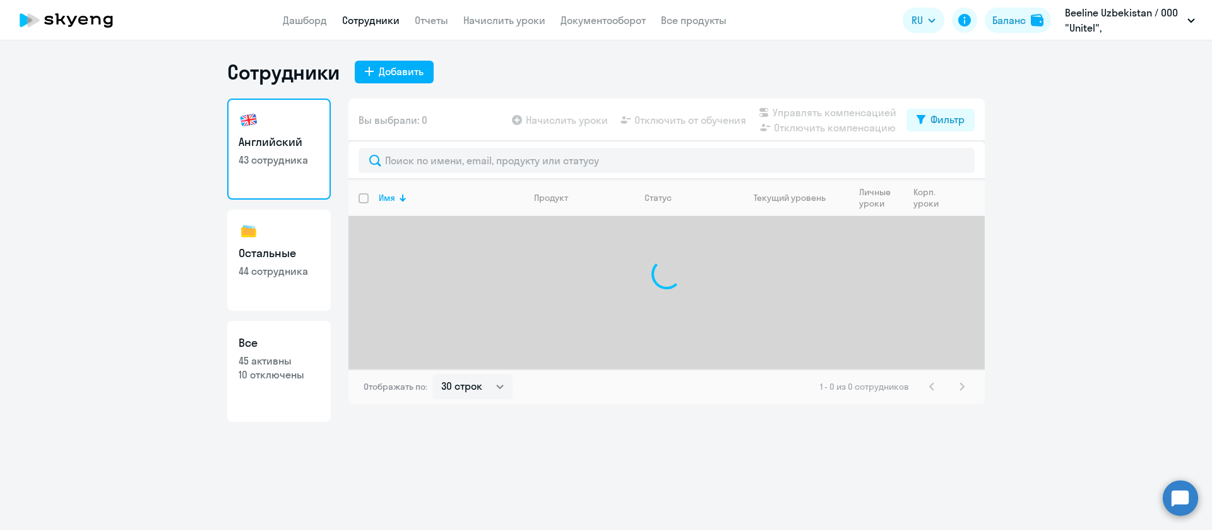
select select "30"
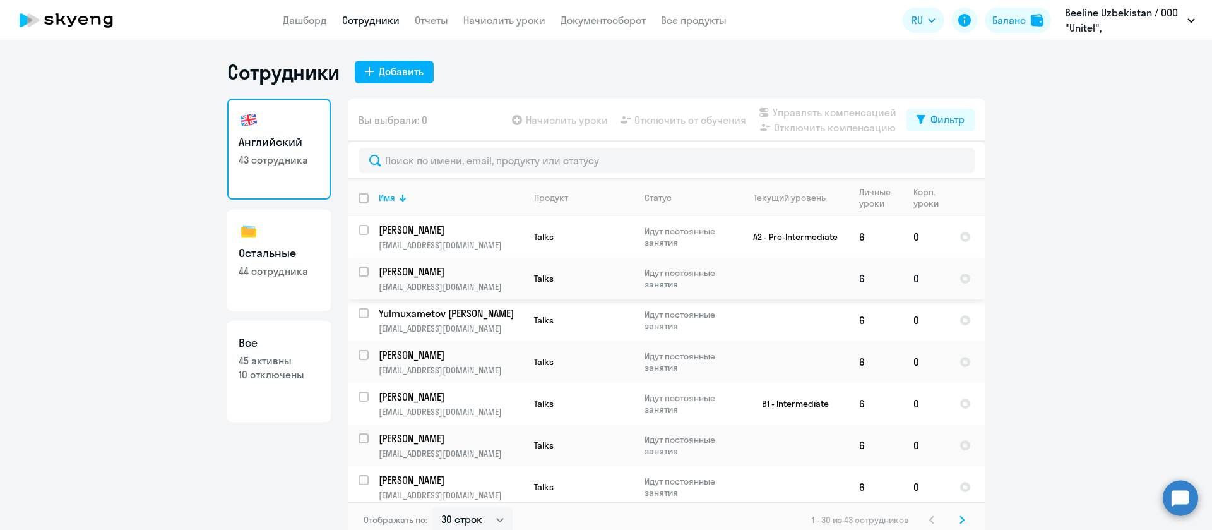
click at [440, 273] on p "[PERSON_NAME]" at bounding box center [450, 272] width 143 height 14
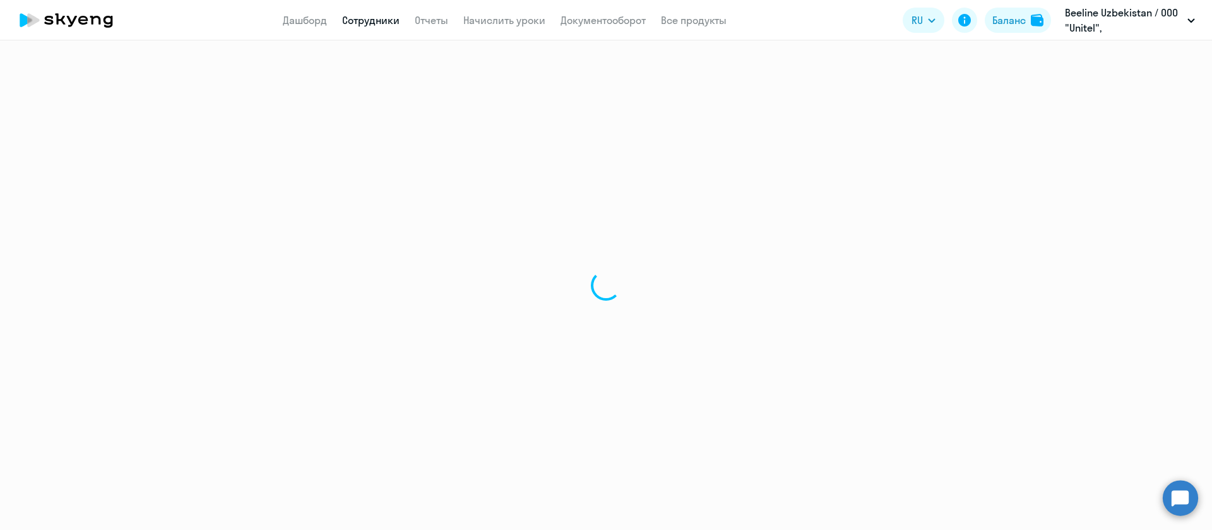
select select "english"
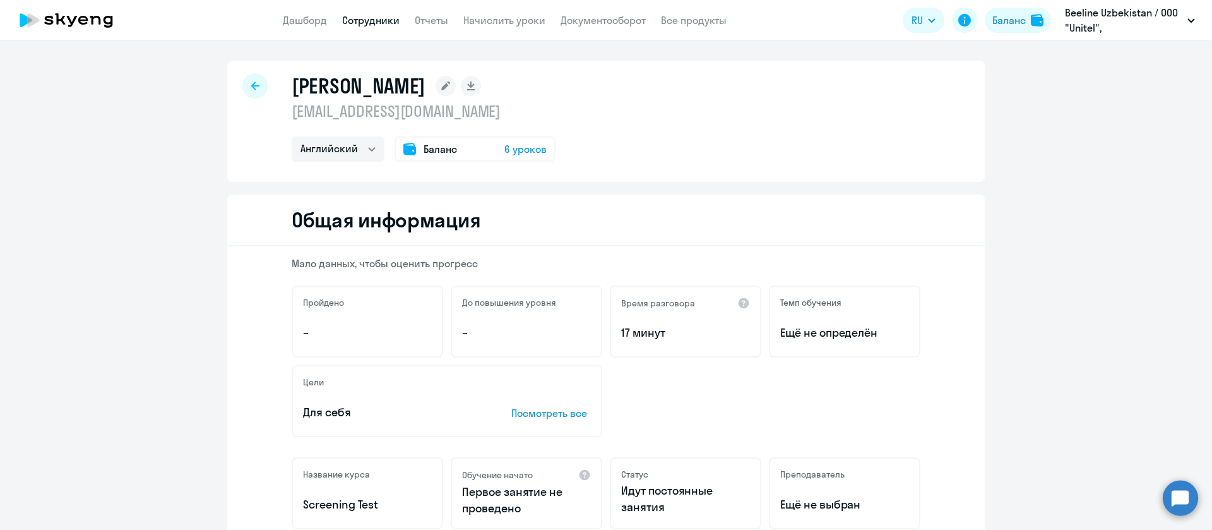
drag, startPoint x: 448, startPoint y: 117, endPoint x: 275, endPoint y: 120, distance: 173.6
click at [275, 120] on div "Yumayev Temur Pulatovich tyumaev@beeline.uz Остальные Английский Баланс 6 уроков" at bounding box center [606, 121] width 758 height 121
copy p "[EMAIL_ADDRESS][DOMAIN_NAME]"
click at [368, 17] on link "Сотрудники" at bounding box center [370, 20] width 57 height 13
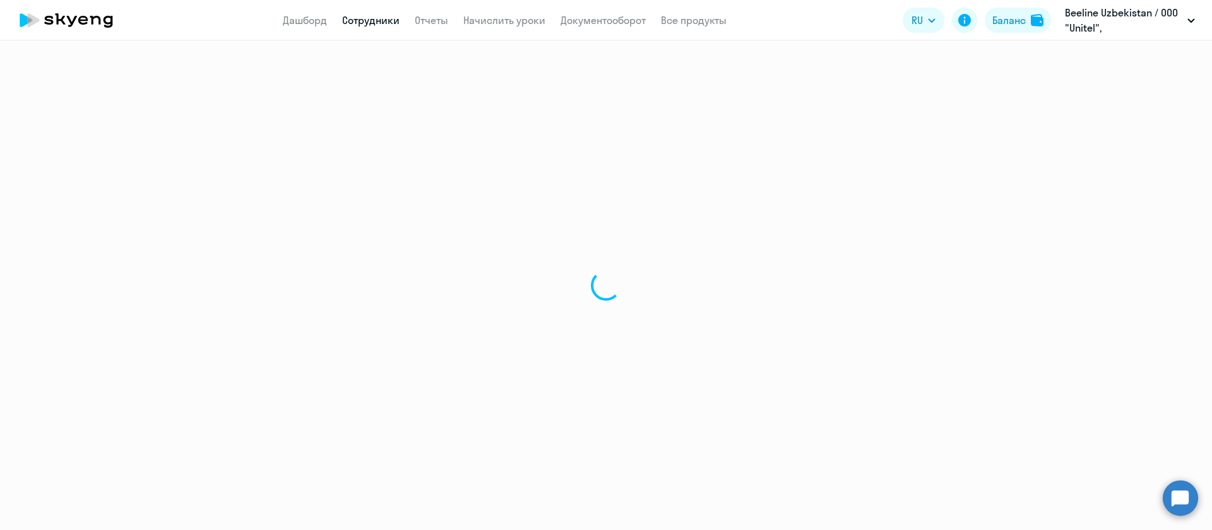
select select "30"
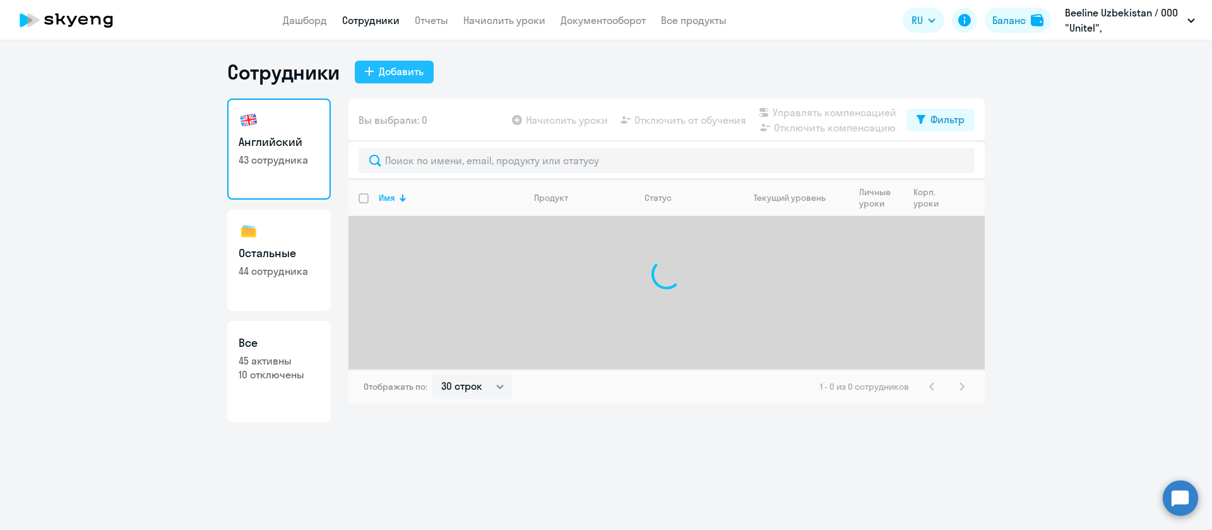
click at [414, 69] on div "Добавить" at bounding box center [401, 71] width 45 height 15
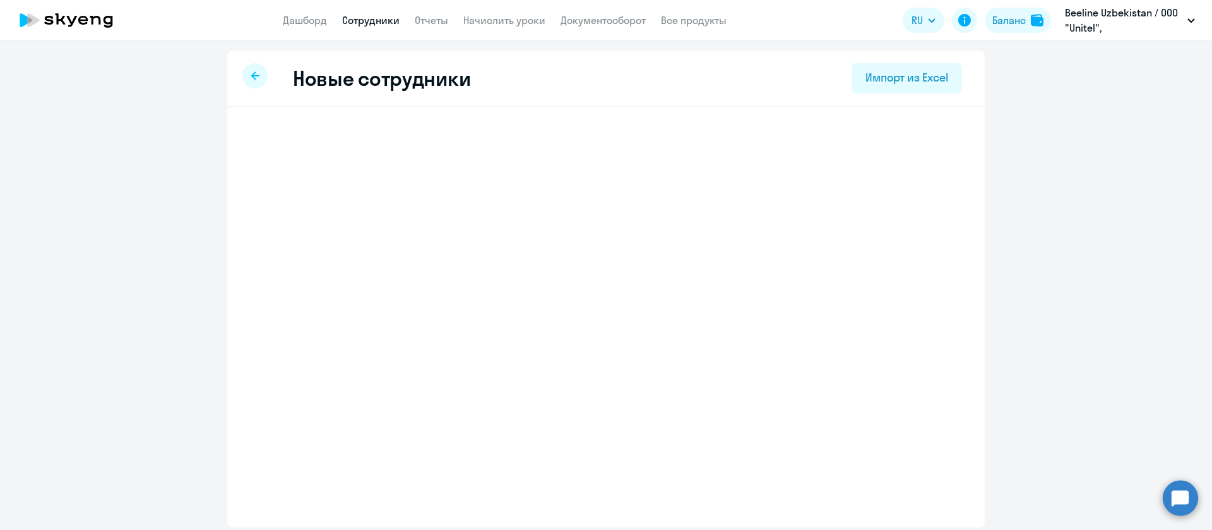
select select "screening_test"
select select "5"
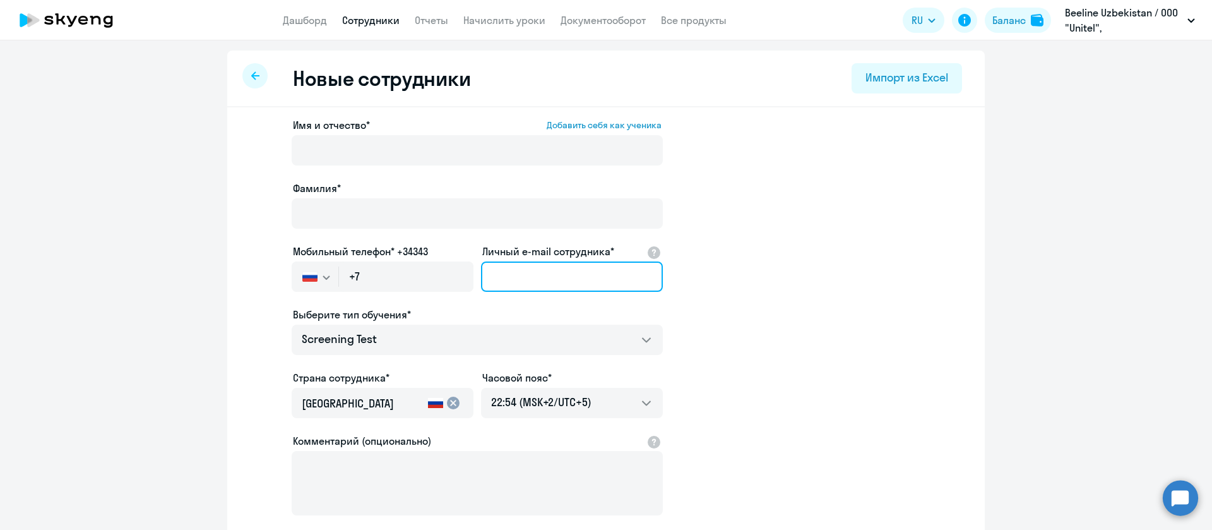
click at [537, 282] on input "Личный e-mail сотрудника*" at bounding box center [572, 276] width 182 height 30
paste input "[EMAIL_ADDRESS][DOMAIN_NAME]"
type input "[EMAIL_ADDRESS][DOMAIN_NAME]"
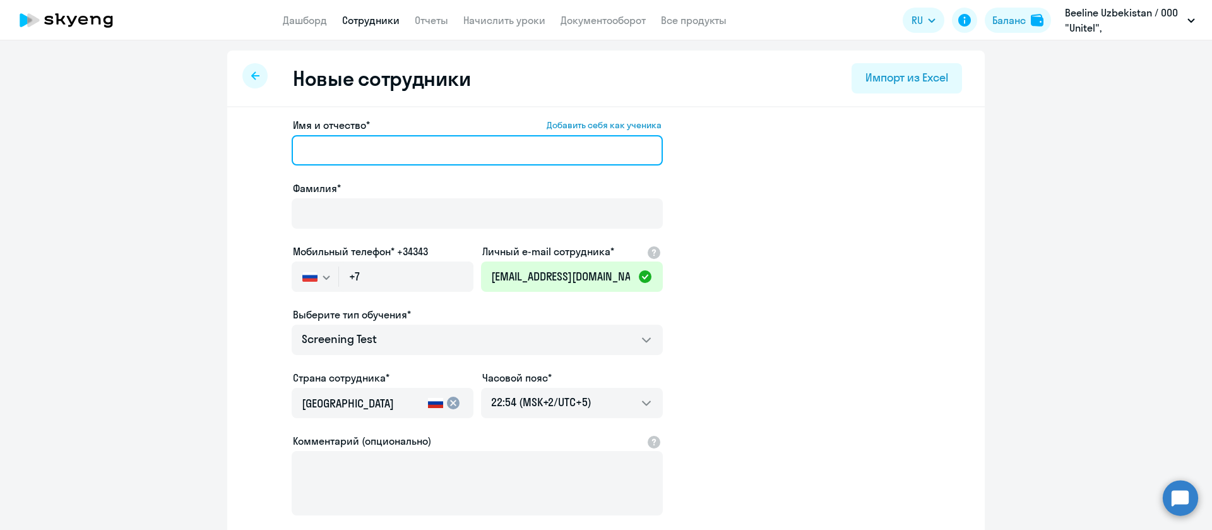
click at [343, 156] on input "Имя и отчество* Добавить себя как ученика" at bounding box center [477, 150] width 371 height 30
paste input "[PERSON_NAME]"
drag, startPoint x: 338, startPoint y: 150, endPoint x: 227, endPoint y: 138, distance: 111.8
click at [227, 138] on div "Имя и отчество* Добавить себя как ученика Grishko Dmitriy Sergeyevich Фамилия* …" at bounding box center [606, 384] width 758 height 555
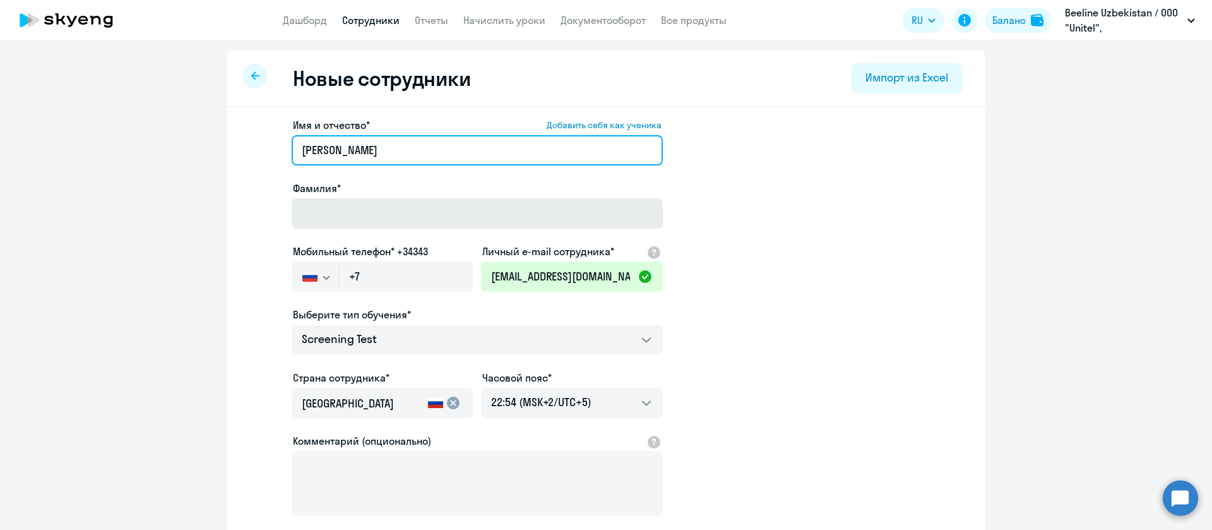
type input "Dmitriy Sergeyevich"
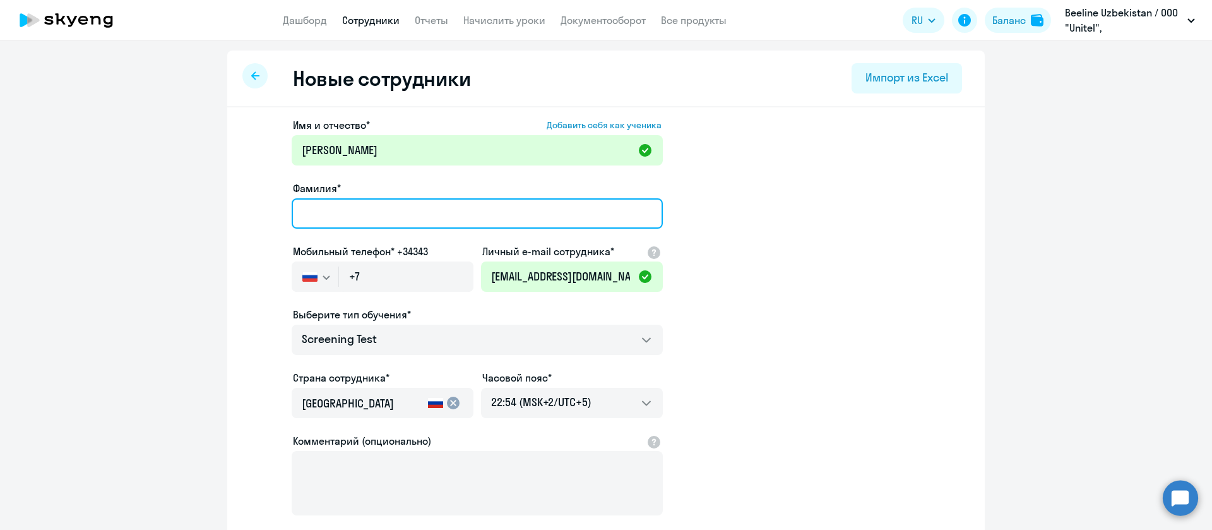
click at [328, 211] on input "Фамилия*" at bounding box center [477, 213] width 371 height 30
paste input "Grishko"
type input "Grishko"
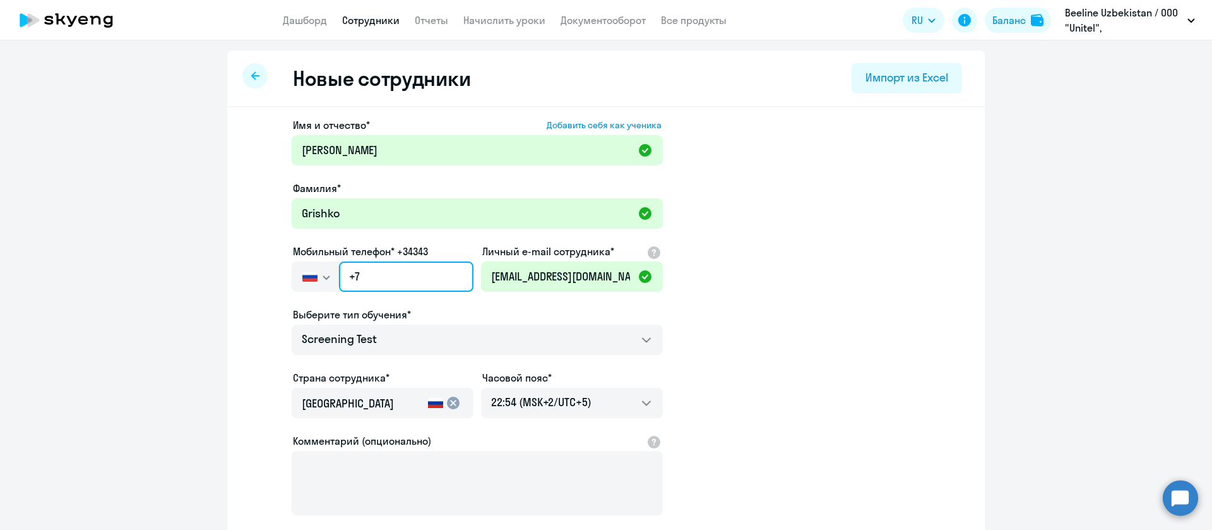
drag, startPoint x: 367, startPoint y: 277, endPoint x: 263, endPoint y: 270, distance: 104.4
click at [263, 270] on app-new-student-form "Имя и отчество* Добавить себя как ученика Dmitriy Sergeyevich Фамилия* Grishko …" at bounding box center [605, 342] width 717 height 450
paste input "998 90-989-9196"
type input "+998 90-989-9196"
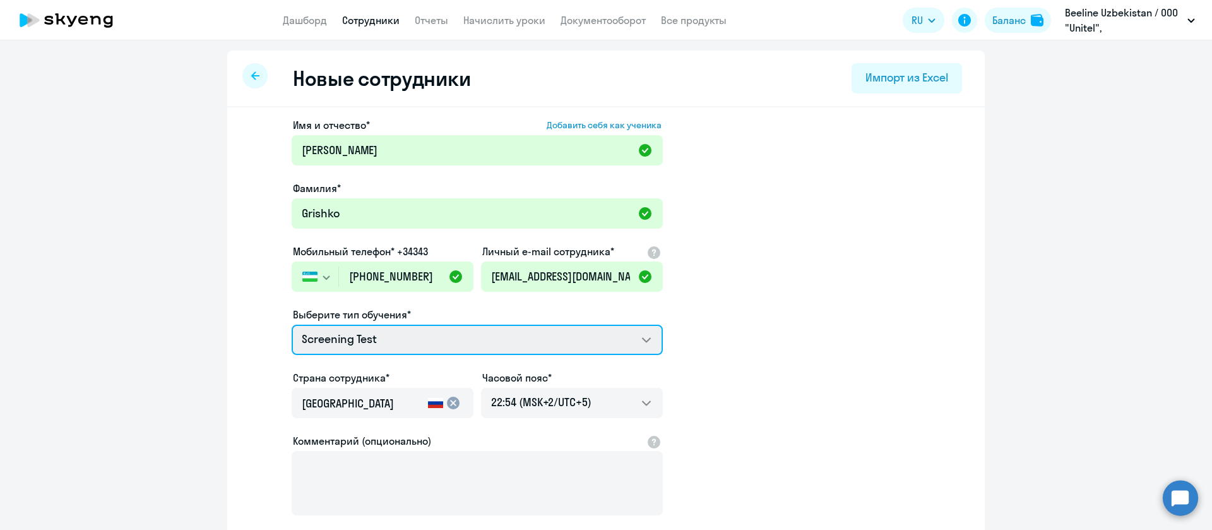
click at [400, 343] on select "Screening Test Talks 15 минутные разговоры на английском COMMON.SERVICE_TITLE.L…" at bounding box center [477, 339] width 371 height 30
click at [398, 337] on select "Screening Test Talks 15 минутные разговоры на английском COMMON.SERVICE_TITLE.L…" at bounding box center [477, 339] width 371 height 30
select select "english_adult_not_native_speaker_course_elementary"
click at [292, 324] on select "Screening Test Talks 15 минутные разговоры на английском COMMON.SERVICE_TITLE.L…" at bounding box center [477, 339] width 371 height 30
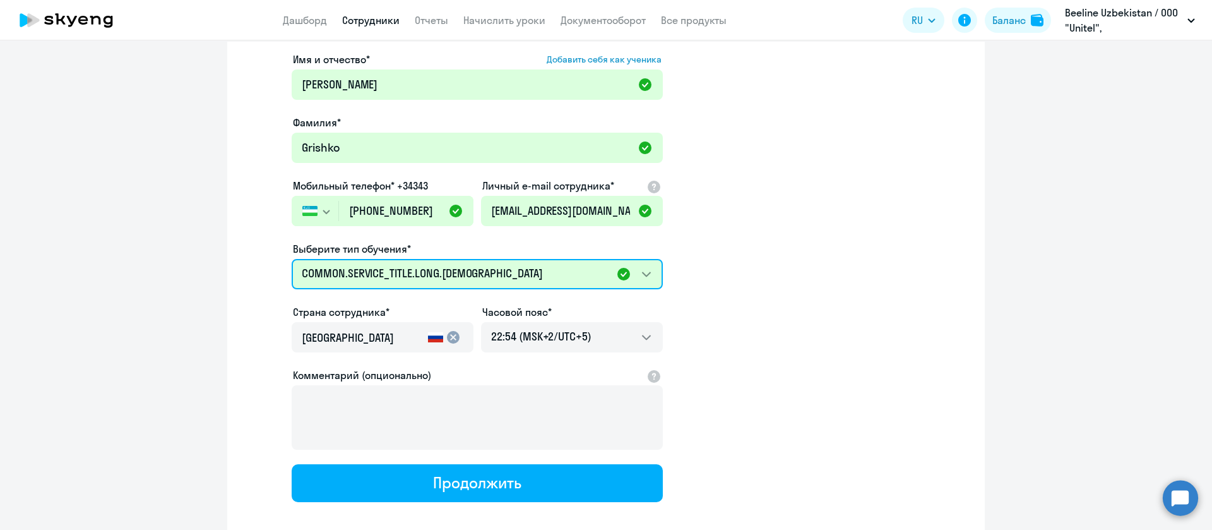
scroll to position [132, 0]
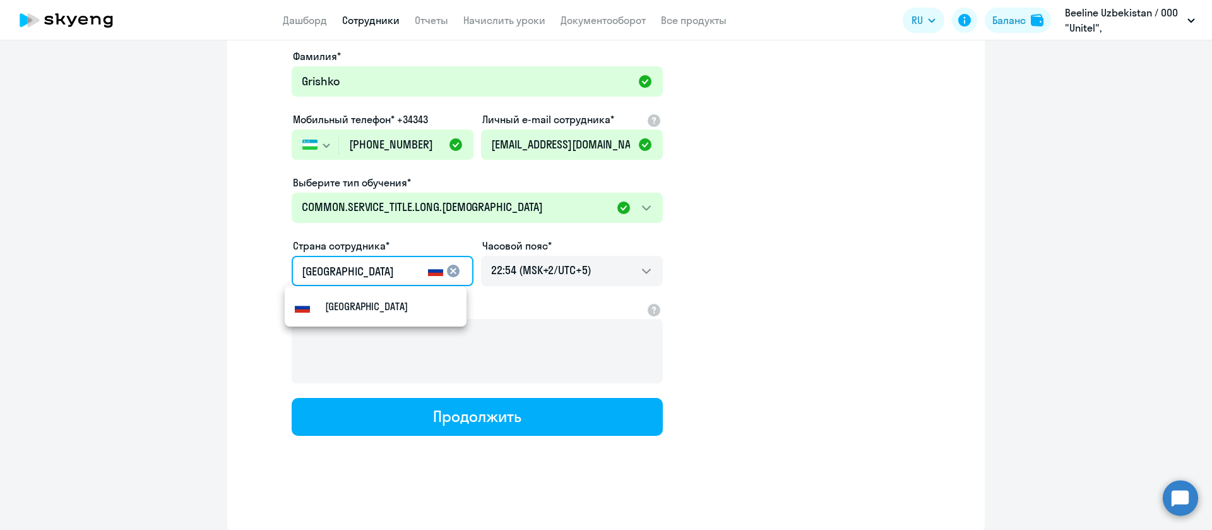
click at [376, 273] on input "[GEOGRAPHIC_DATA]" at bounding box center [362, 271] width 121 height 16
drag, startPoint x: 369, startPoint y: 278, endPoint x: 276, endPoint y: 278, distance: 92.8
click at [276, 278] on app-new-student-form "Имя и отчество* Добавить себя как ученика Dmitriy Sergeyevich Фамилия* Grishko …" at bounding box center [605, 210] width 717 height 450
click at [356, 306] on small "Узбекистан" at bounding box center [352, 306] width 55 height 15
type input "Узбекистан"
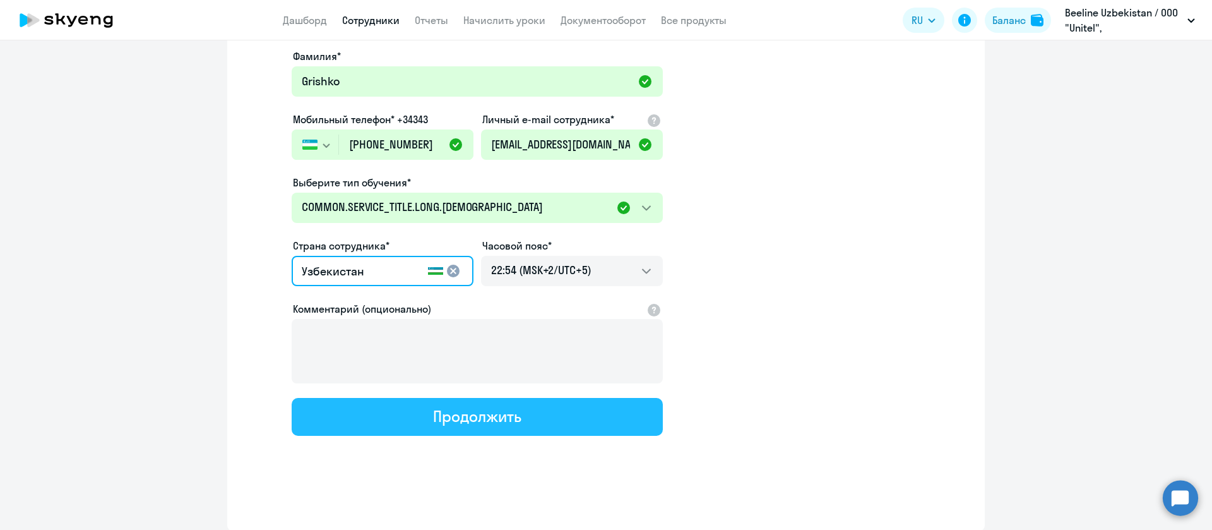
click at [475, 411] on div "Продолжить" at bounding box center [477, 416] width 88 height 20
select select "english_adult_not_native_speaker_course_elementary"
select select "5"
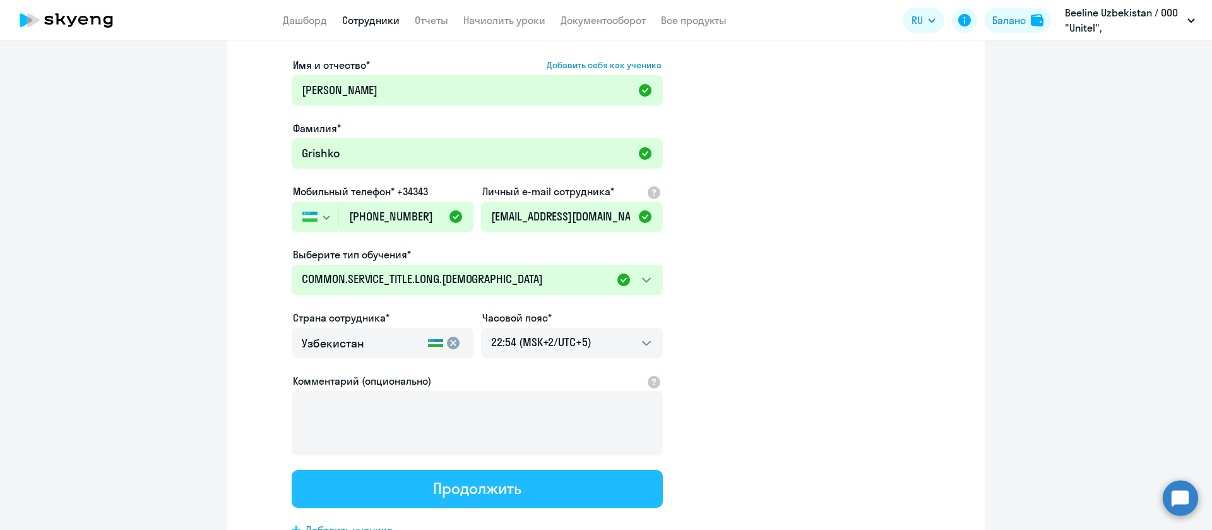
scroll to position [0, 0]
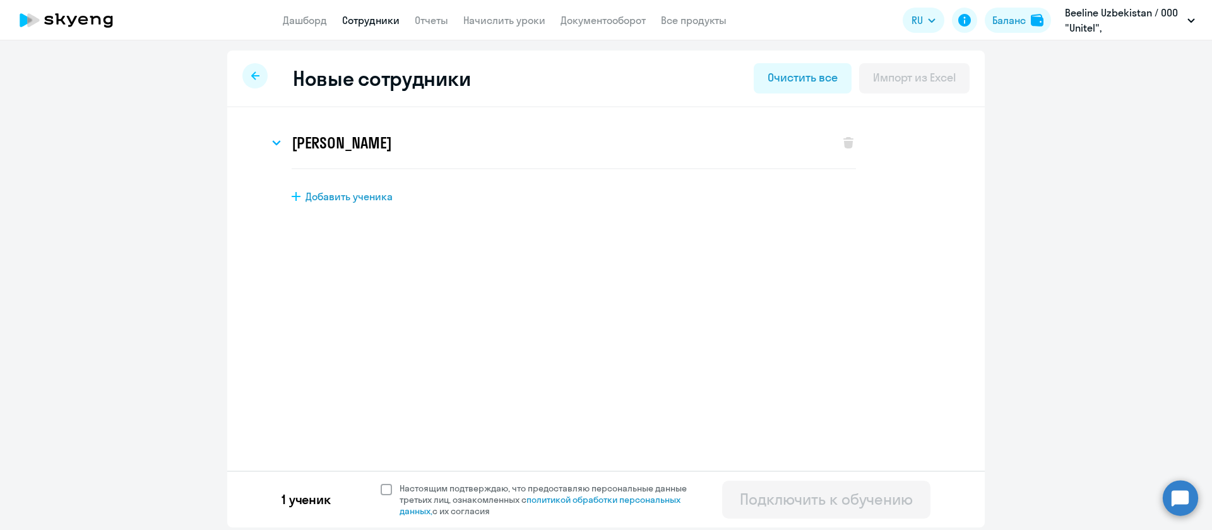
click at [386, 485] on span at bounding box center [386, 489] width 11 height 11
click at [381, 482] on input "Настоящим подтверждаю, что предоставляю персональные данные третьих лиц, ознако…" at bounding box center [380, 482] width 1 height 1
checkbox input "true"
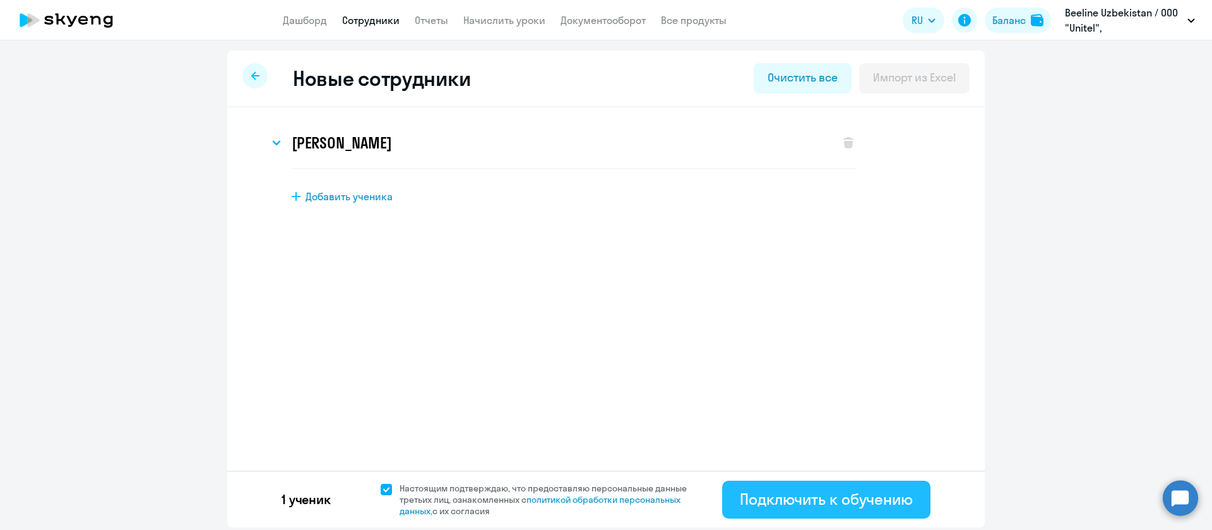
click at [849, 497] on div "Подключить к обучению" at bounding box center [826, 499] width 173 height 20
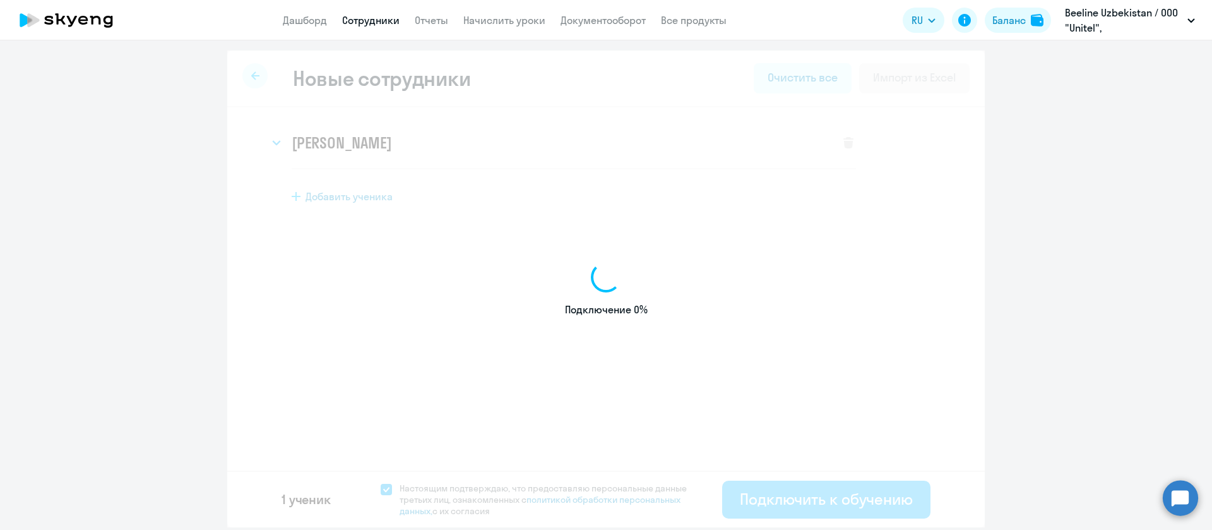
select select "screening_test"
select select "5"
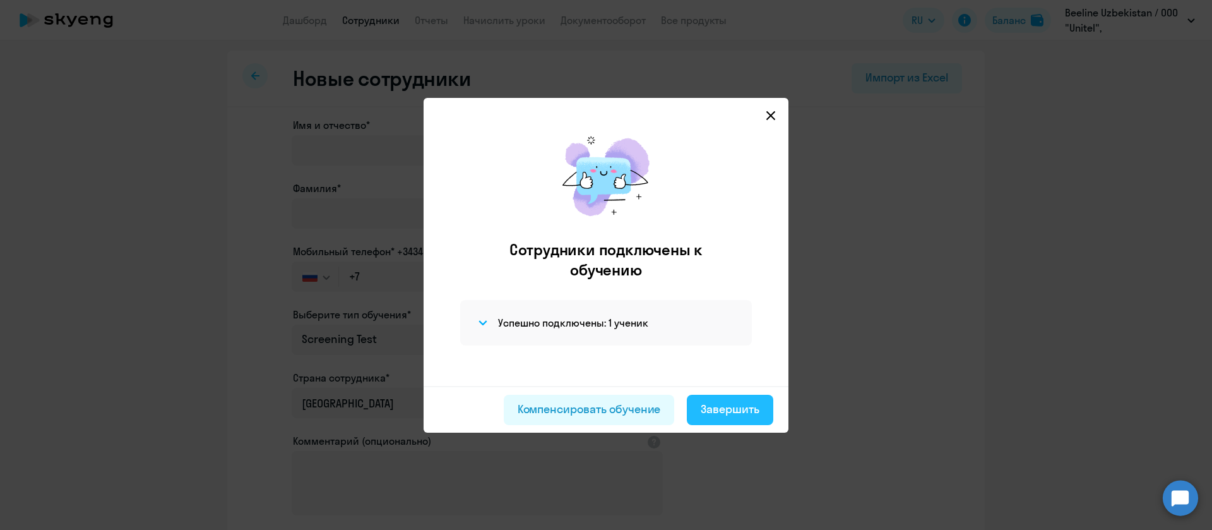
click at [722, 403] on div "Завершить" at bounding box center [730, 409] width 59 height 16
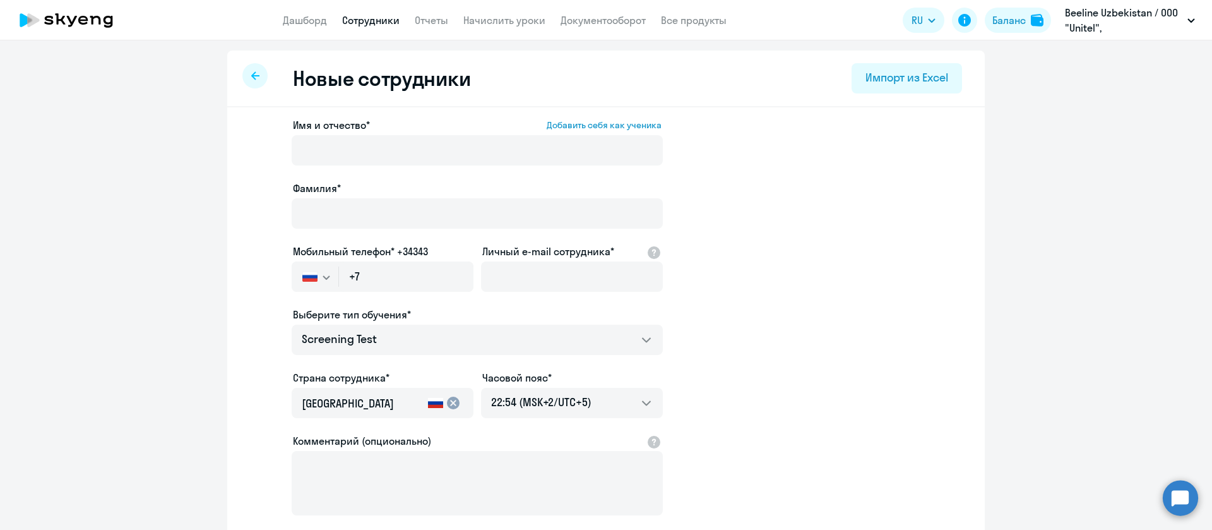
select select "30"
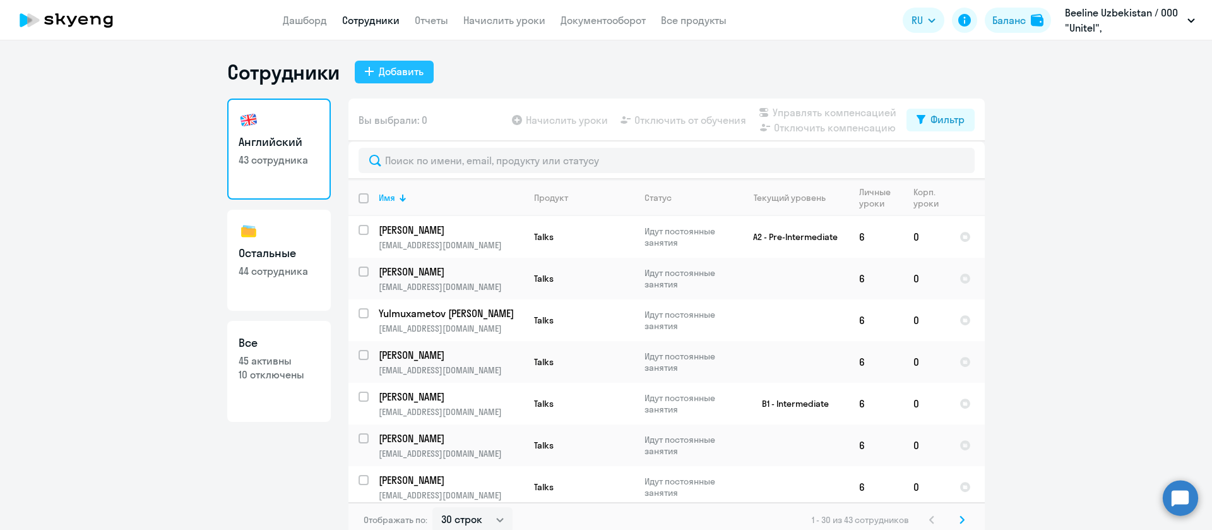
click at [389, 71] on div "Добавить" at bounding box center [401, 71] width 45 height 15
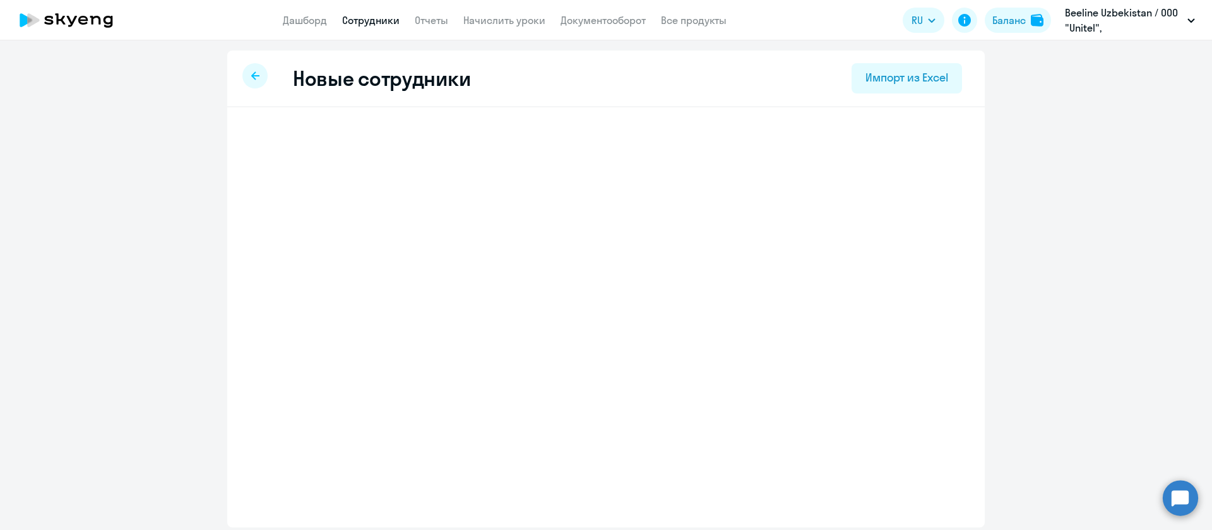
select select "screening_test"
select select "5"
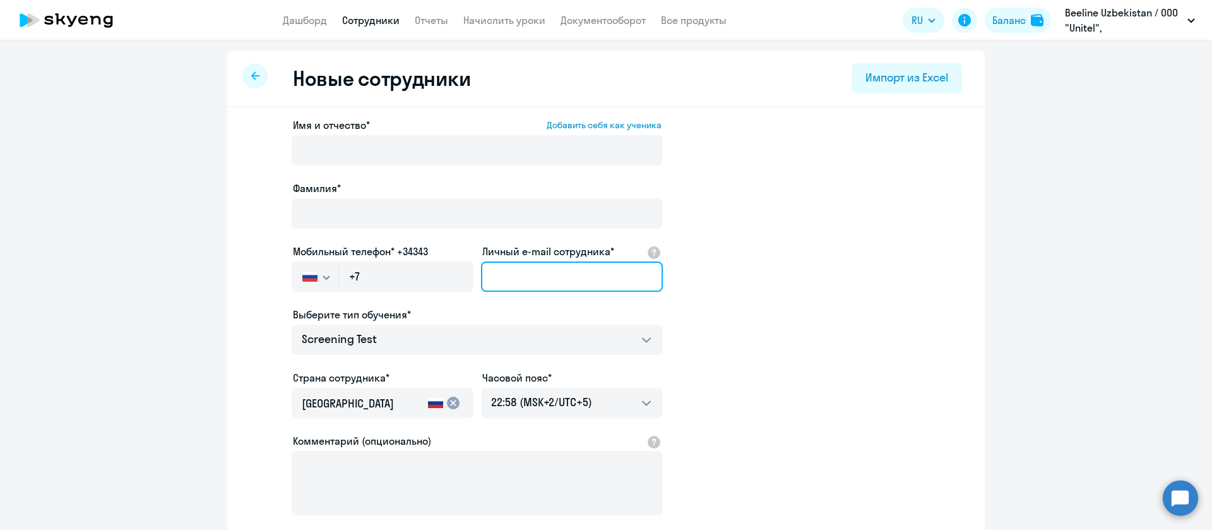
click at [528, 272] on input "Личный e-mail сотрудника*" at bounding box center [572, 276] width 182 height 30
paste input "[EMAIL_ADDRESS][DOMAIN_NAME]"
type input "[EMAIL_ADDRESS][DOMAIN_NAME]"
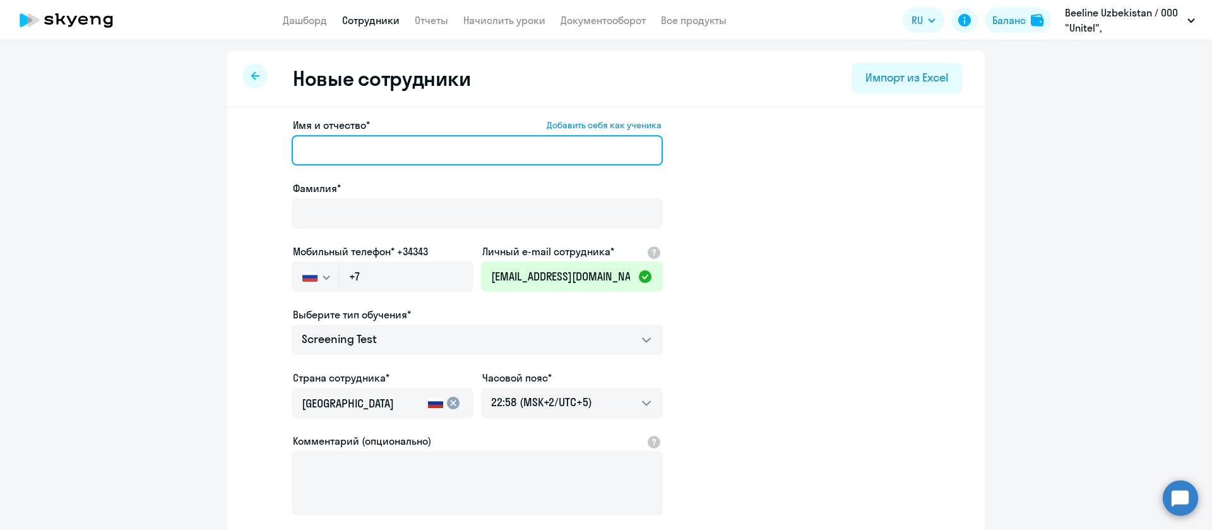
click at [340, 147] on input "Имя и отчество* Добавить себя как ученика" at bounding box center [477, 150] width 371 height 30
paste input "Abdugafforov [PERSON_NAME]-o'g'li"
drag, startPoint x: 369, startPoint y: 154, endPoint x: 262, endPoint y: 148, distance: 107.5
click at [262, 148] on app-new-student-form "Имя и отчество* Добавить себя как ученика Abdugafforov Dilshod Abdumurod-o'g'li…" at bounding box center [605, 342] width 717 height 450
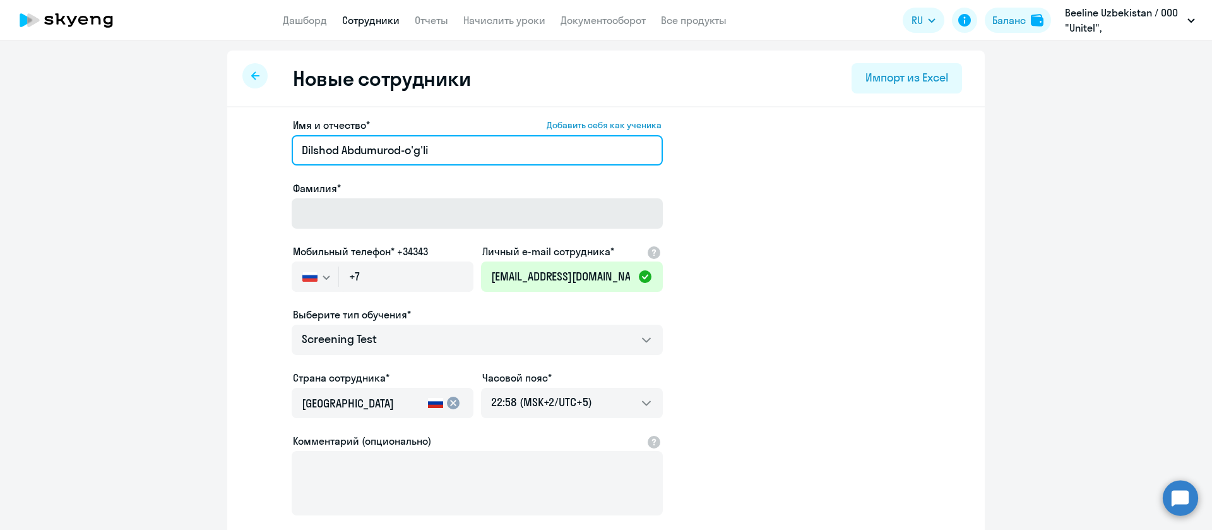
type input "Dilshod Abdumurod-o'g'li"
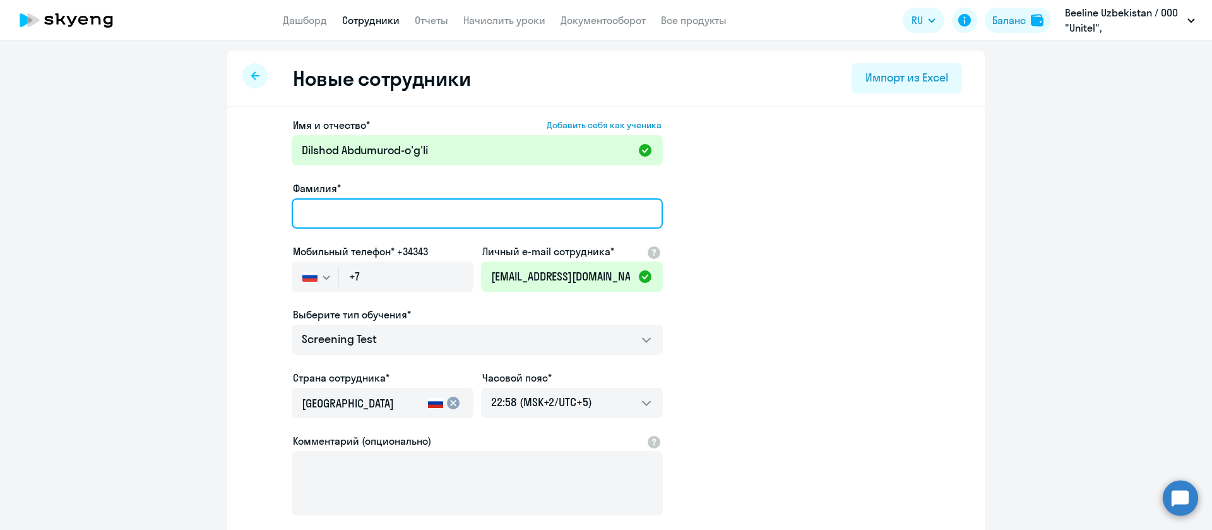
click at [325, 215] on input "Фамилия*" at bounding box center [477, 213] width 371 height 30
paste input "Abdugafforov"
type input "Abdugafforov"
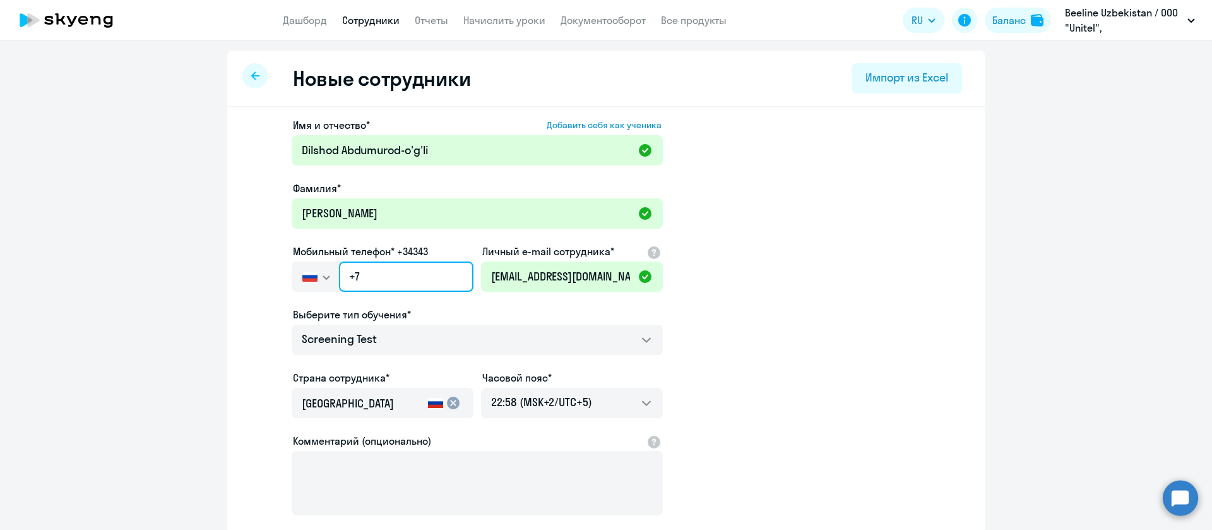
drag, startPoint x: 376, startPoint y: 277, endPoint x: 286, endPoint y: 276, distance: 89.6
click at [292, 276] on div "[GEOGRAPHIC_DATA] +7 [GEOGRAPHIC_DATA] +7 [GEOGRAPHIC_DATA] +380 [GEOGRAPHIC_DA…" at bounding box center [383, 276] width 182 height 30
paste input "998 90-111-2515"
type input "+998 90-111-2515"
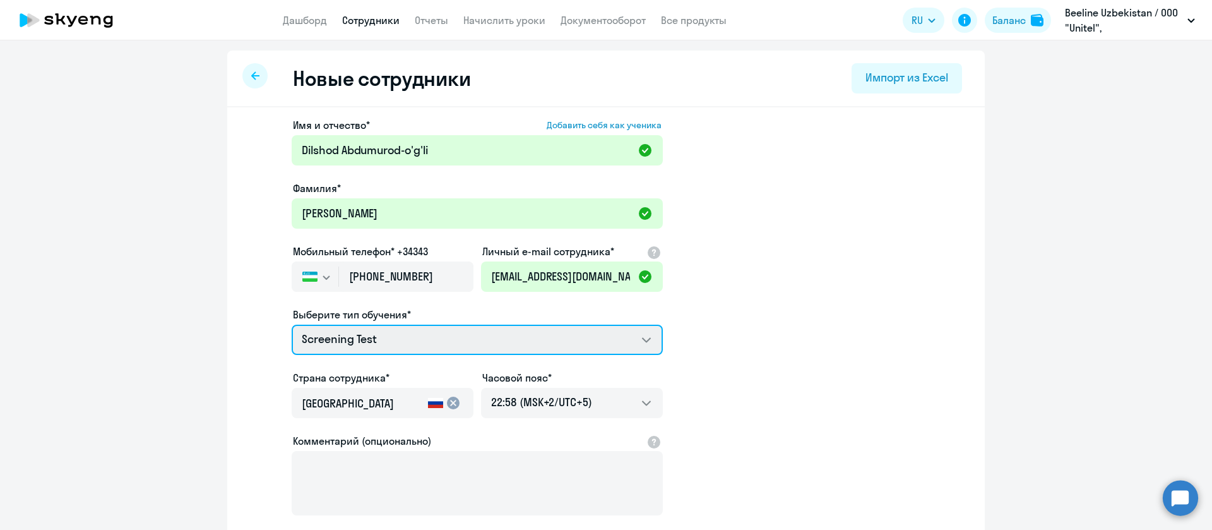
click at [393, 338] on select "Screening Test Talks 15 минутные разговоры на английском COMMON.SERVICE_TITLE.L…" at bounding box center [477, 339] width 371 height 30
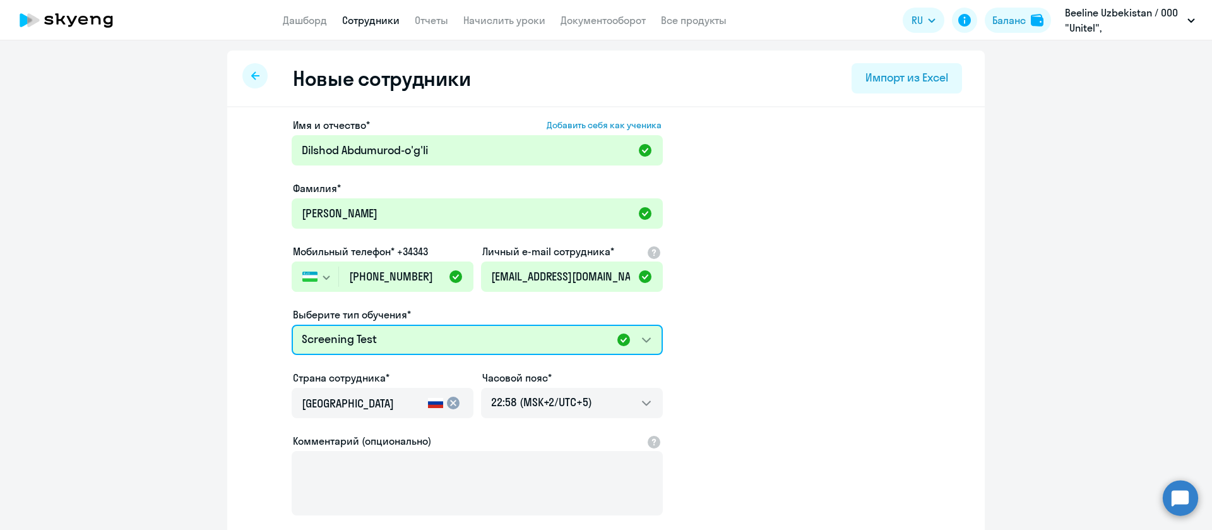
click at [547, 338] on select "Screening Test Talks 15 минутные разговоры на английском COMMON.SERVICE_TITLE.L…" at bounding box center [477, 339] width 371 height 30
select select "english_adult_not_native_speaker_course_elementary"
click at [292, 324] on select "Screening Test Talks 15 минутные разговоры на английском COMMON.SERVICE_TITLE.L…" at bounding box center [477, 339] width 371 height 30
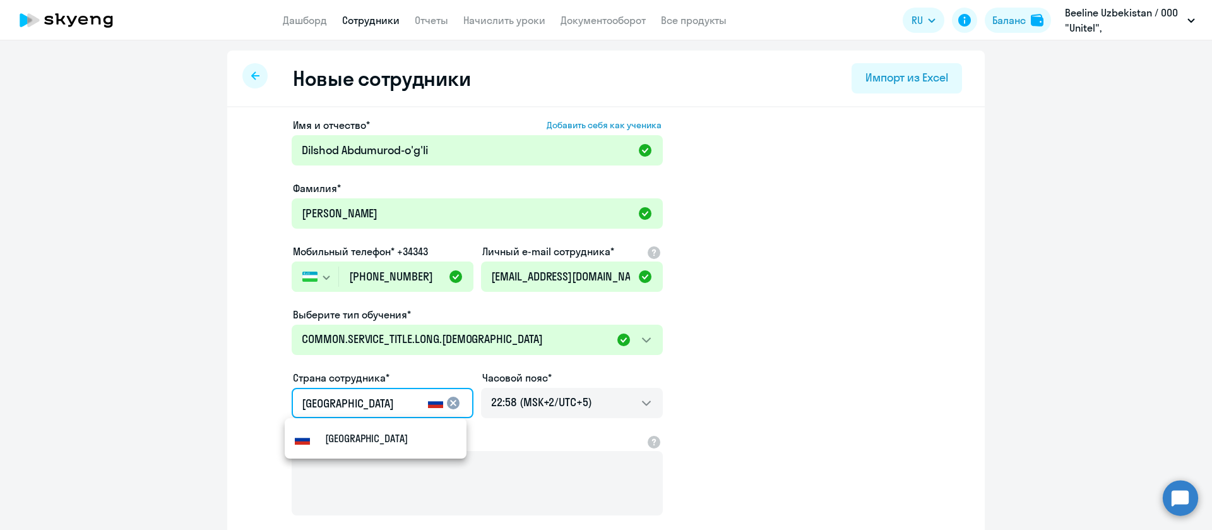
drag, startPoint x: 393, startPoint y: 405, endPoint x: 226, endPoint y: 402, distance: 166.7
click at [227, 402] on div "Имя и отчество* Добавить себя как ученика Dilshod Abdumurod-o'g'li Фамилия* Abd…" at bounding box center [606, 384] width 758 height 555
drag, startPoint x: 342, startPoint y: 402, endPoint x: 273, endPoint y: 401, distance: 68.8
click at [273, 401] on app-new-student-form "Имя и отчество* Добавить себя как ученика Dilshod Abdumurod-o'g'li Фамилия* Abd…" at bounding box center [605, 342] width 717 height 450
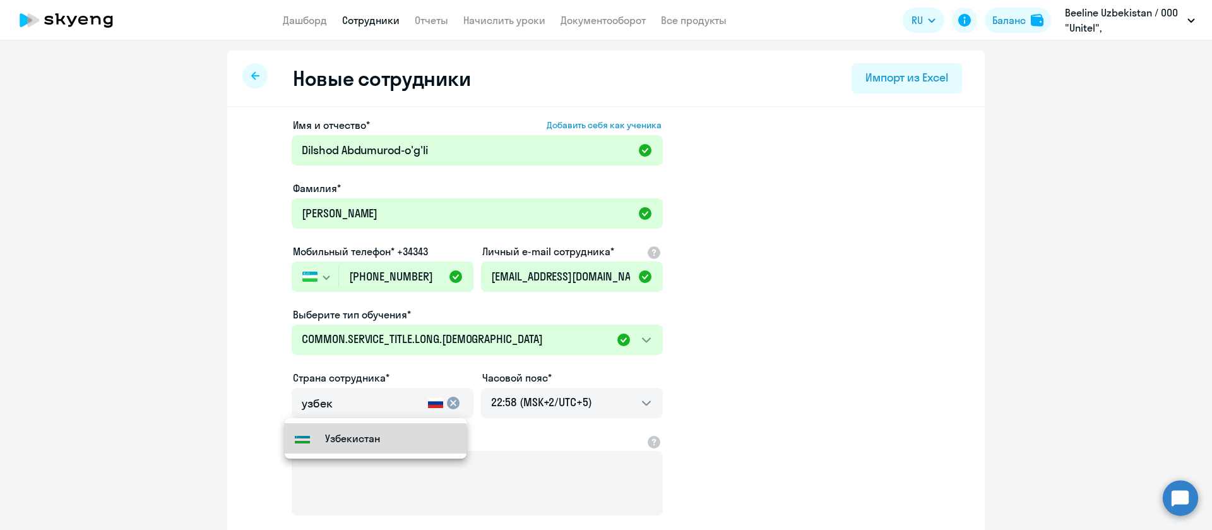
click at [341, 439] on small "Узбекистан" at bounding box center [352, 438] width 55 height 15
type input "Узбекистан"
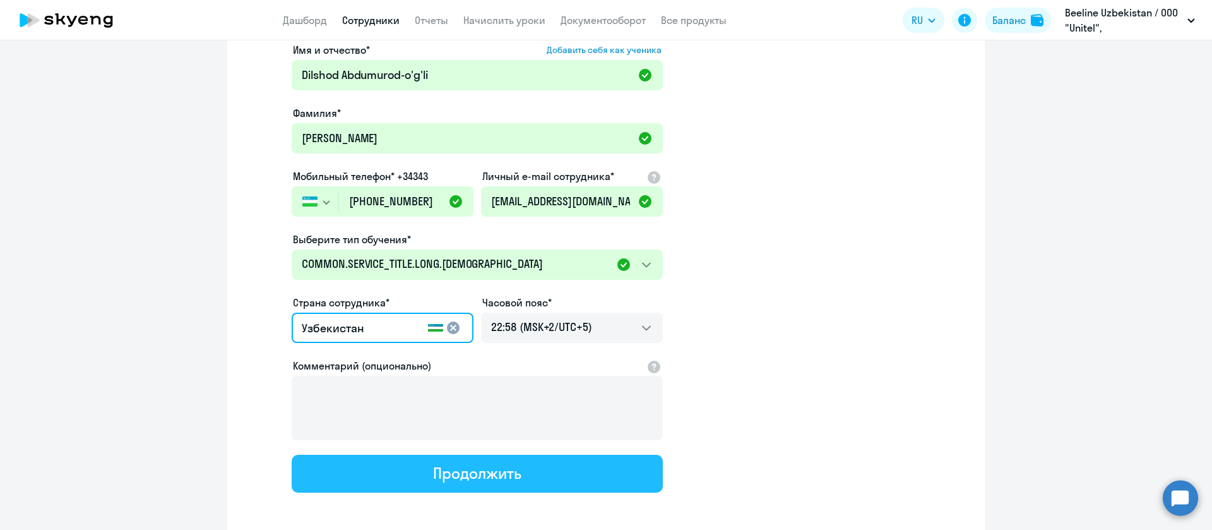
scroll to position [132, 0]
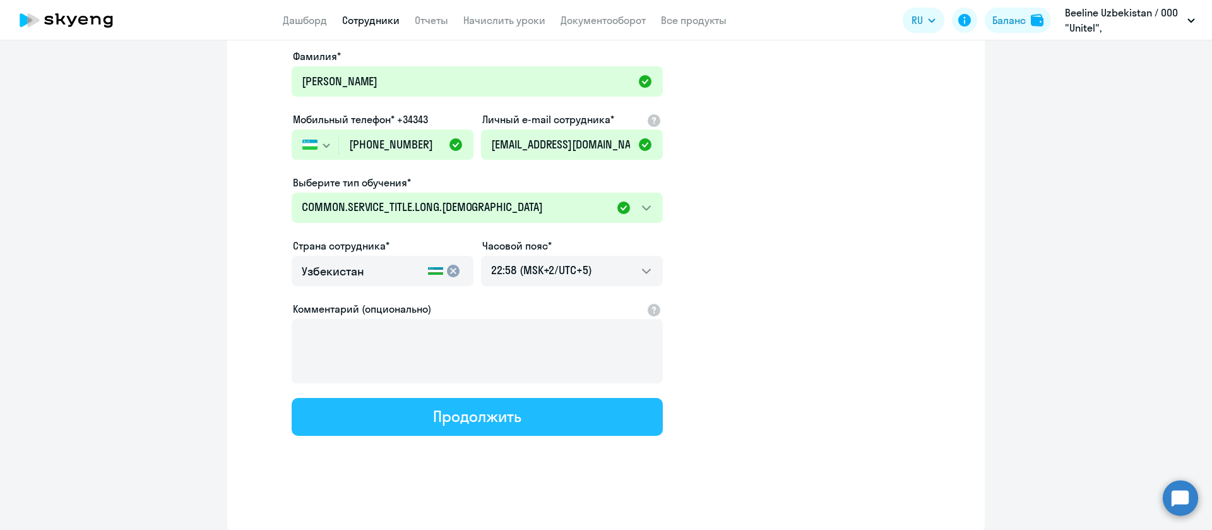
click at [569, 413] on button "Продолжить" at bounding box center [477, 417] width 371 height 38
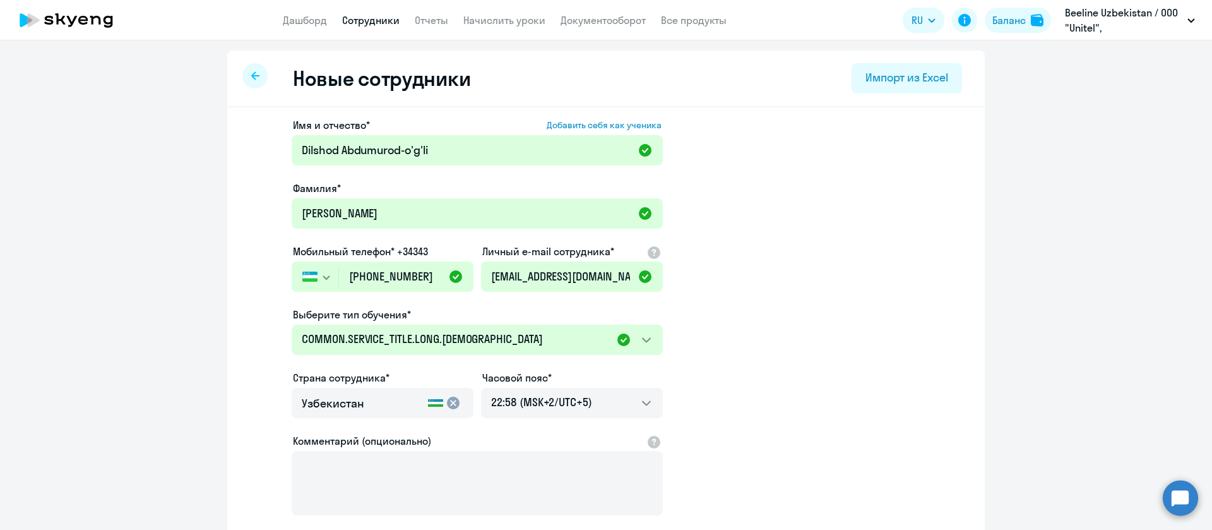
select select "english_adult_not_native_speaker_course_elementary"
select select "5"
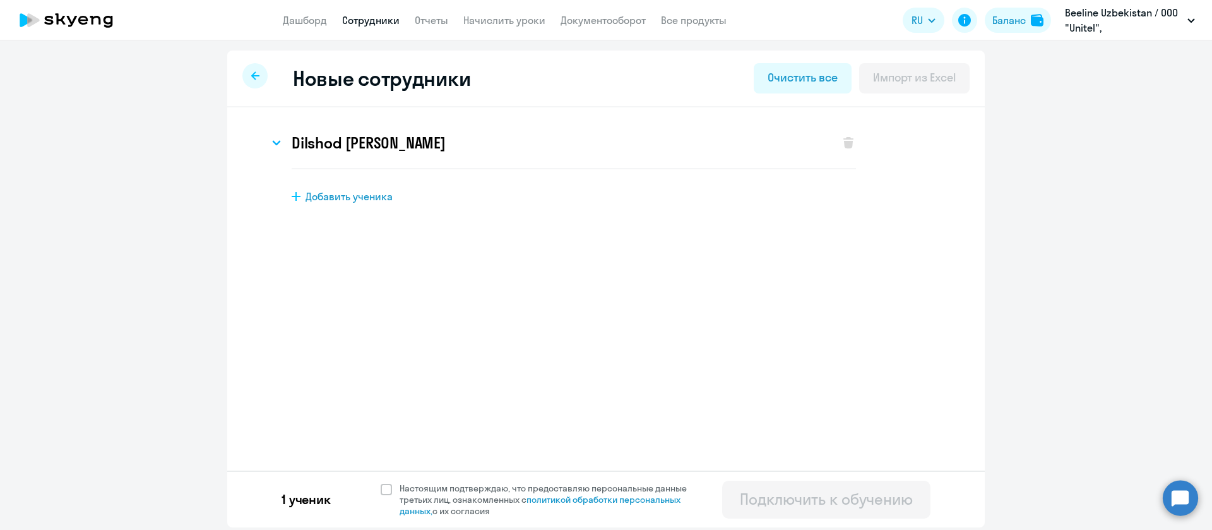
scroll to position [0, 0]
click at [388, 487] on span at bounding box center [386, 489] width 11 height 11
click at [381, 482] on input "Настоящим подтверждаю, что предоставляю персональные данные третьих лиц, ознако…" at bounding box center [380, 482] width 1 height 1
checkbox input "true"
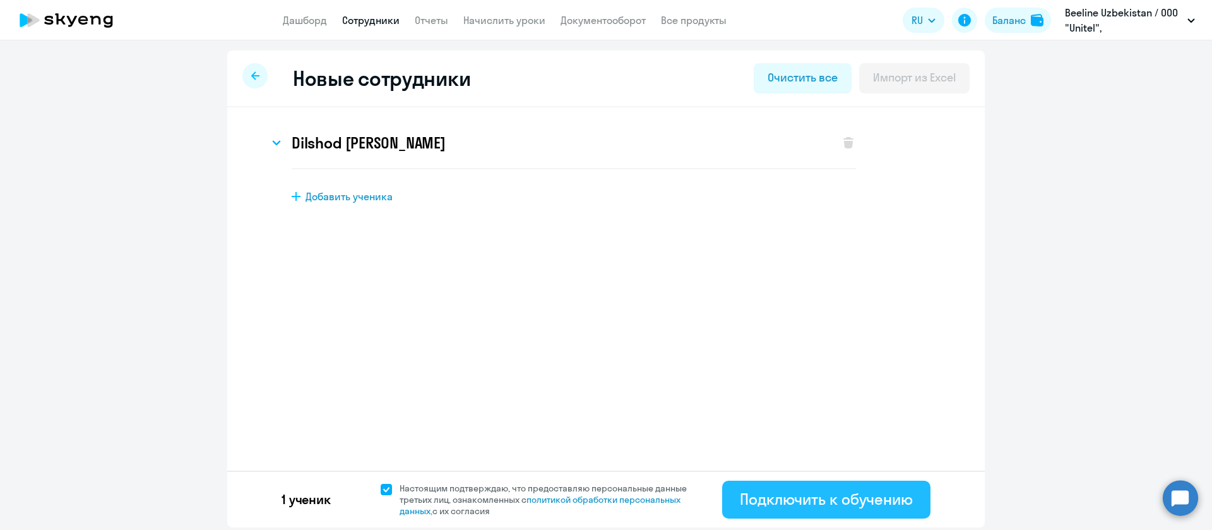
click at [856, 494] on div "Подключить к обучению" at bounding box center [826, 499] width 173 height 20
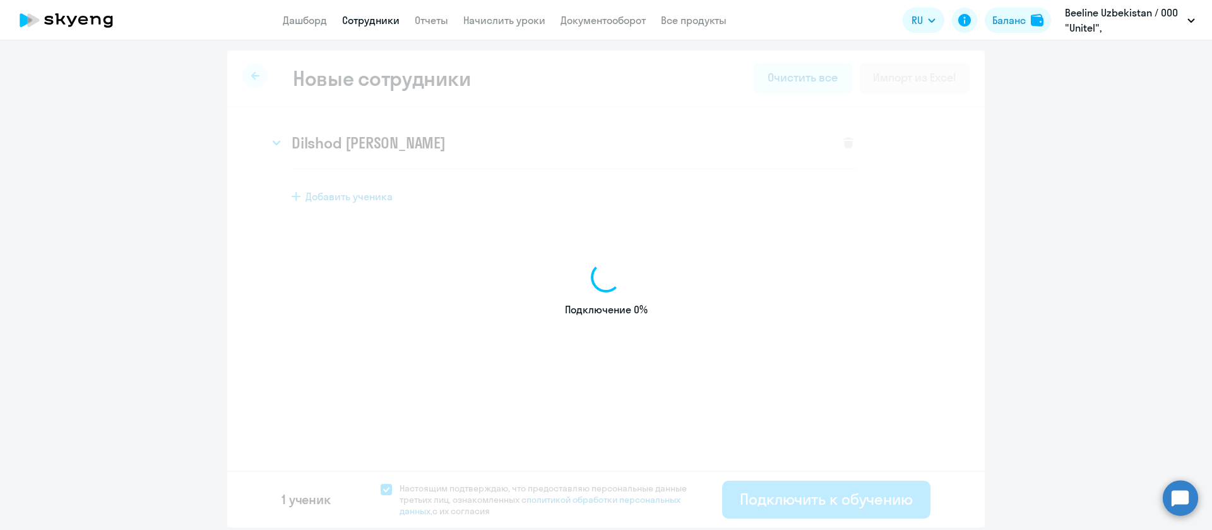
select select "screening_test"
select select "5"
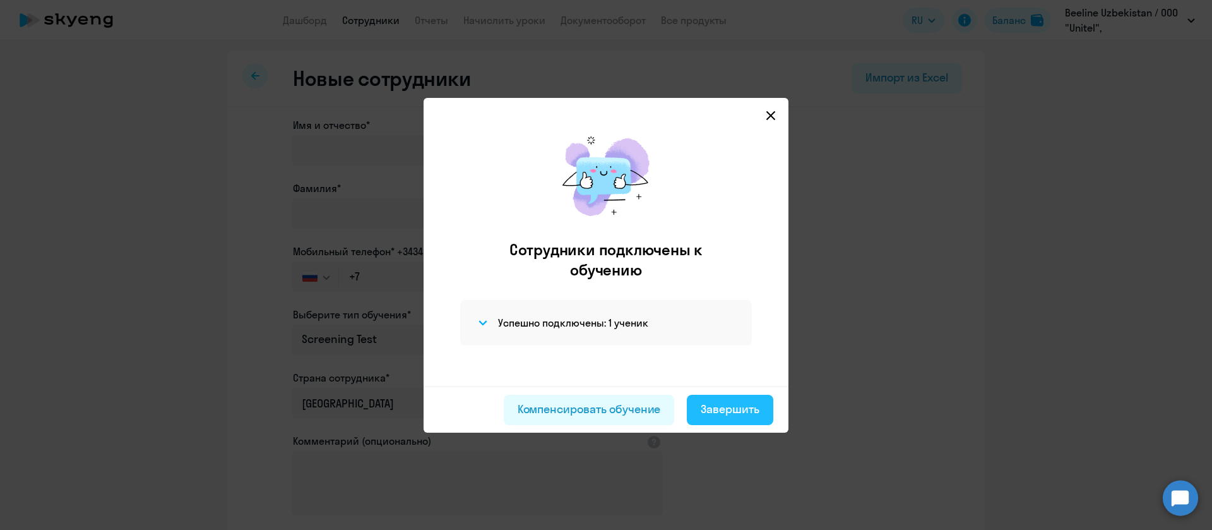
click at [747, 405] on div "Завершить" at bounding box center [730, 409] width 59 height 16
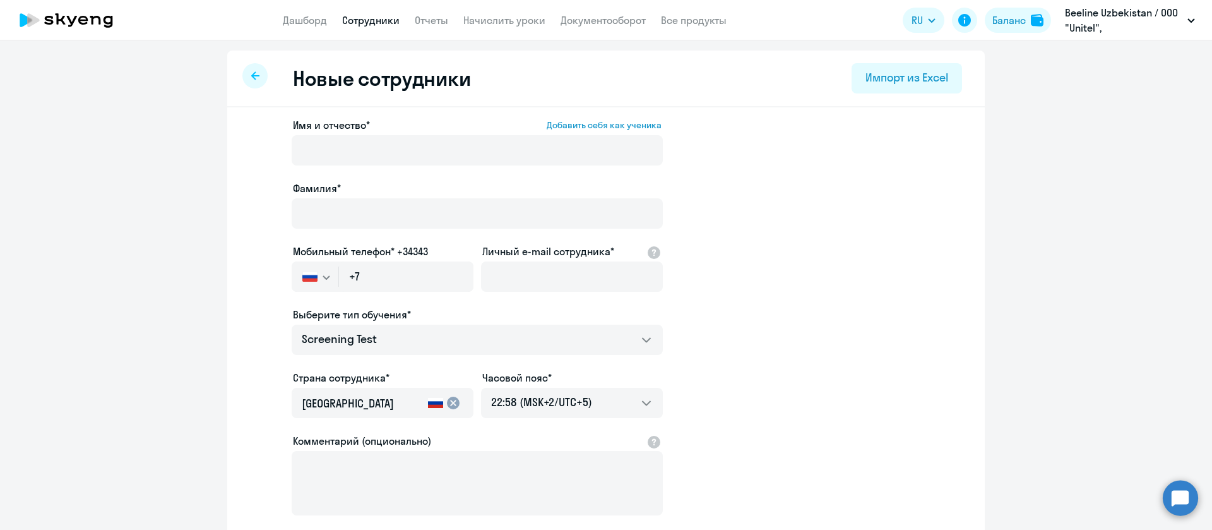
select select "30"
